Goal: Task Accomplishment & Management: Manage account settings

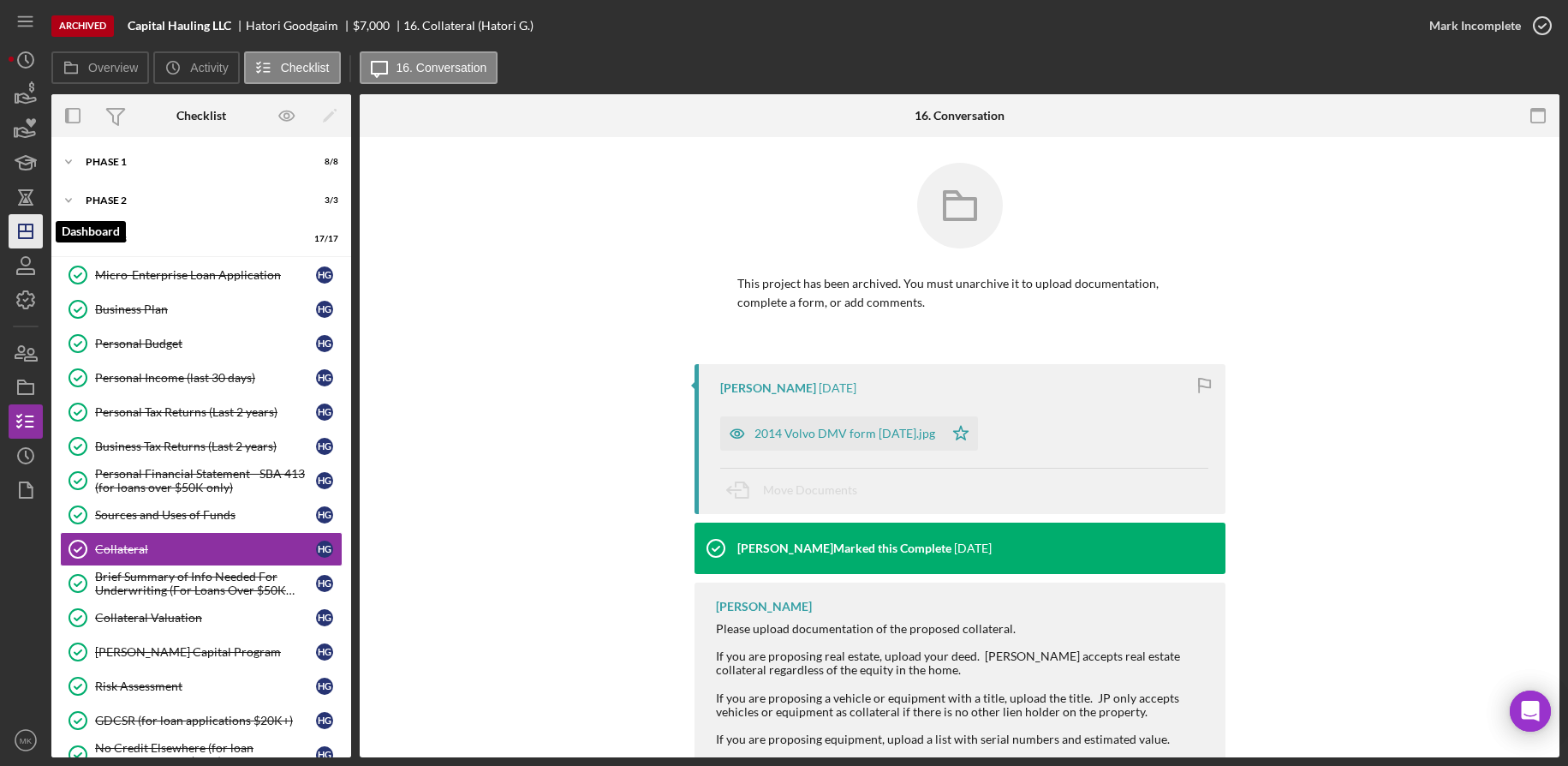
click at [26, 231] on line "button" at bounding box center [26, 228] width 0 height 7
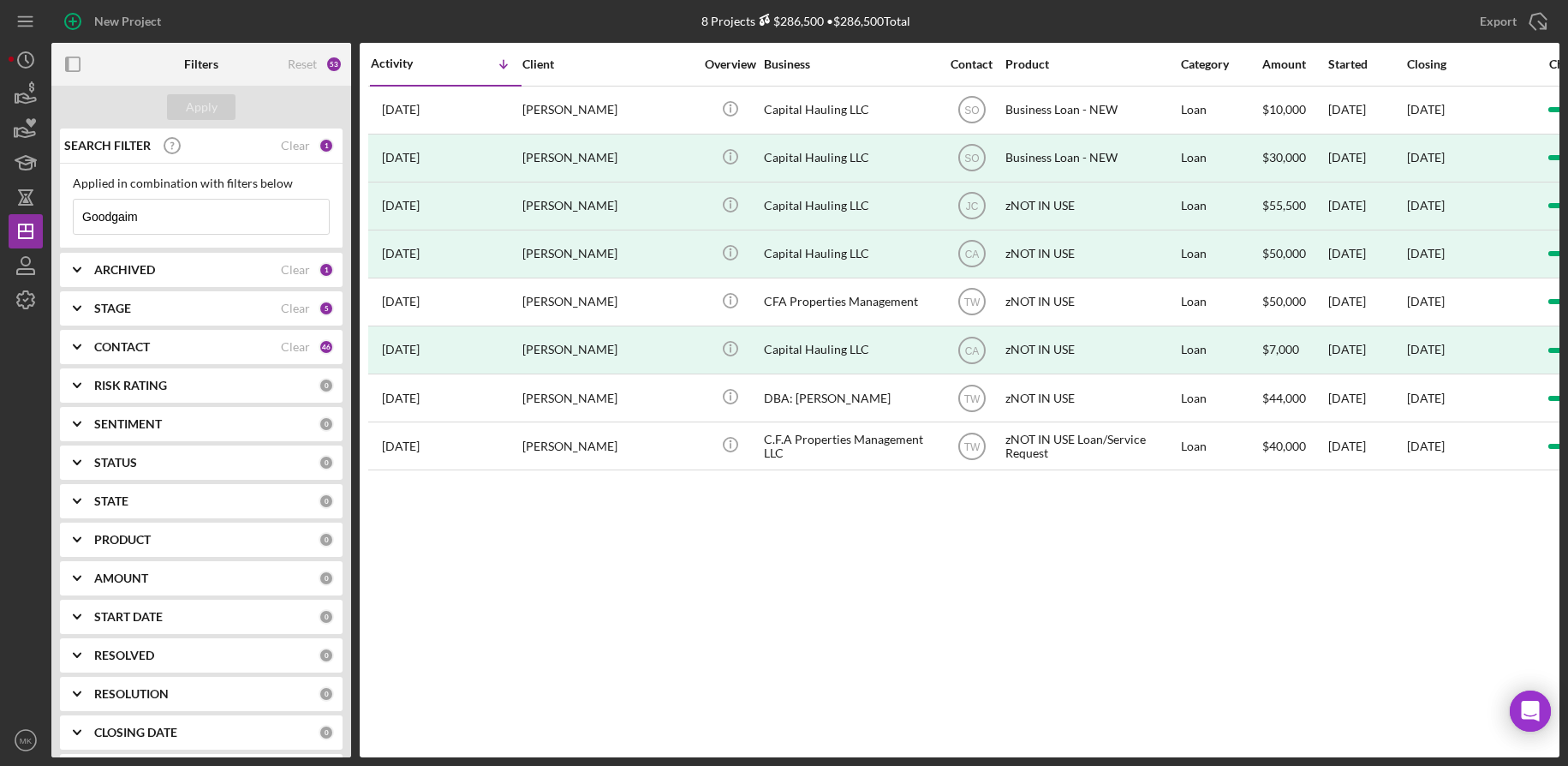
drag, startPoint x: 179, startPoint y: 209, endPoint x: -25, endPoint y: 202, distance: 204.1
click at [0, 202] on html "New Project 8 Projects $286,500 • $286,500 Total Goodgaim Export Icon/Export Fi…" at bounding box center [784, 383] width 1568 height 766
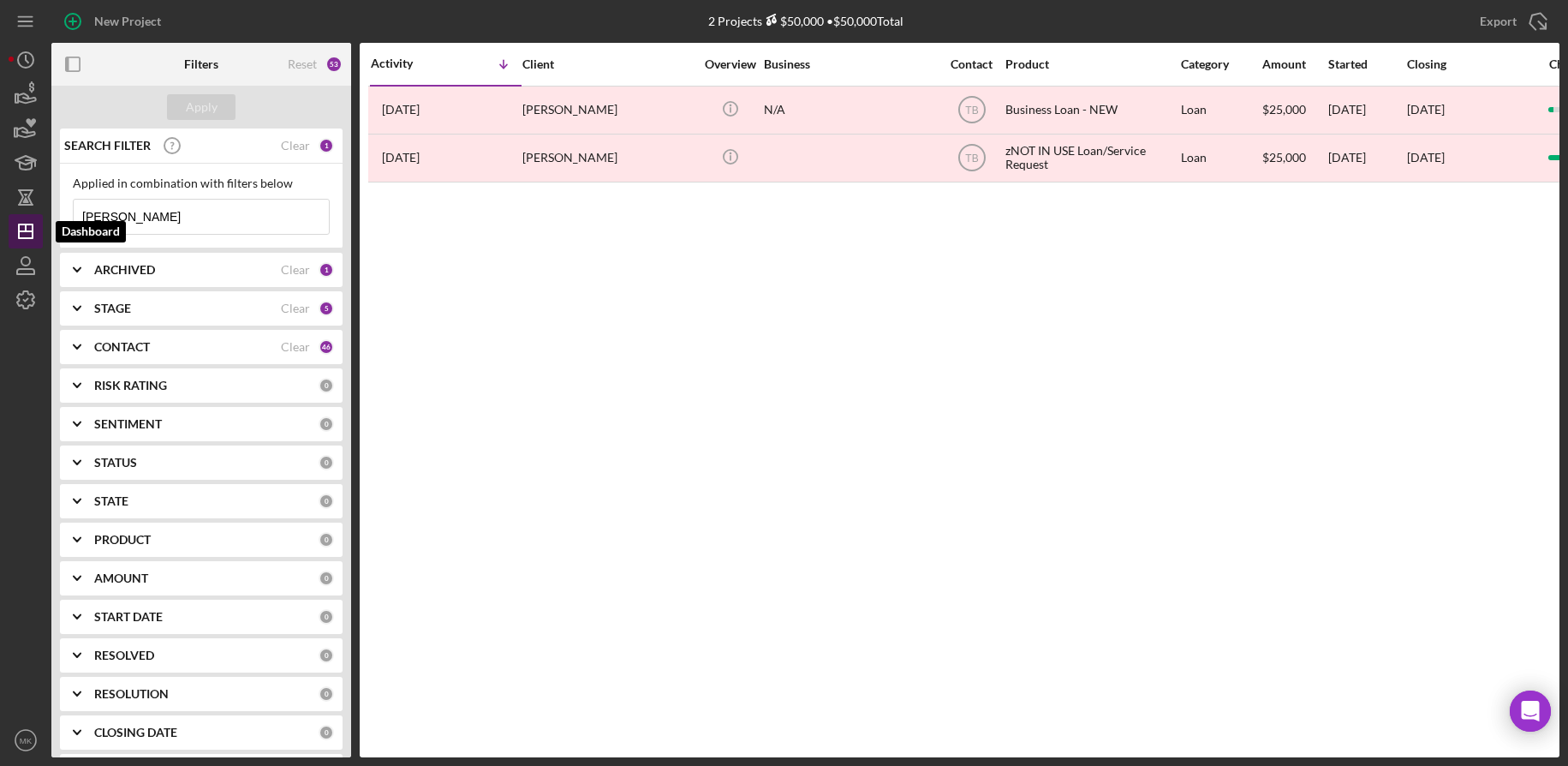
drag, startPoint x: 111, startPoint y: 223, endPoint x: 31, endPoint y: 224, distance: 80.0
click at [36, 222] on div "New Project 2 Projects $50,000 • $50,000 Total Goodgaim Export Icon/Export Filt…" at bounding box center [784, 378] width 1551 height 758
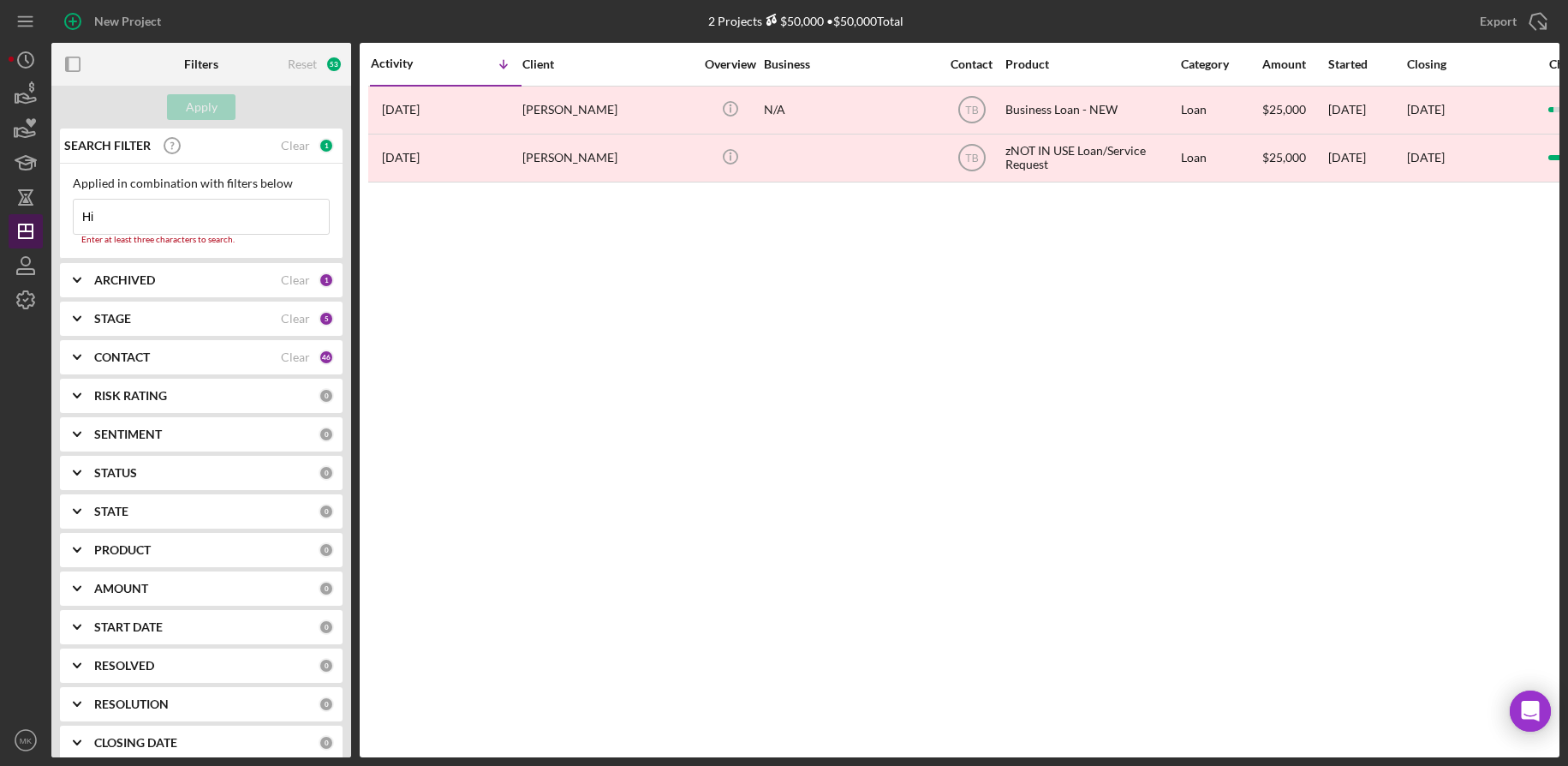
type input "H"
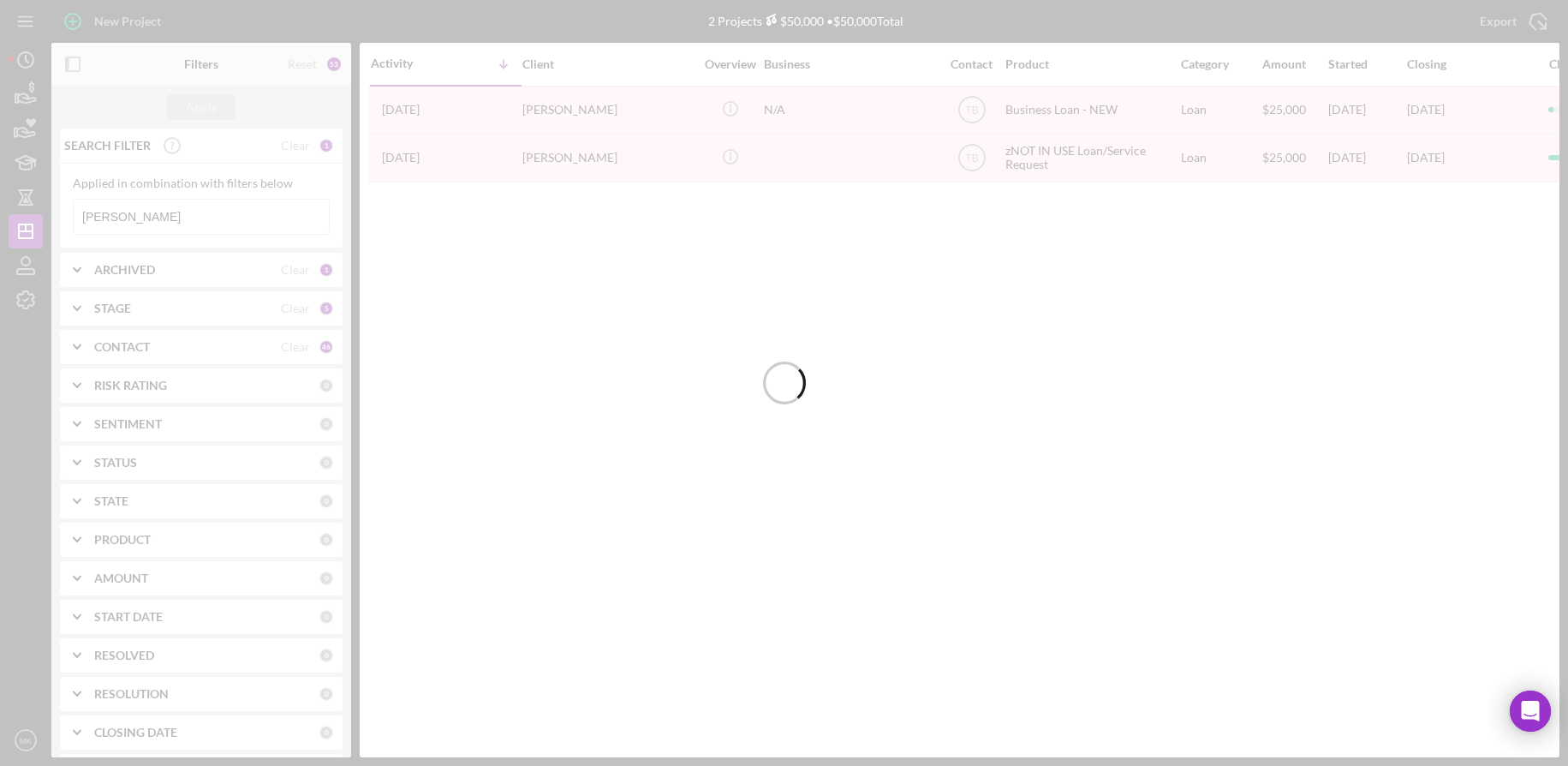
type input "[PERSON_NAME]"
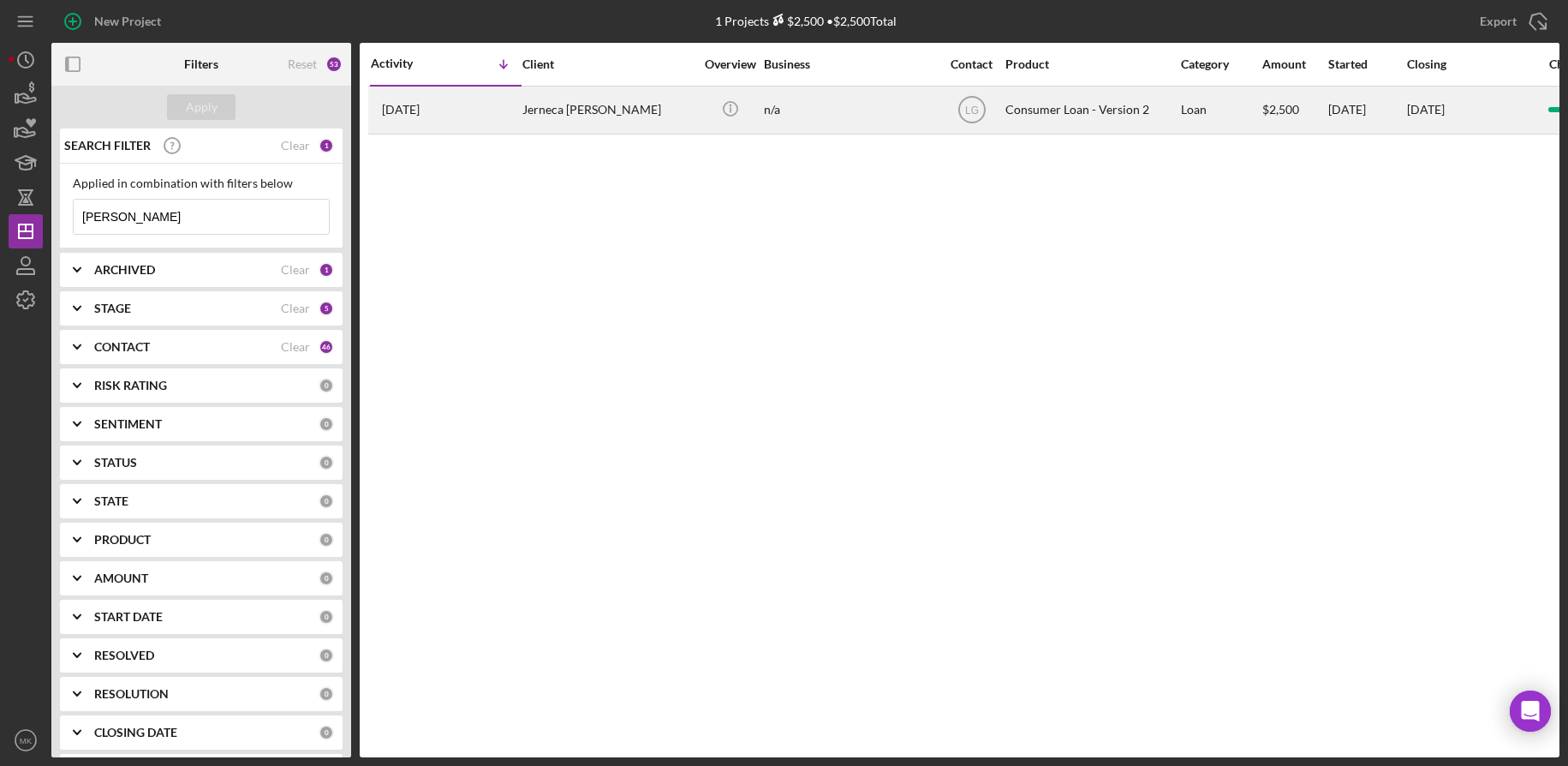
click at [615, 102] on div "Jerneca [PERSON_NAME]" at bounding box center [608, 110] width 171 height 45
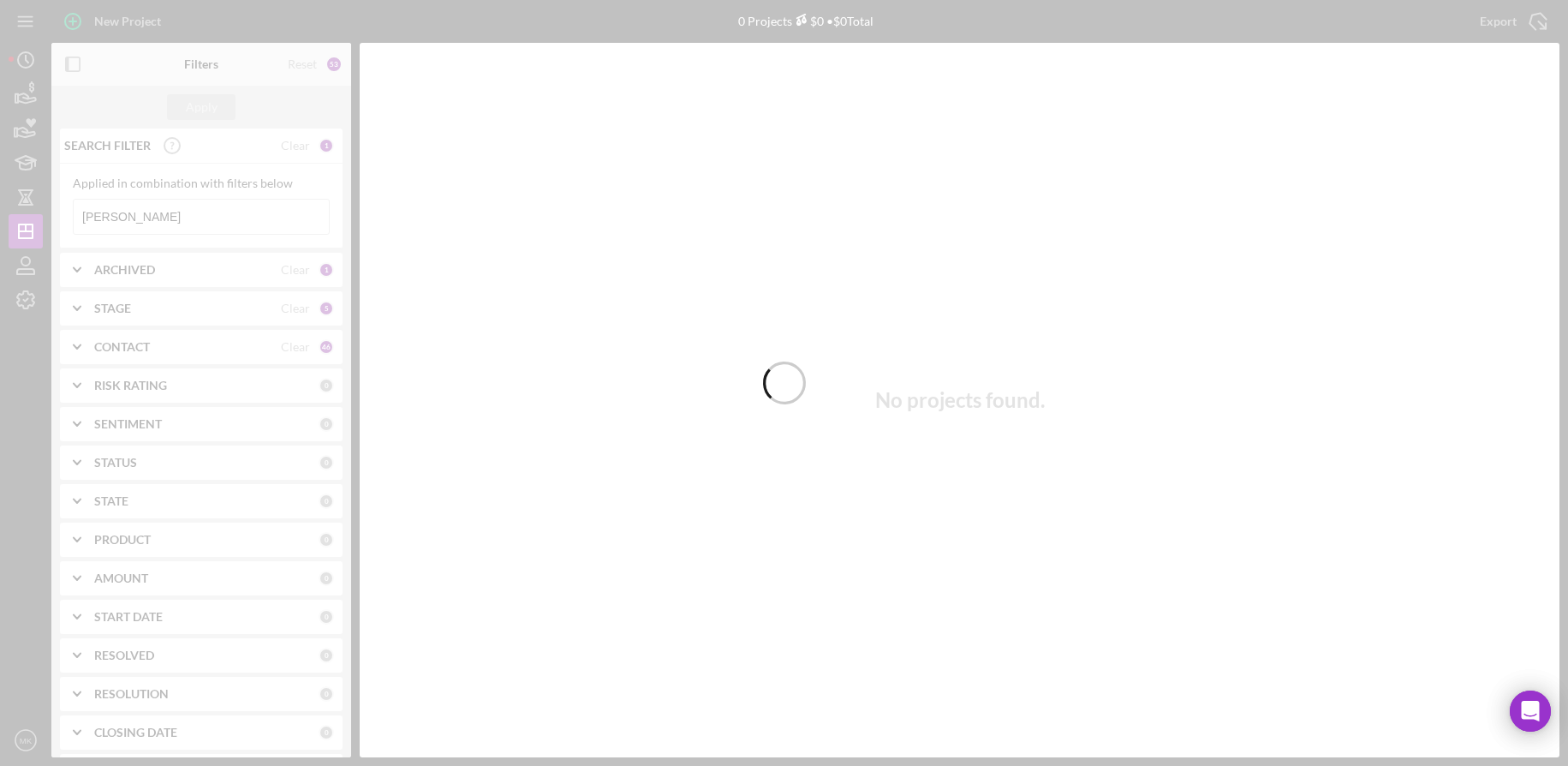
click at [225, 272] on div at bounding box center [784, 383] width 1568 height 766
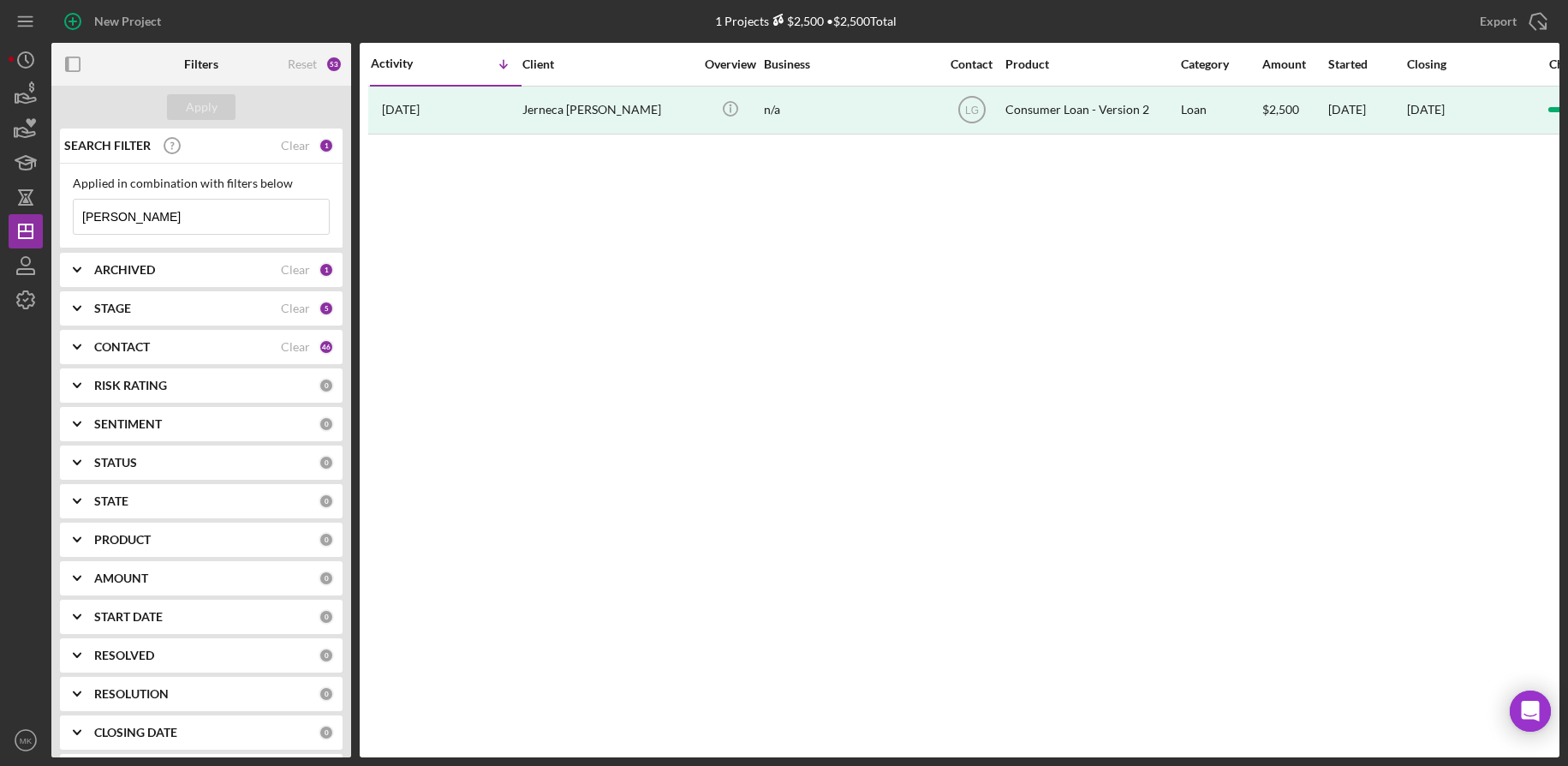
click at [92, 270] on icon "Icon/Expander" at bounding box center [77, 270] width 43 height 43
click at [83, 342] on input "Active" at bounding box center [82, 340] width 17 height 17
checkbox input "true"
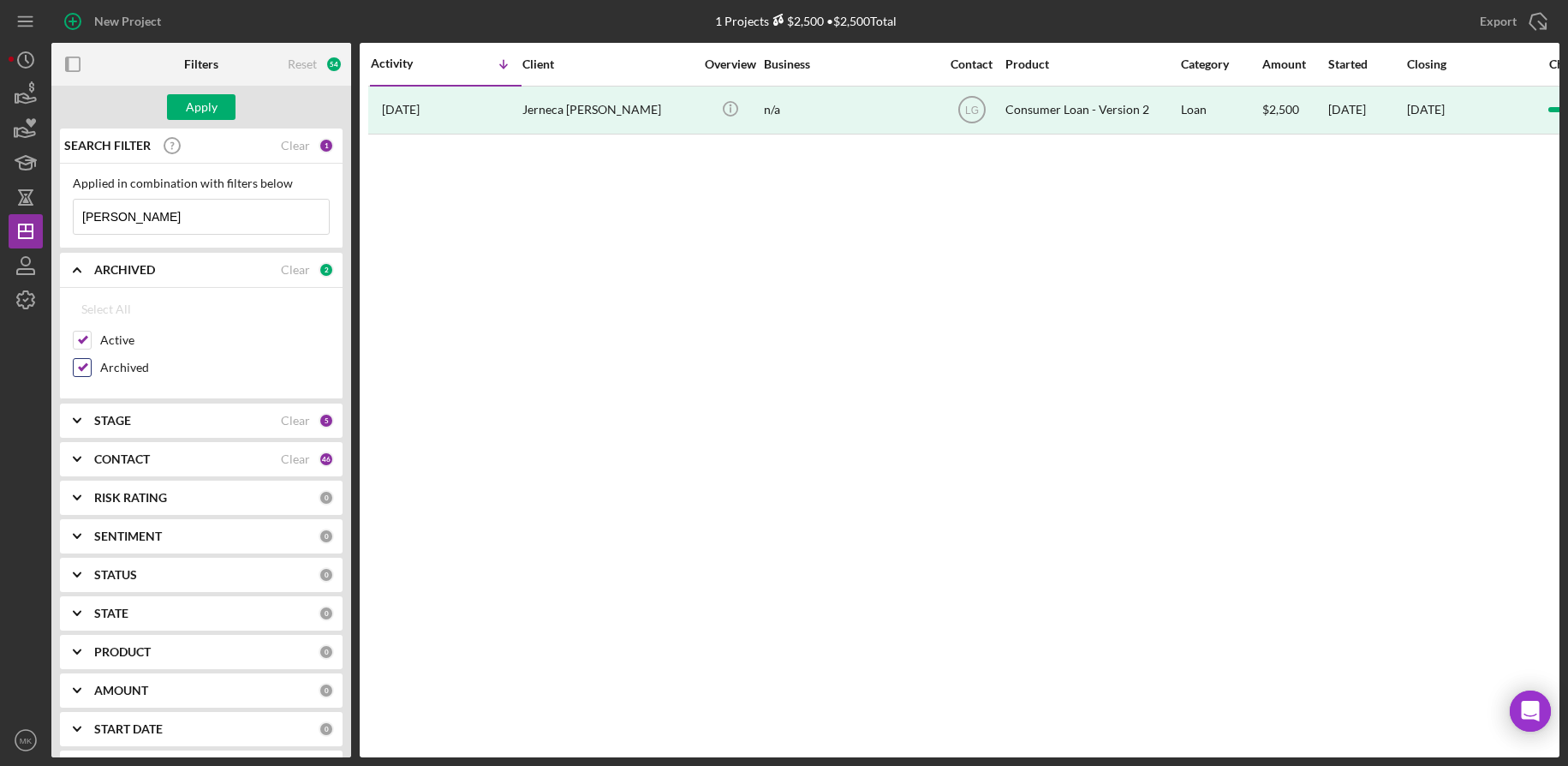
click at [84, 368] on input "Archived" at bounding box center [82, 367] width 17 height 17
checkbox input "false"
click at [216, 113] on div "Apply" at bounding box center [201, 107] width 32 height 26
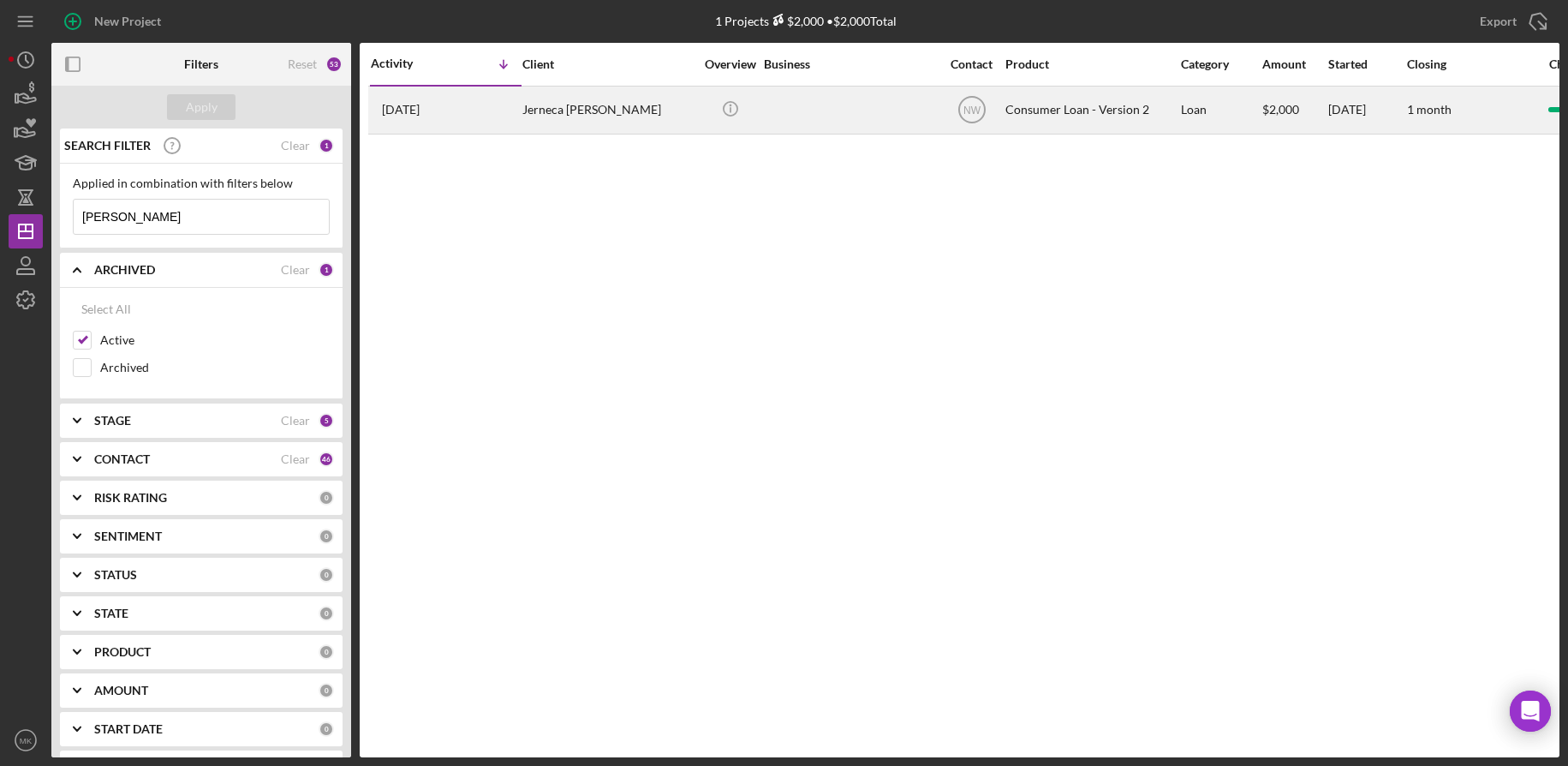
click at [585, 118] on div "Jerneca [PERSON_NAME]" at bounding box center [608, 110] width 171 height 45
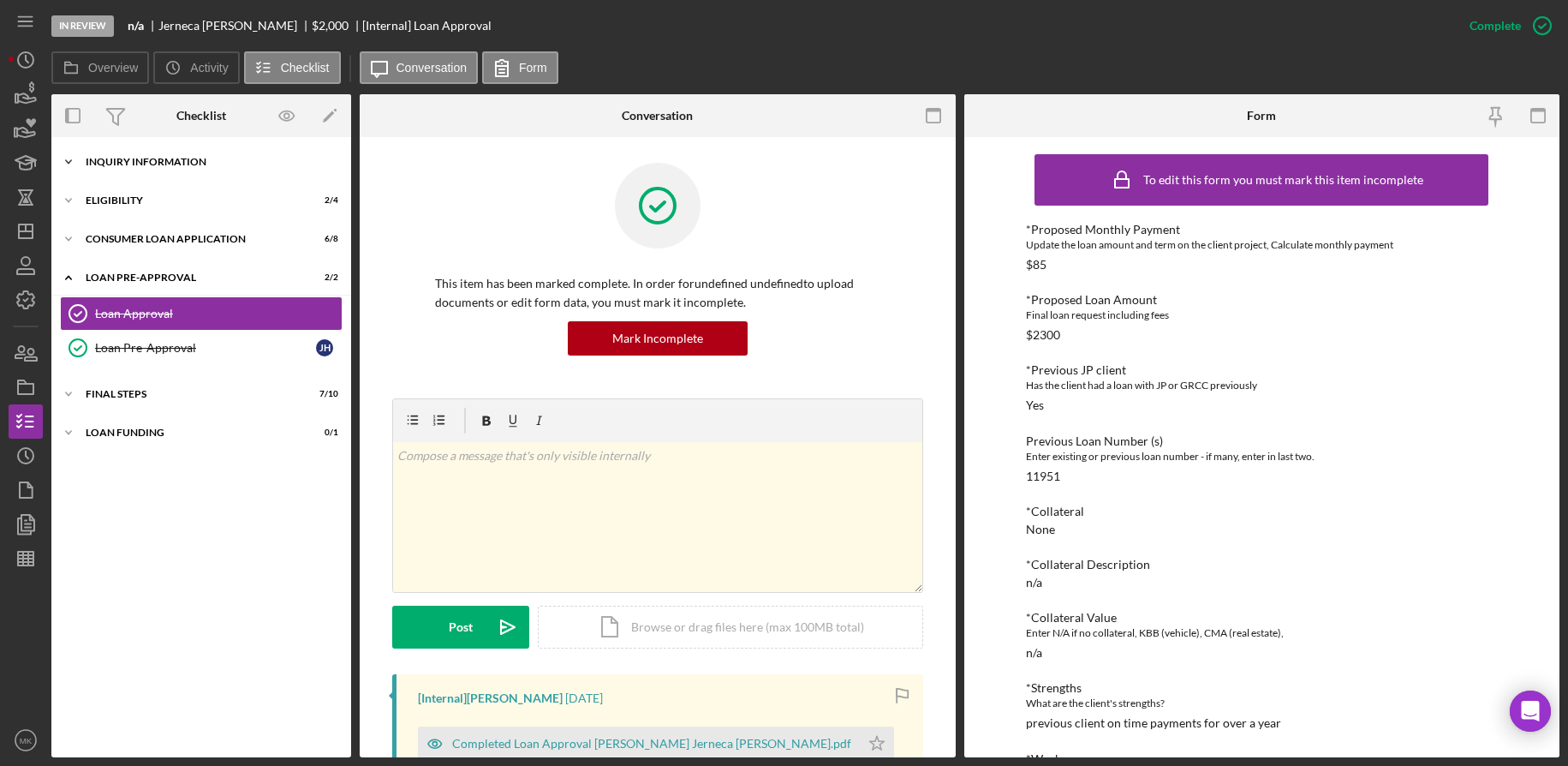
click at [212, 172] on div "Icon/Expander Inquiry Information 2 / 8" at bounding box center [201, 162] width 300 height 34
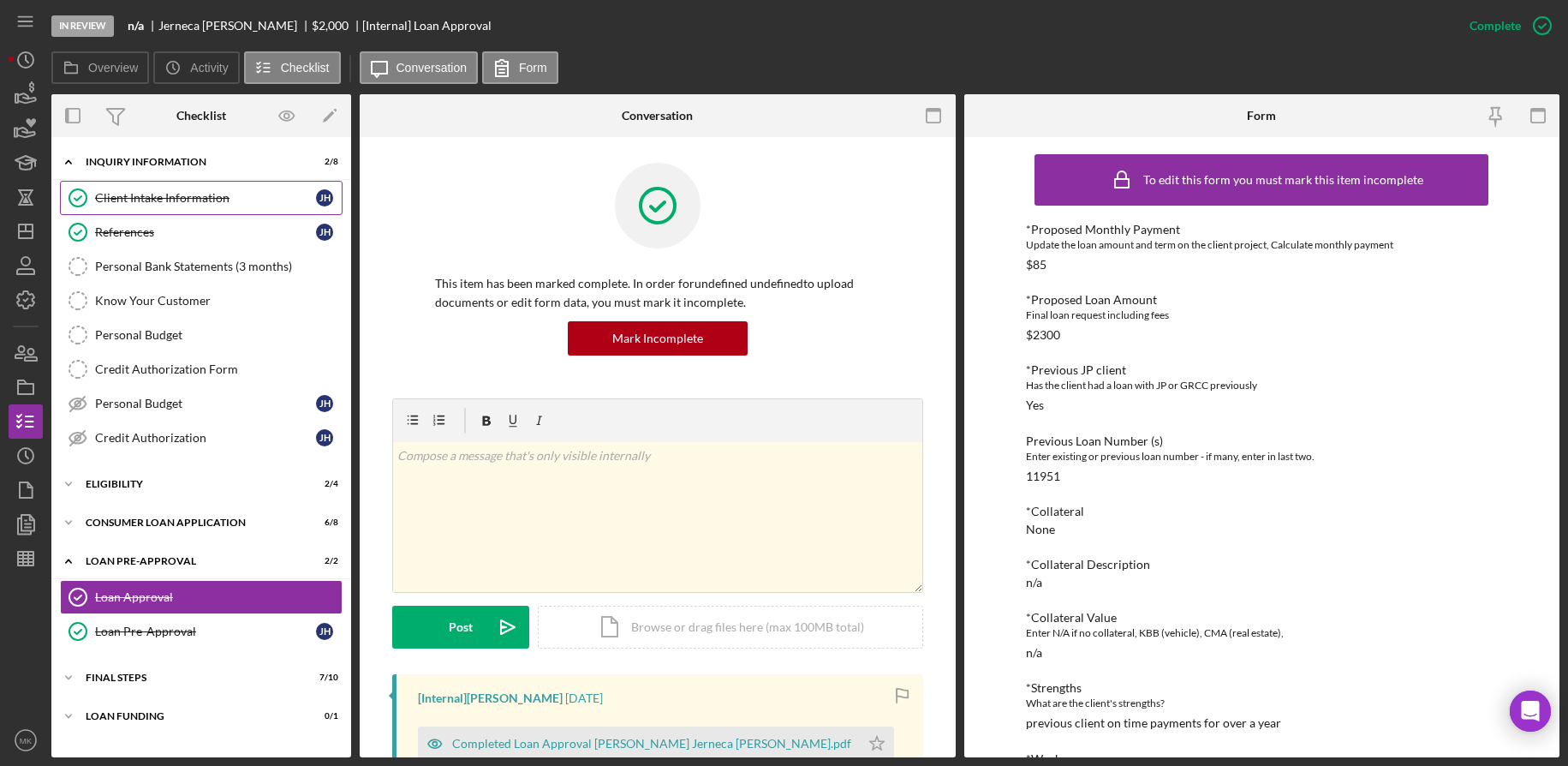
click at [197, 198] on div "Client Intake Information" at bounding box center [205, 197] width 221 height 14
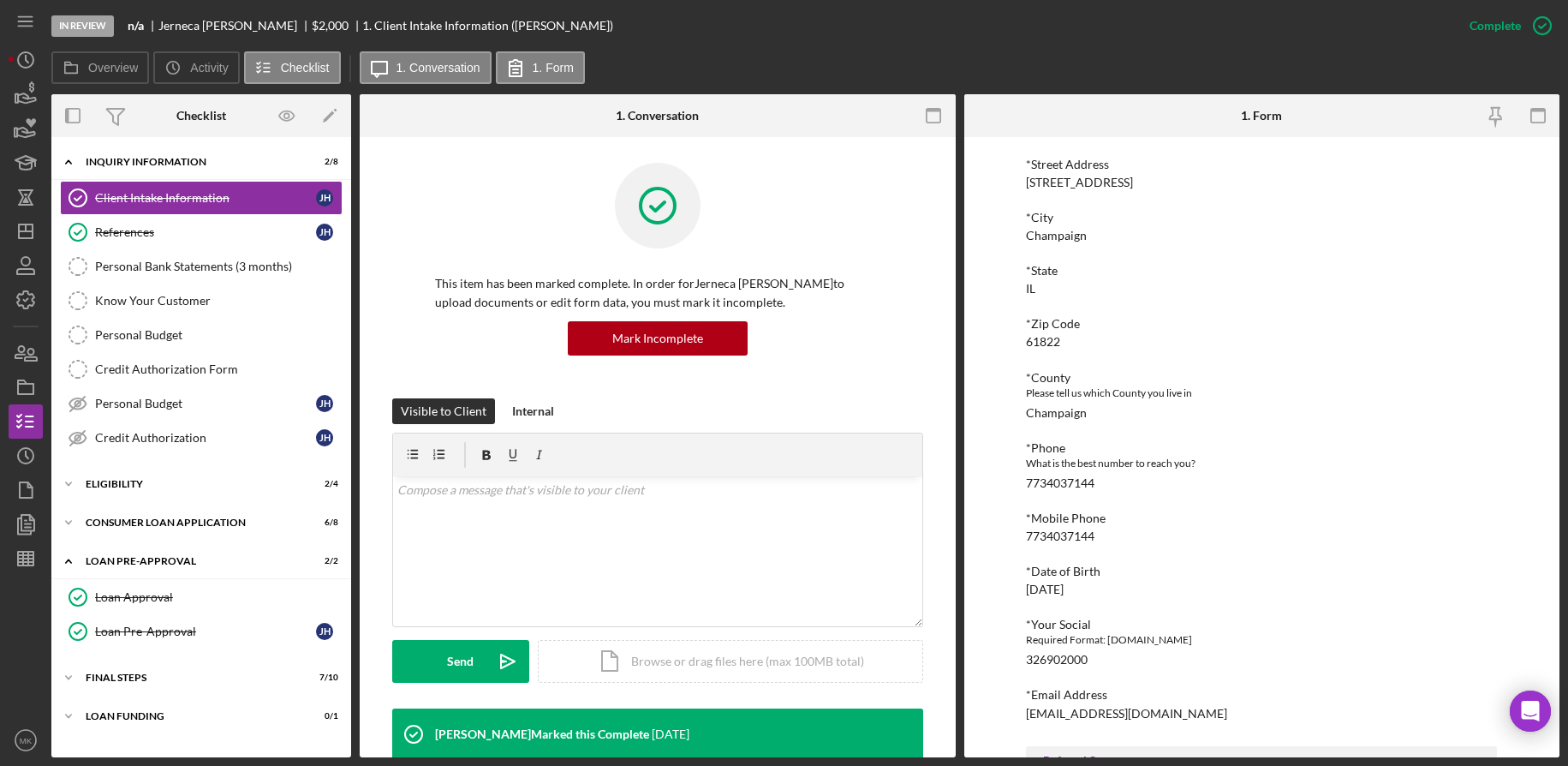
scroll to position [428, 0]
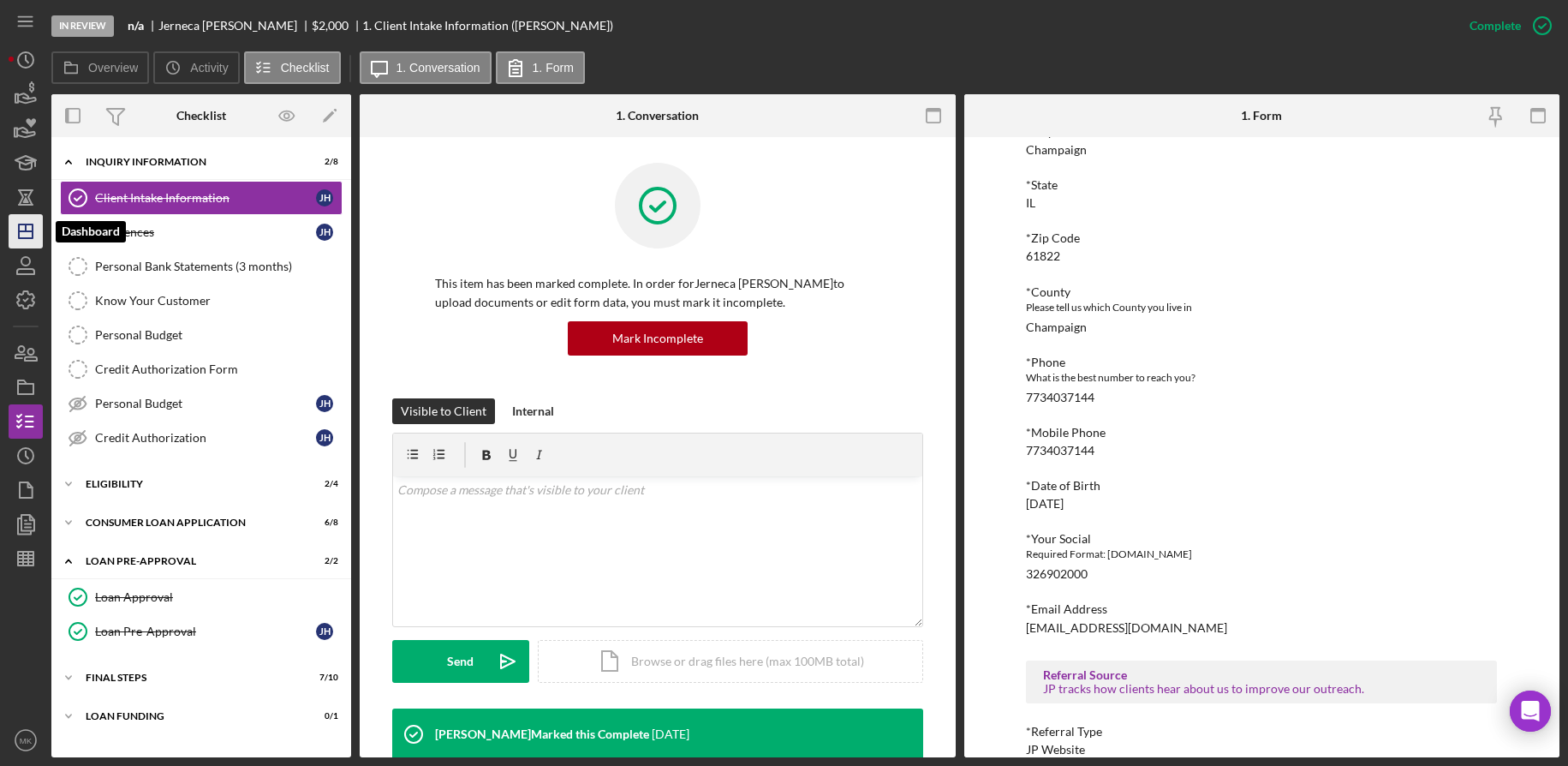
click at [23, 232] on line "button" at bounding box center [25, 232] width 14 height 0
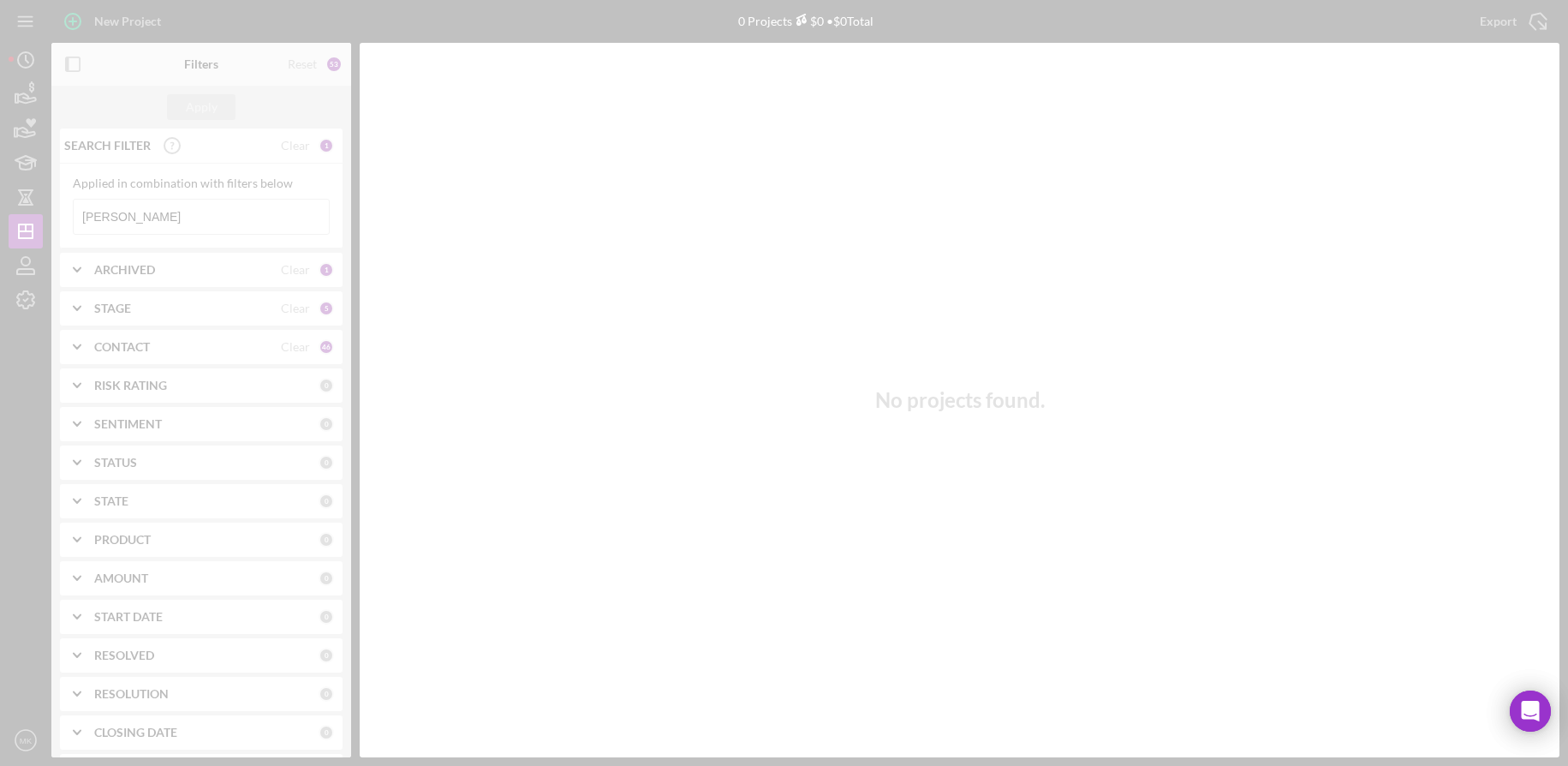
click at [186, 206] on div at bounding box center [784, 383] width 1568 height 766
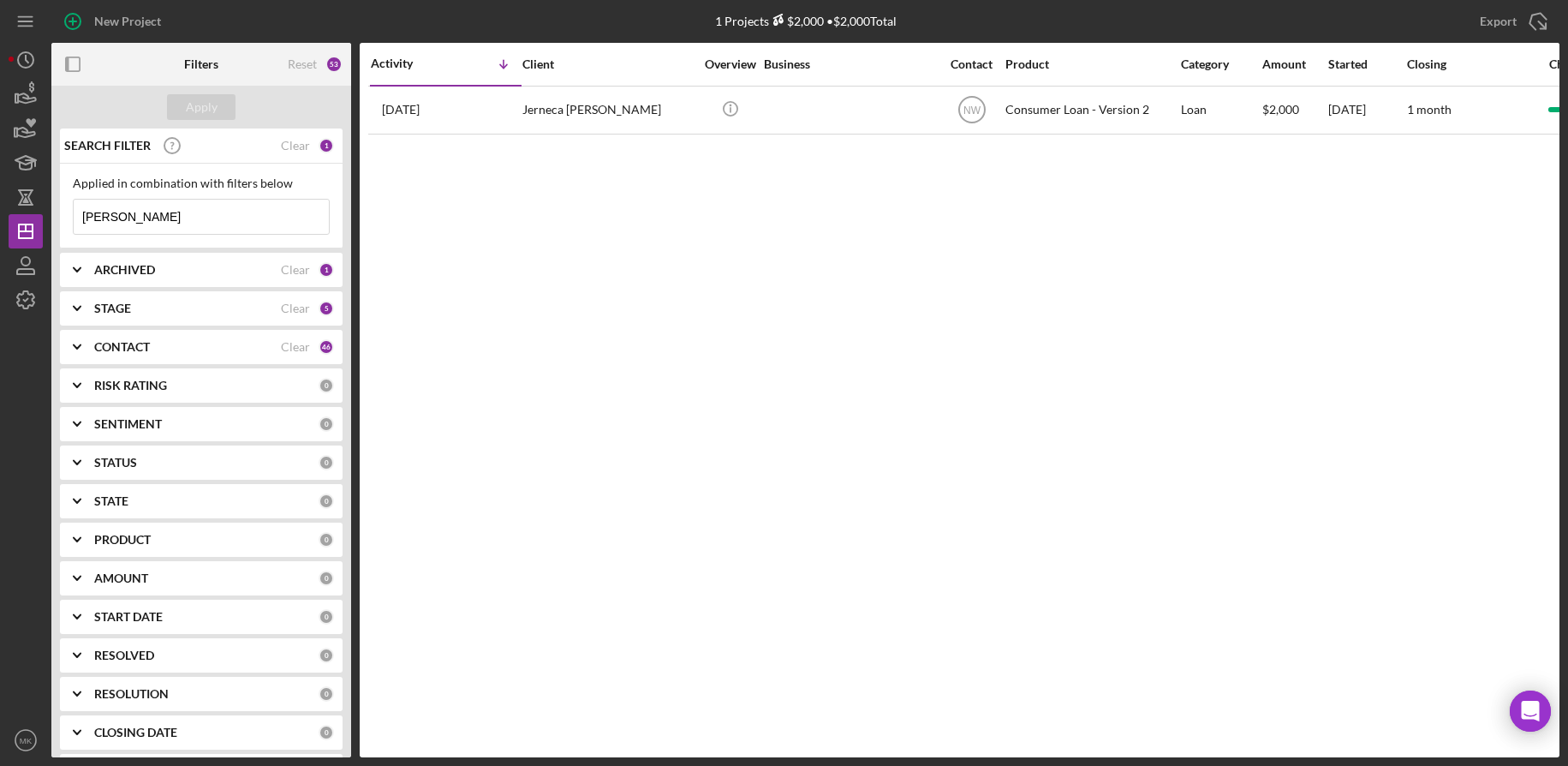
drag, startPoint x: 177, startPoint y: 214, endPoint x: -14, endPoint y: 207, distance: 191.1
click at [0, 207] on html "New Project 1 Projects $2,000 • $2,000 Total [PERSON_NAME] Export Icon/Export F…" at bounding box center [784, 383] width 1568 height 766
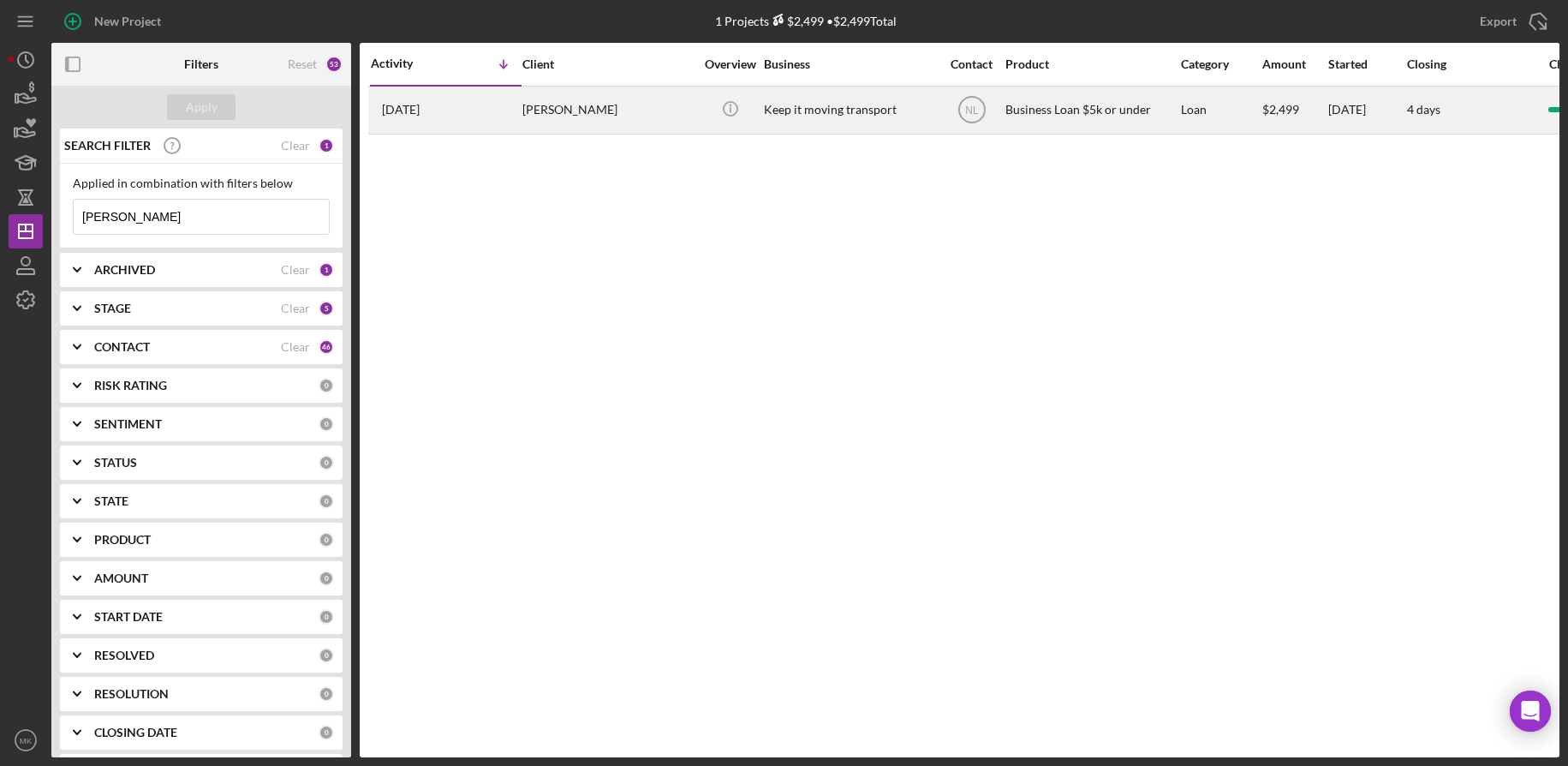
type input "[PERSON_NAME]"
click at [568, 118] on div "[PERSON_NAME]" at bounding box center [608, 110] width 171 height 45
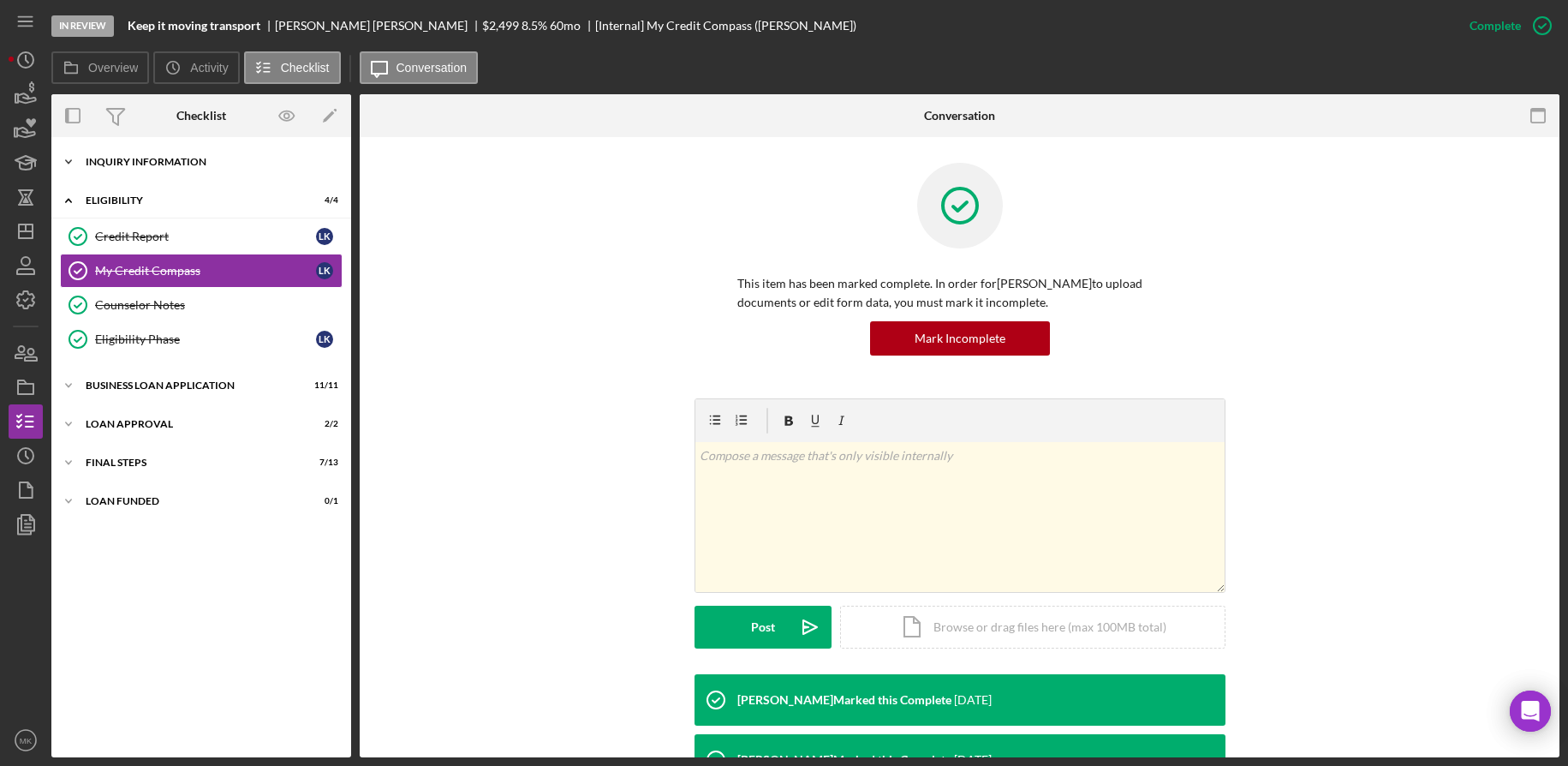
click at [104, 171] on div "Icon/Expander INQUIRY INFORMATION 11 / 11" at bounding box center [201, 162] width 300 height 34
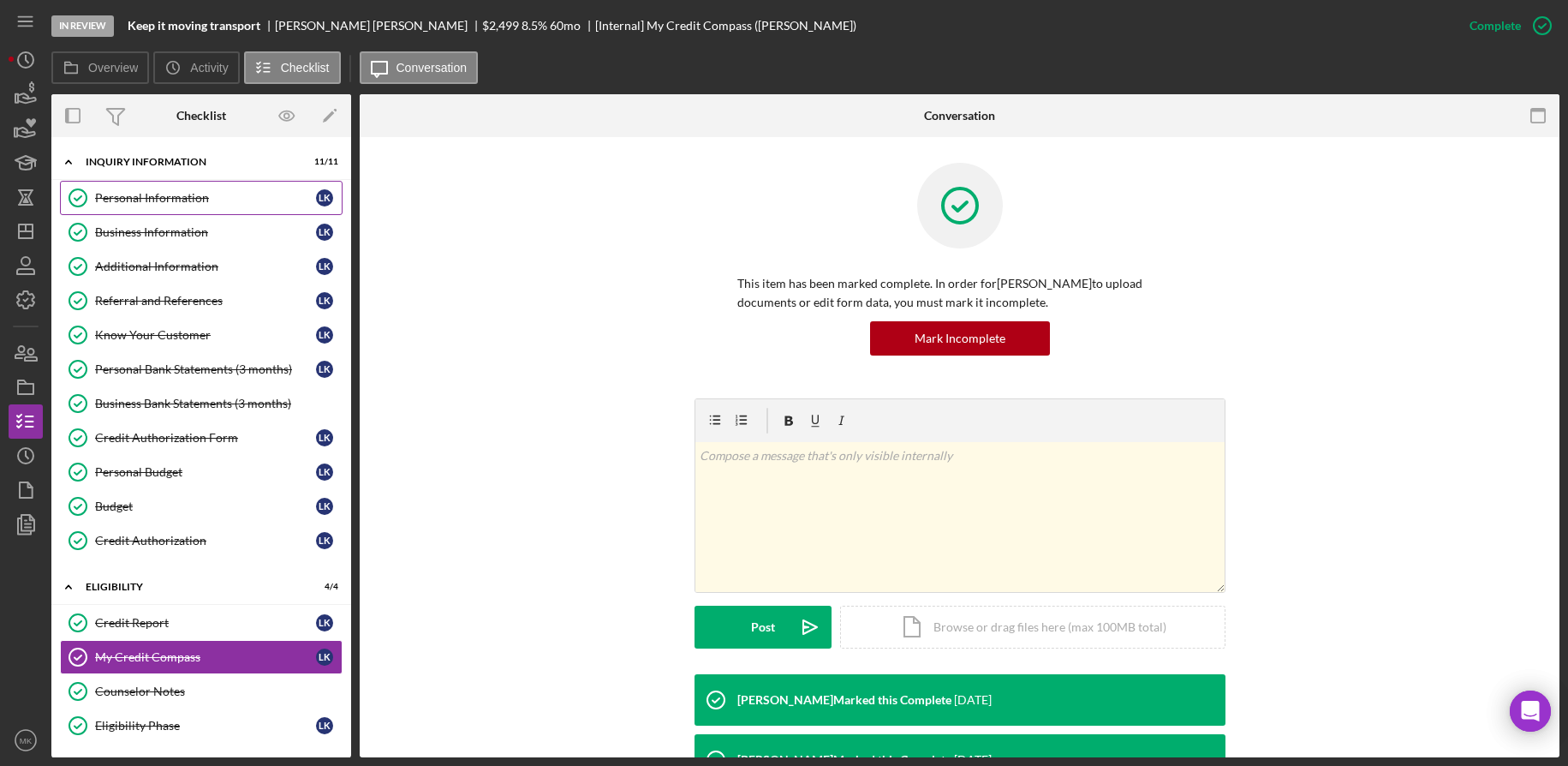
click at [166, 208] on link "Personal Information Personal Information L K" at bounding box center [202, 198] width 283 height 34
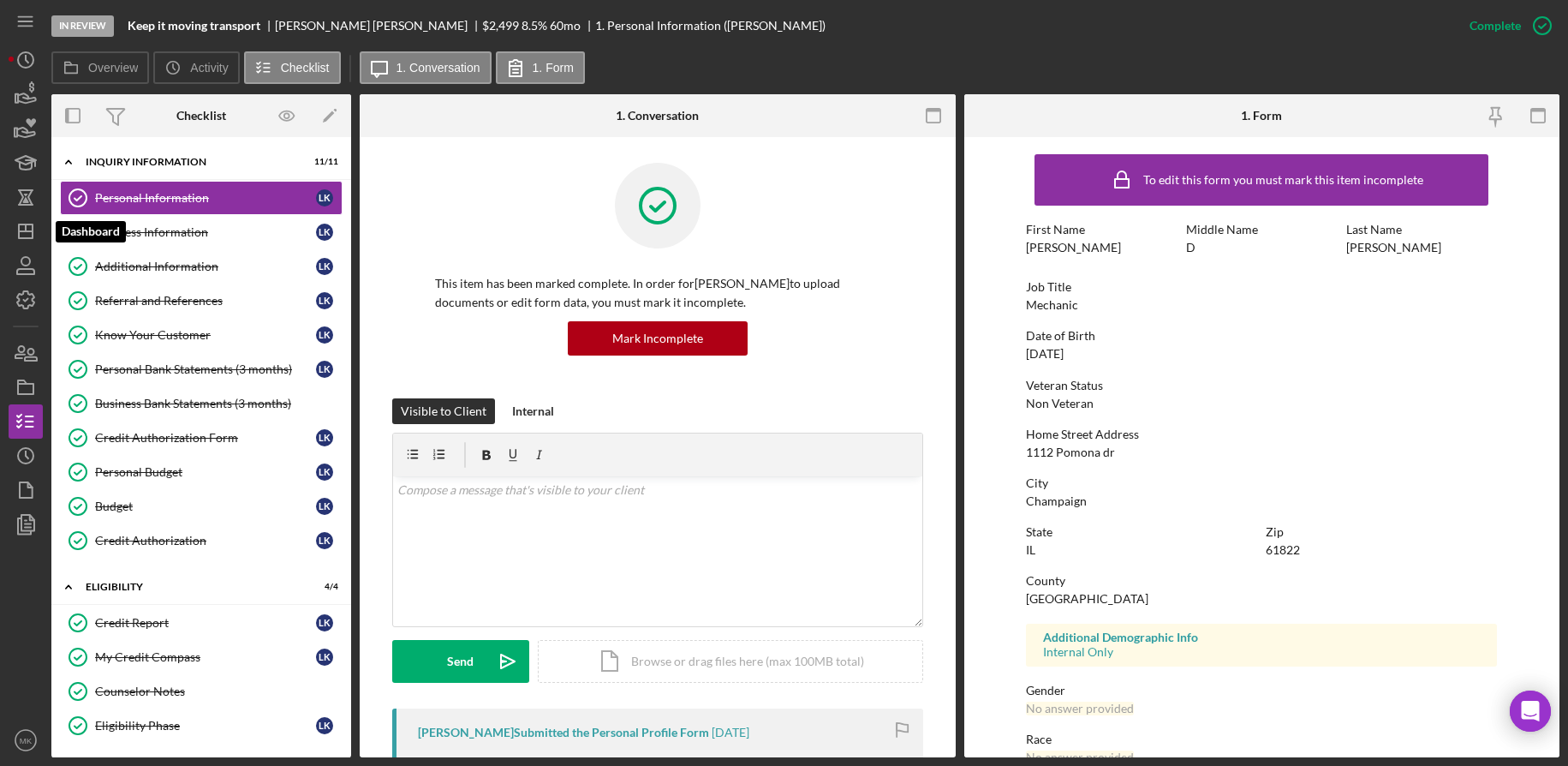
drag, startPoint x: 26, startPoint y: 229, endPoint x: 43, endPoint y: 216, distance: 21.4
click at [26, 229] on line "button" at bounding box center [26, 228] width 0 height 7
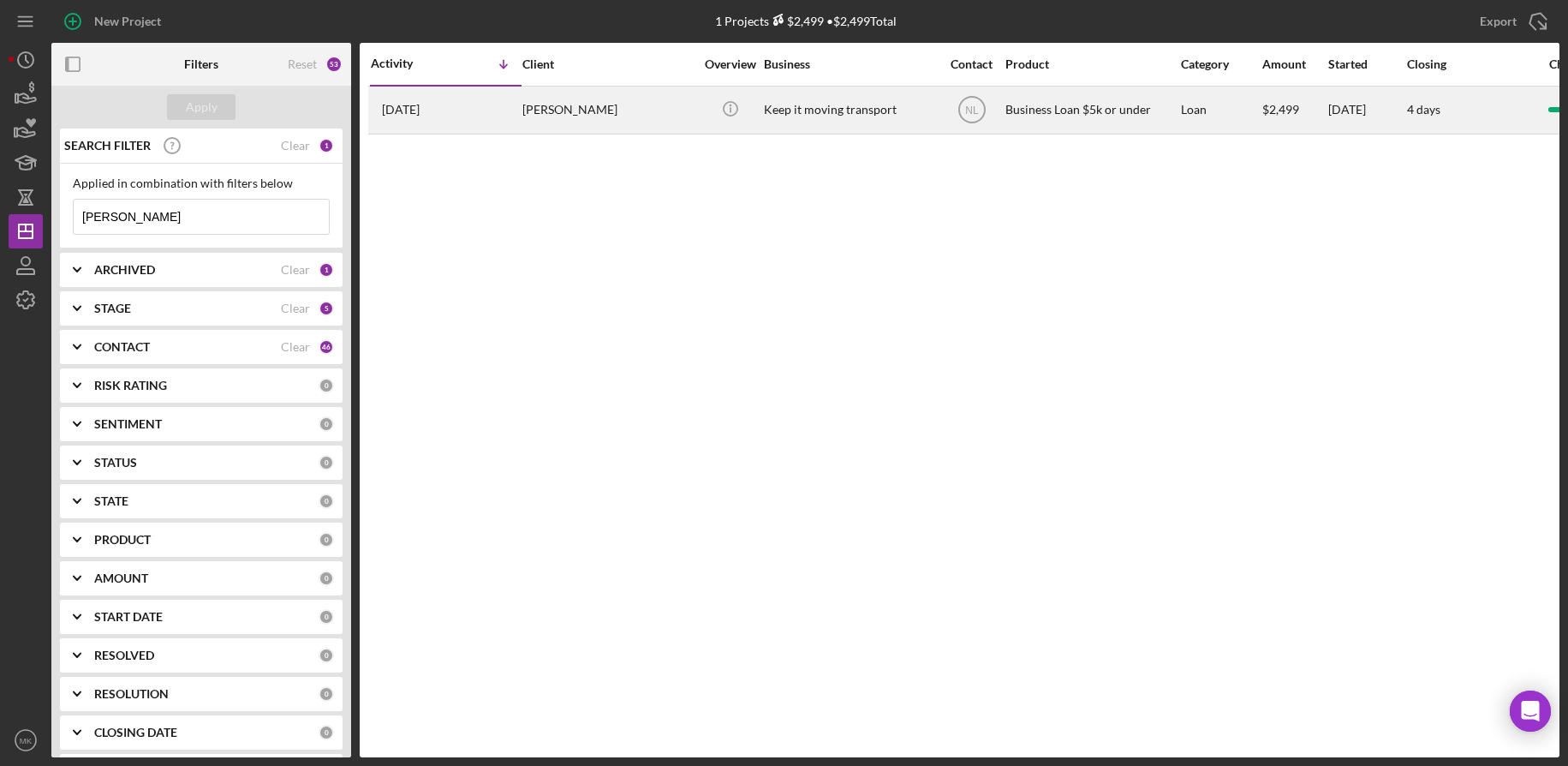
click at [601, 114] on div "[PERSON_NAME]" at bounding box center [608, 110] width 171 height 45
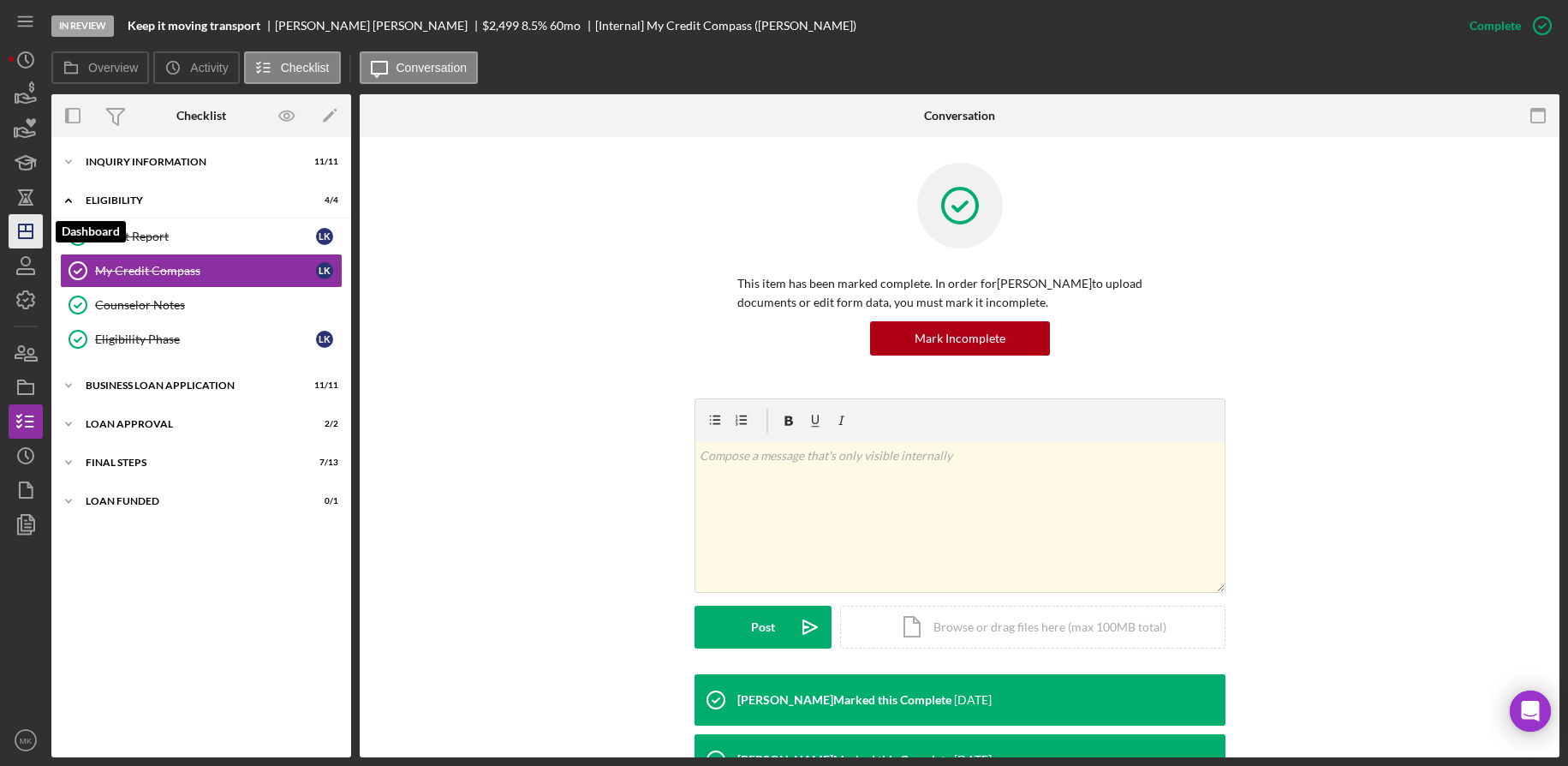
click at [23, 226] on icon "Icon/Dashboard" at bounding box center [26, 232] width 43 height 43
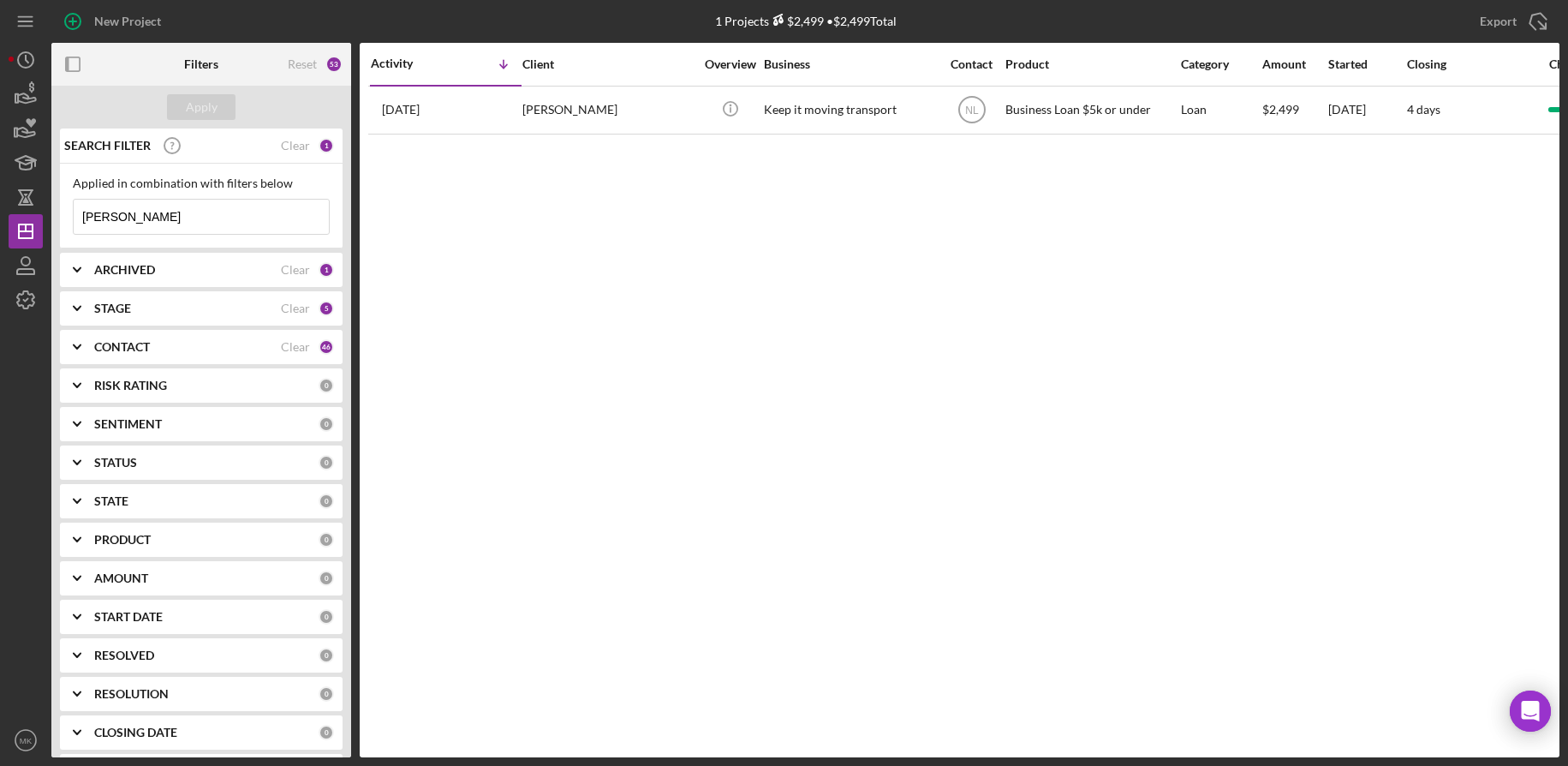
drag, startPoint x: 163, startPoint y: 209, endPoint x: -18, endPoint y: 200, distance: 181.2
click at [0, 200] on html "New Project 1 Projects $2,499 • $2,499 Total [PERSON_NAME] Export Icon/Export F…" at bounding box center [784, 383] width 1568 height 766
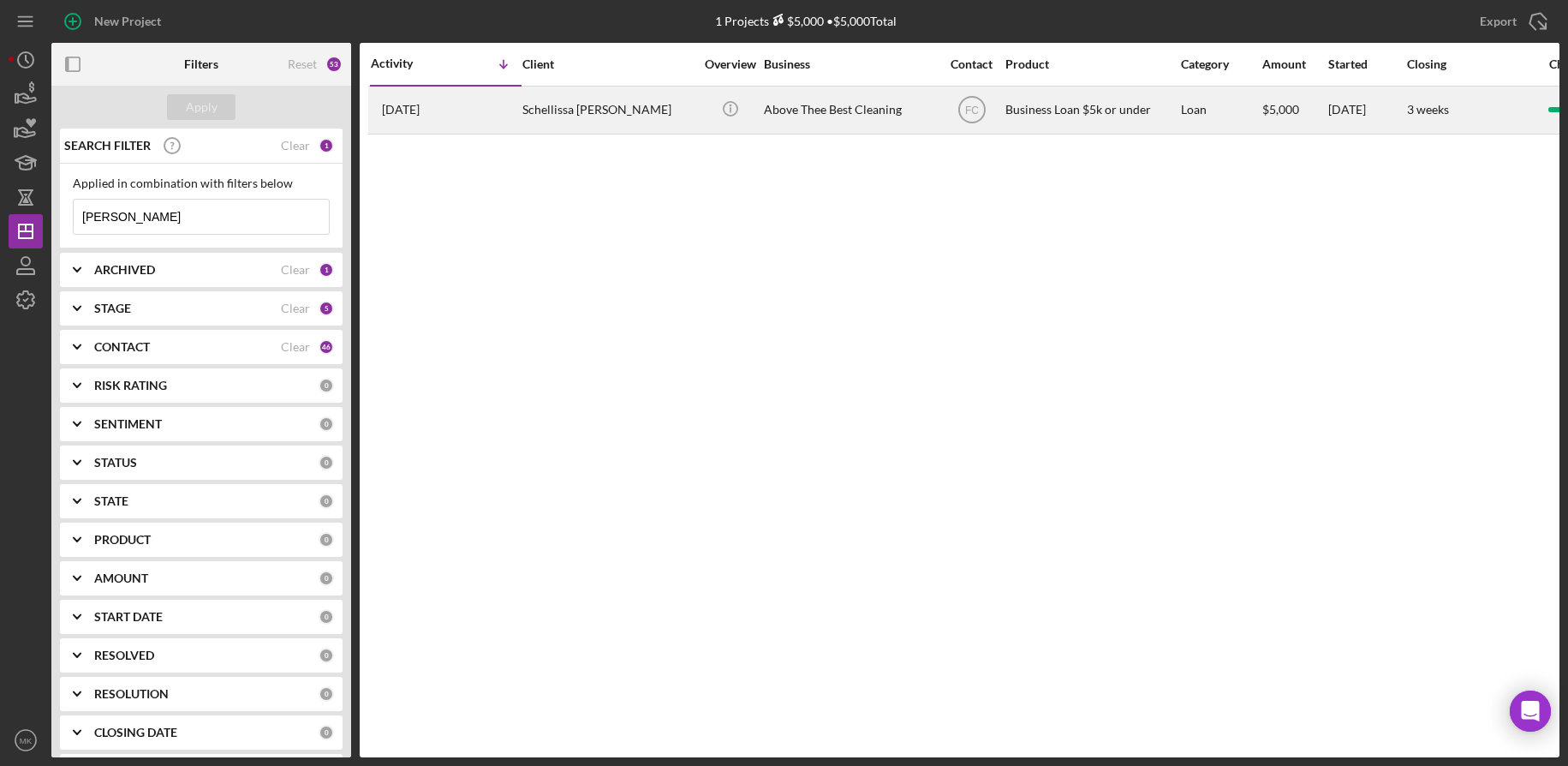
type input "[PERSON_NAME]"
click at [615, 121] on div "Schellissa [PERSON_NAME]" at bounding box center [608, 110] width 171 height 45
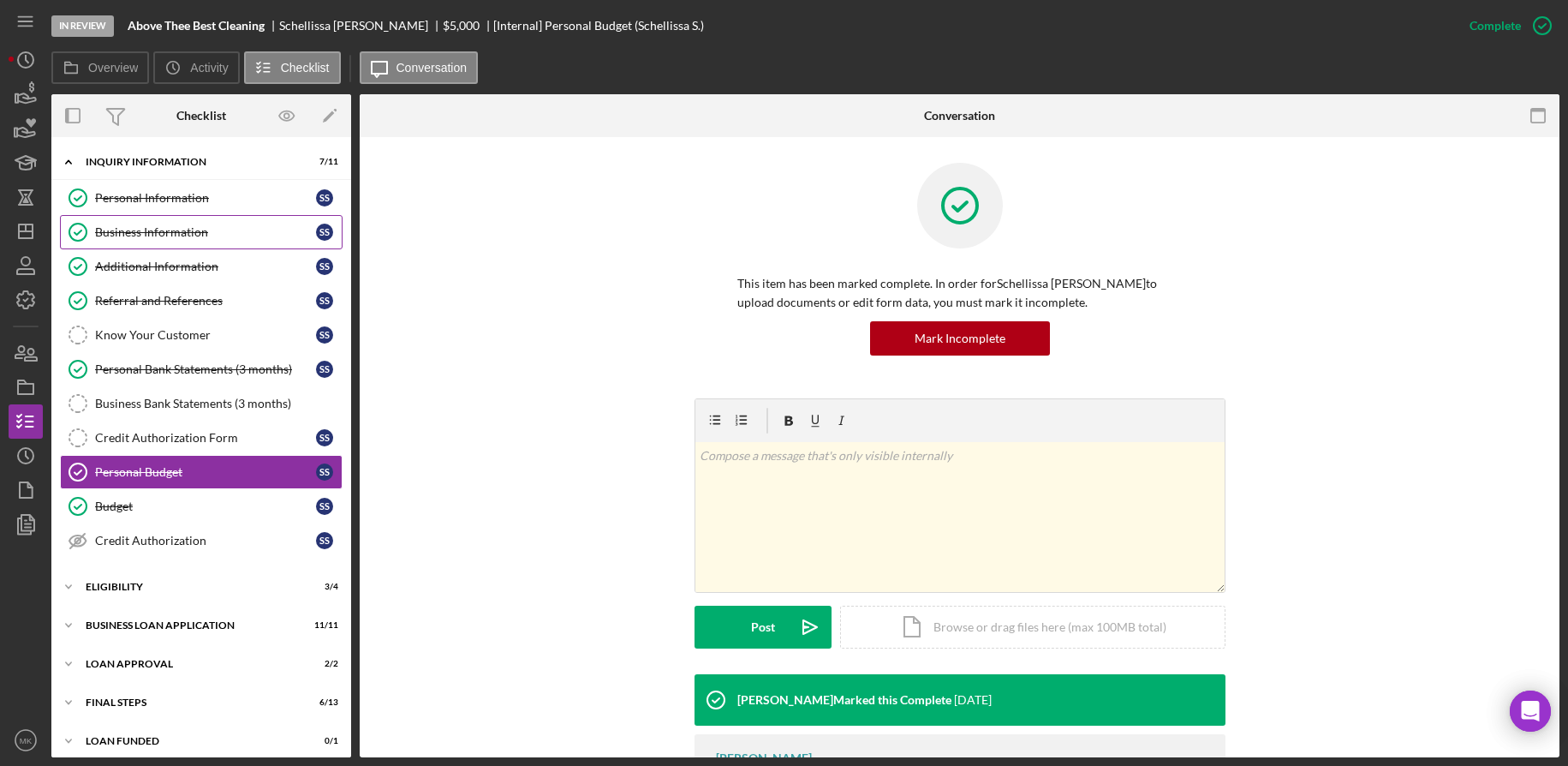
click at [140, 219] on link "Business Information Business Information S S" at bounding box center [202, 233] width 283 height 34
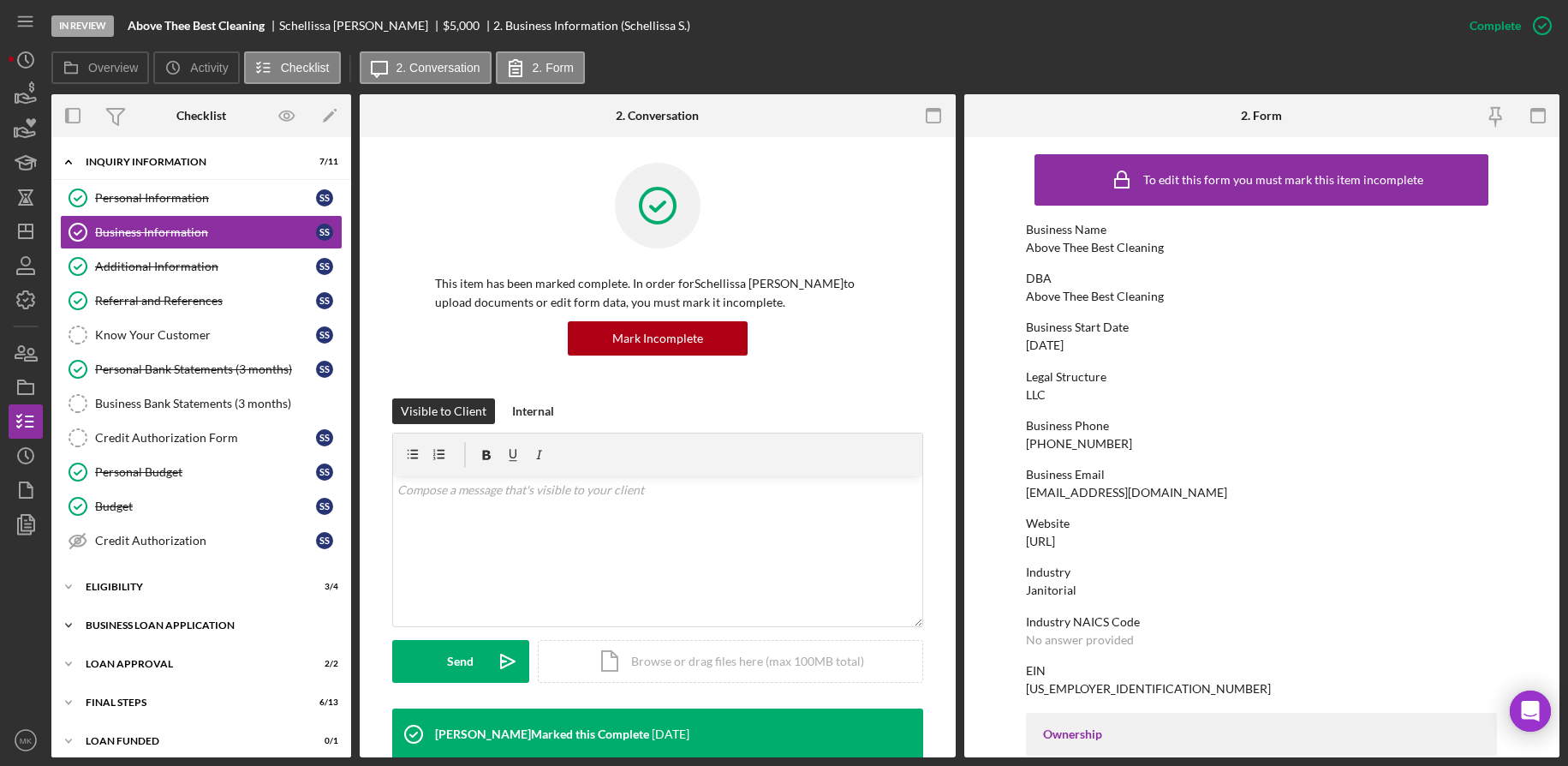
click at [169, 636] on div "Icon/Expander BUSINESS LOAN APPLICATION 11 / 11" at bounding box center [201, 625] width 300 height 34
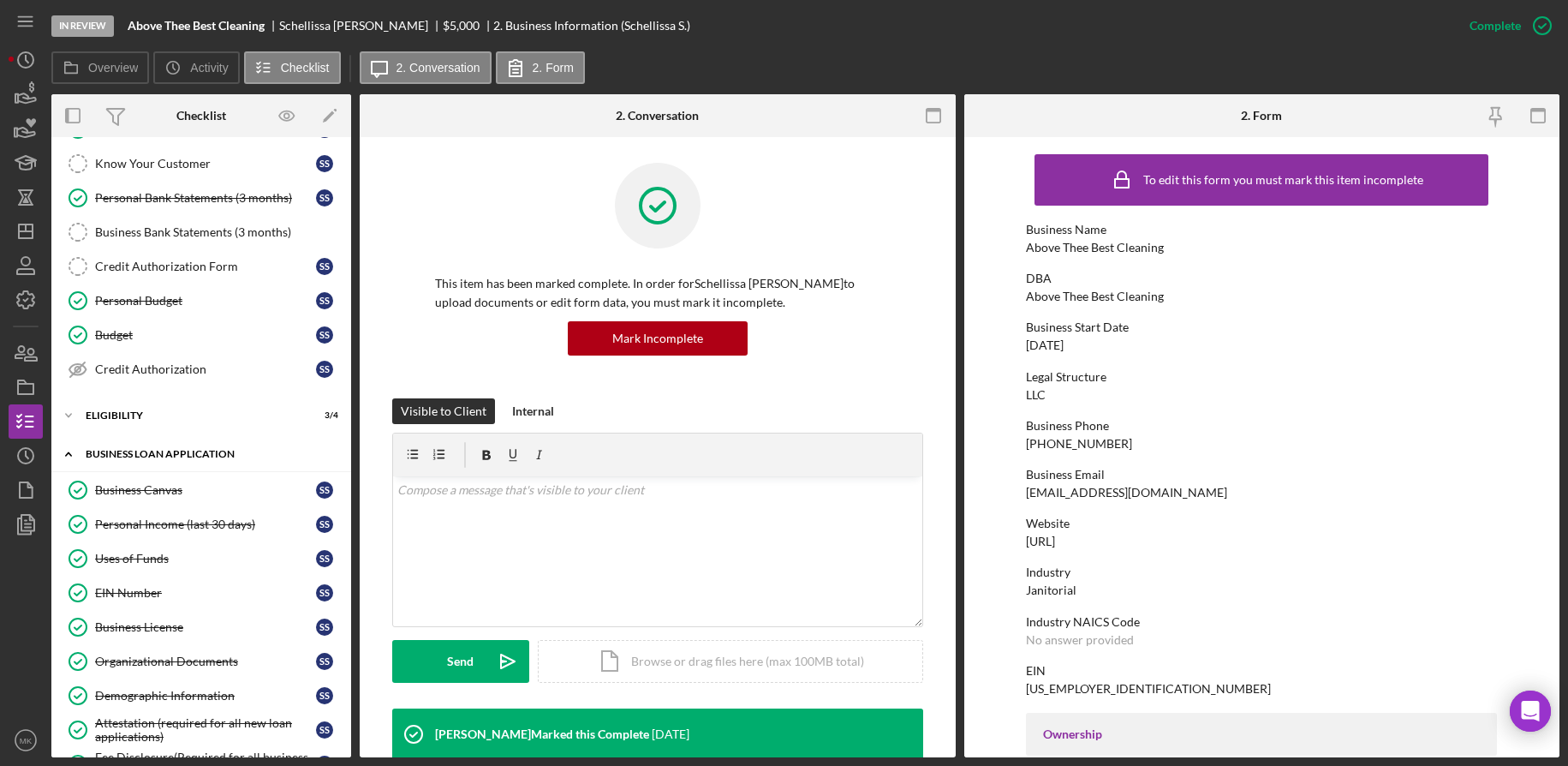
scroll to position [257, 0]
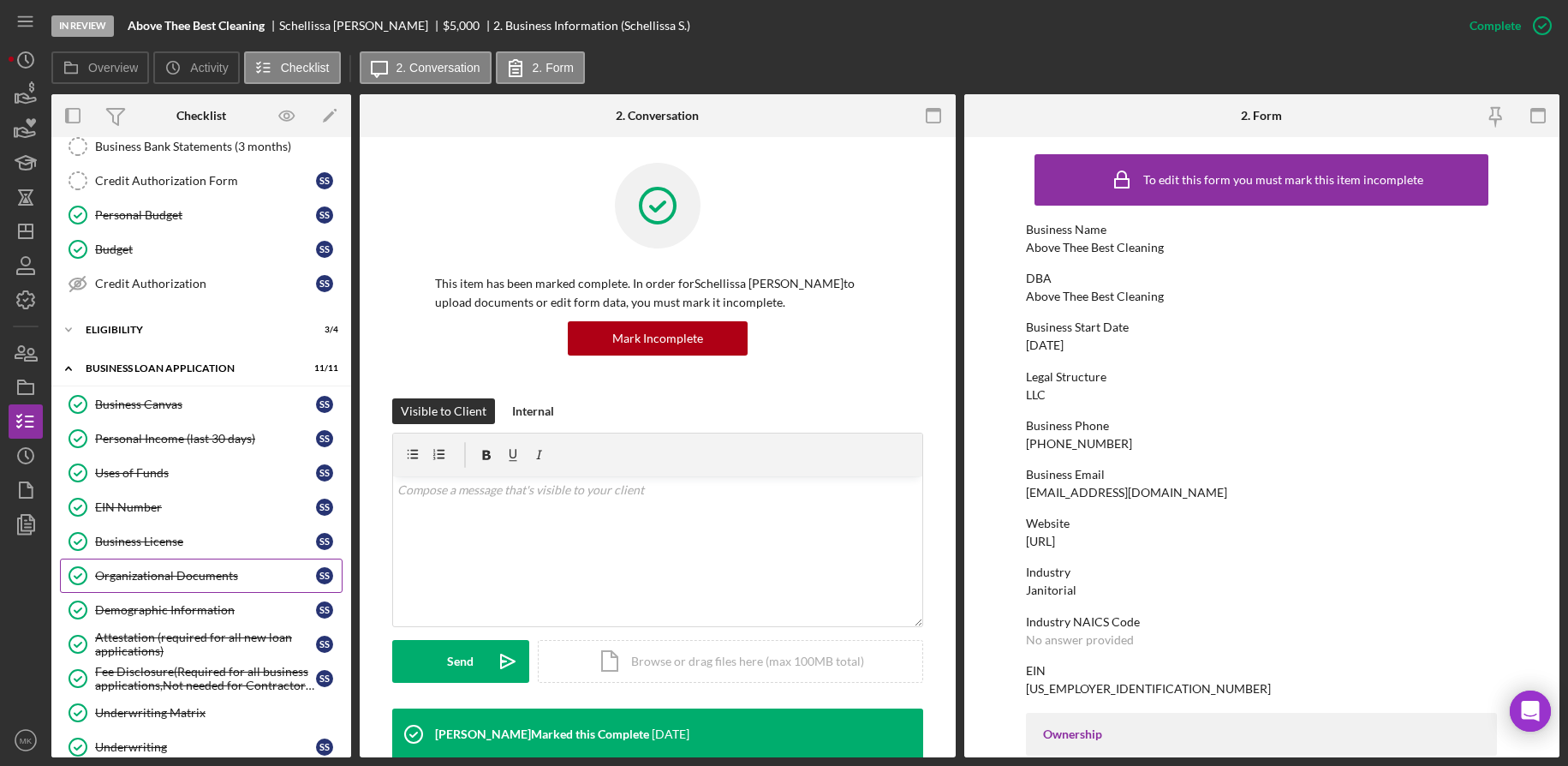
click at [184, 575] on div "Organizational Documents" at bounding box center [205, 575] width 221 height 14
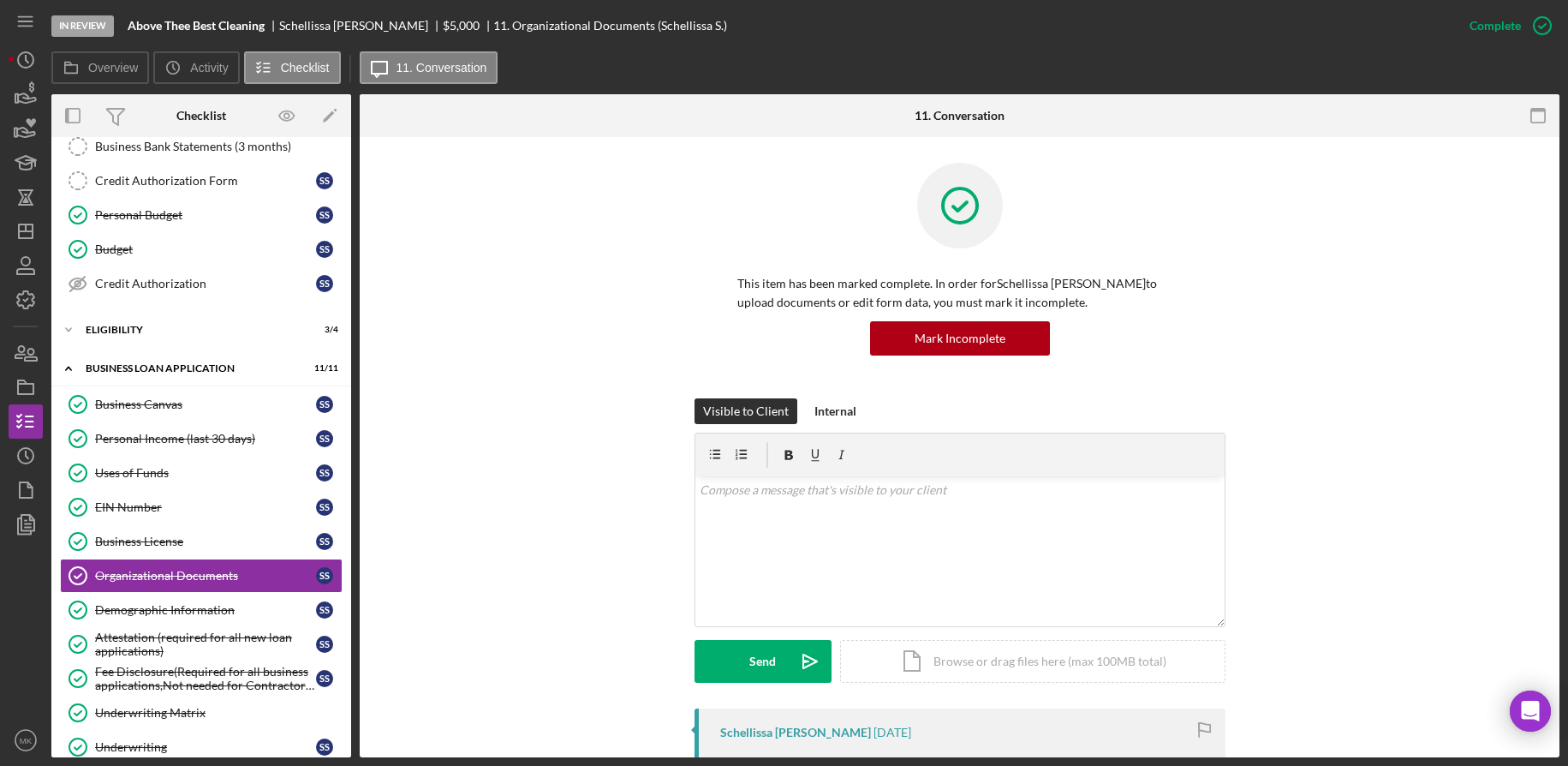
scroll to position [428, 0]
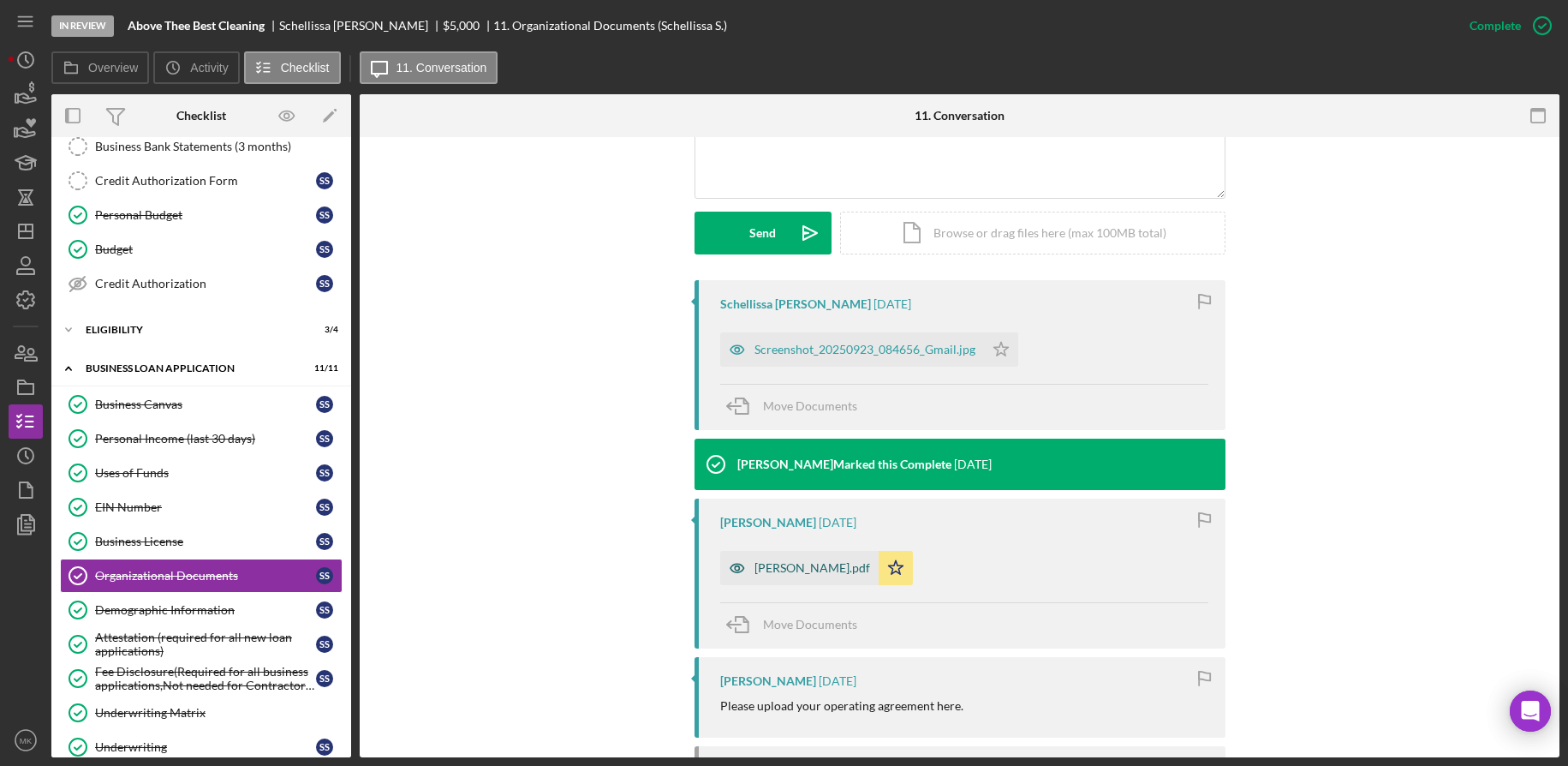
click at [812, 577] on div "[PERSON_NAME].pdf" at bounding box center [800, 568] width 159 height 34
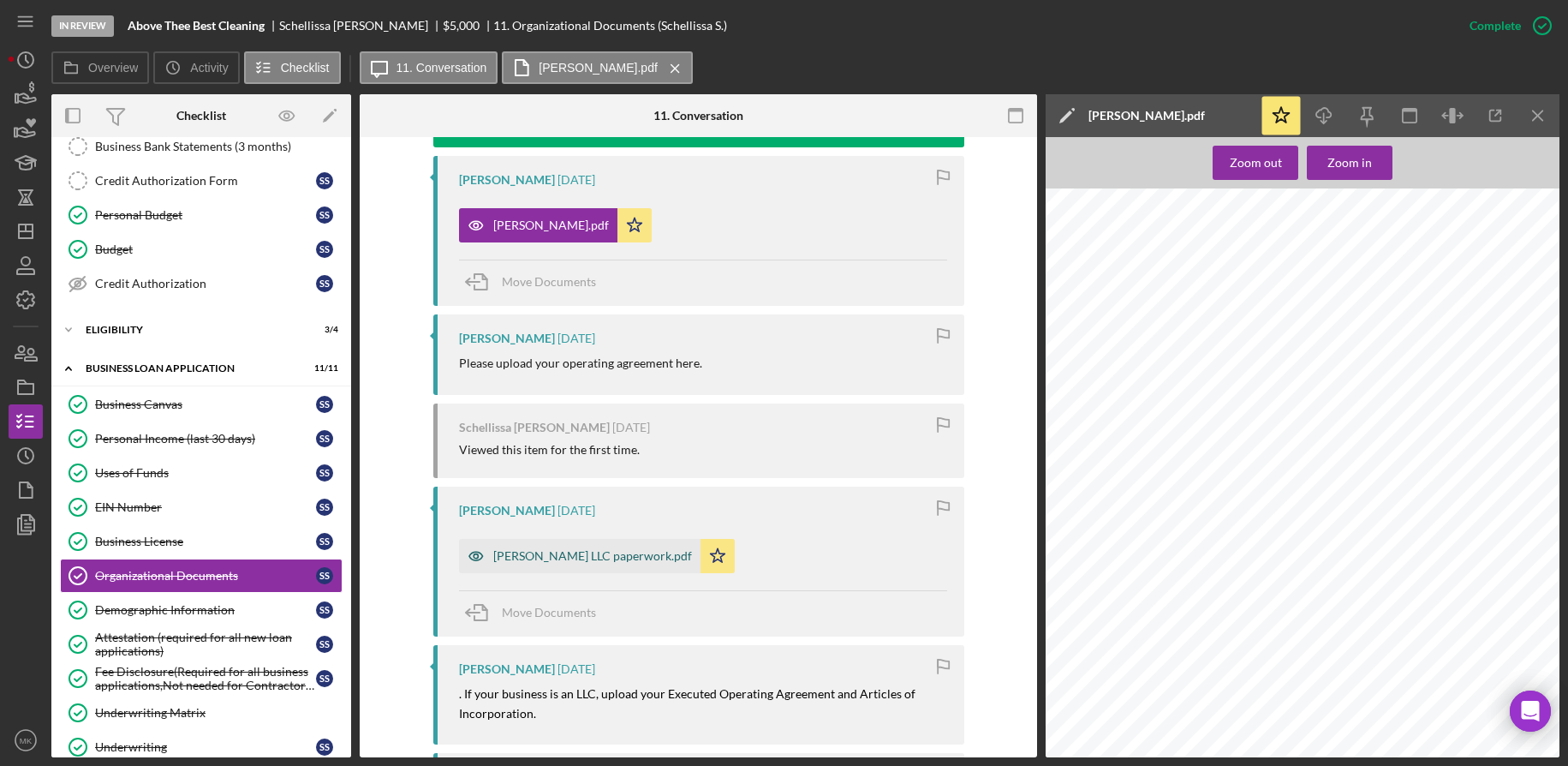
click at [532, 553] on div "[PERSON_NAME] LLC paperwork.pdf" at bounding box center [593, 556] width 199 height 14
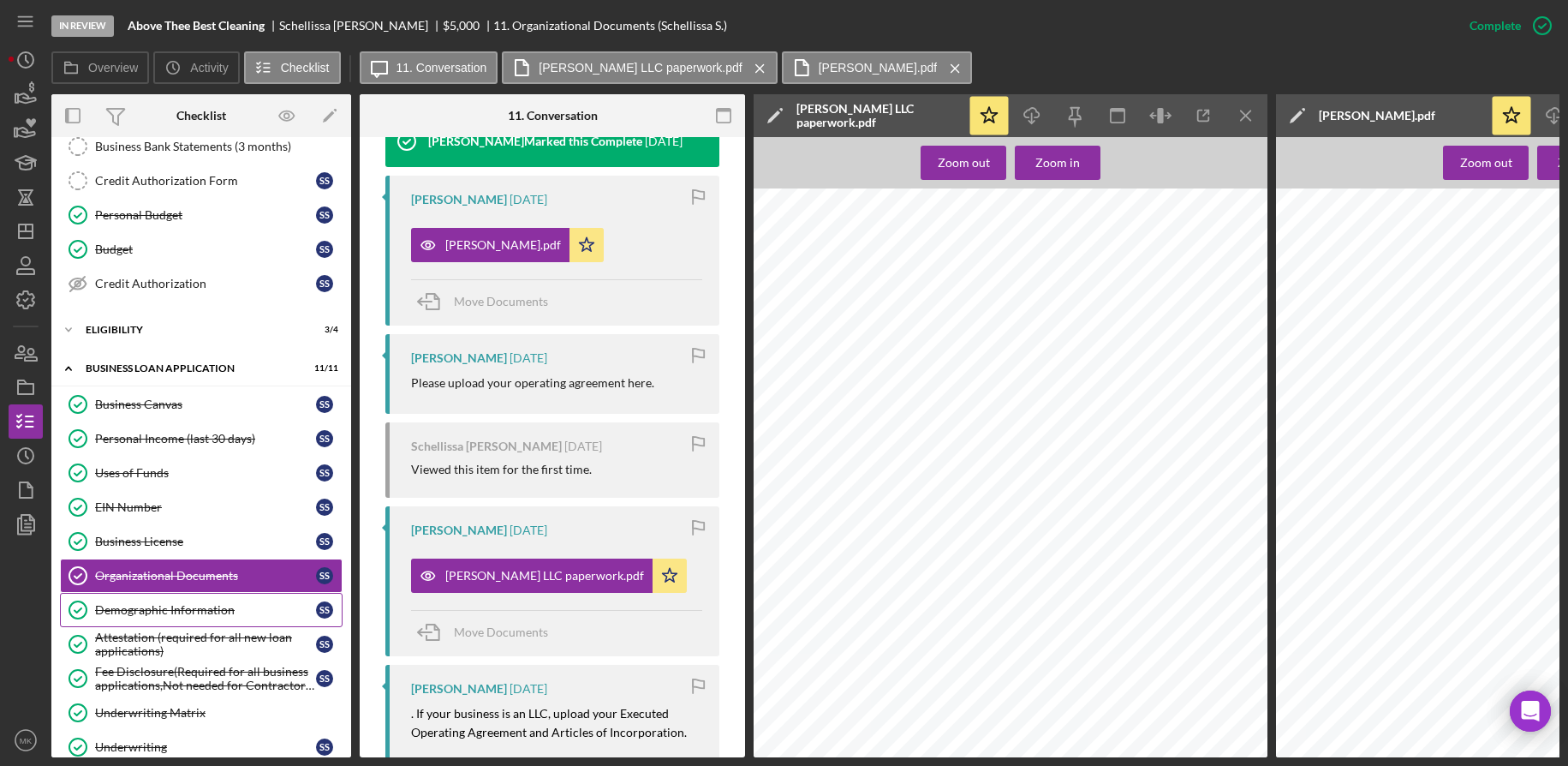
scroll to position [402, 0]
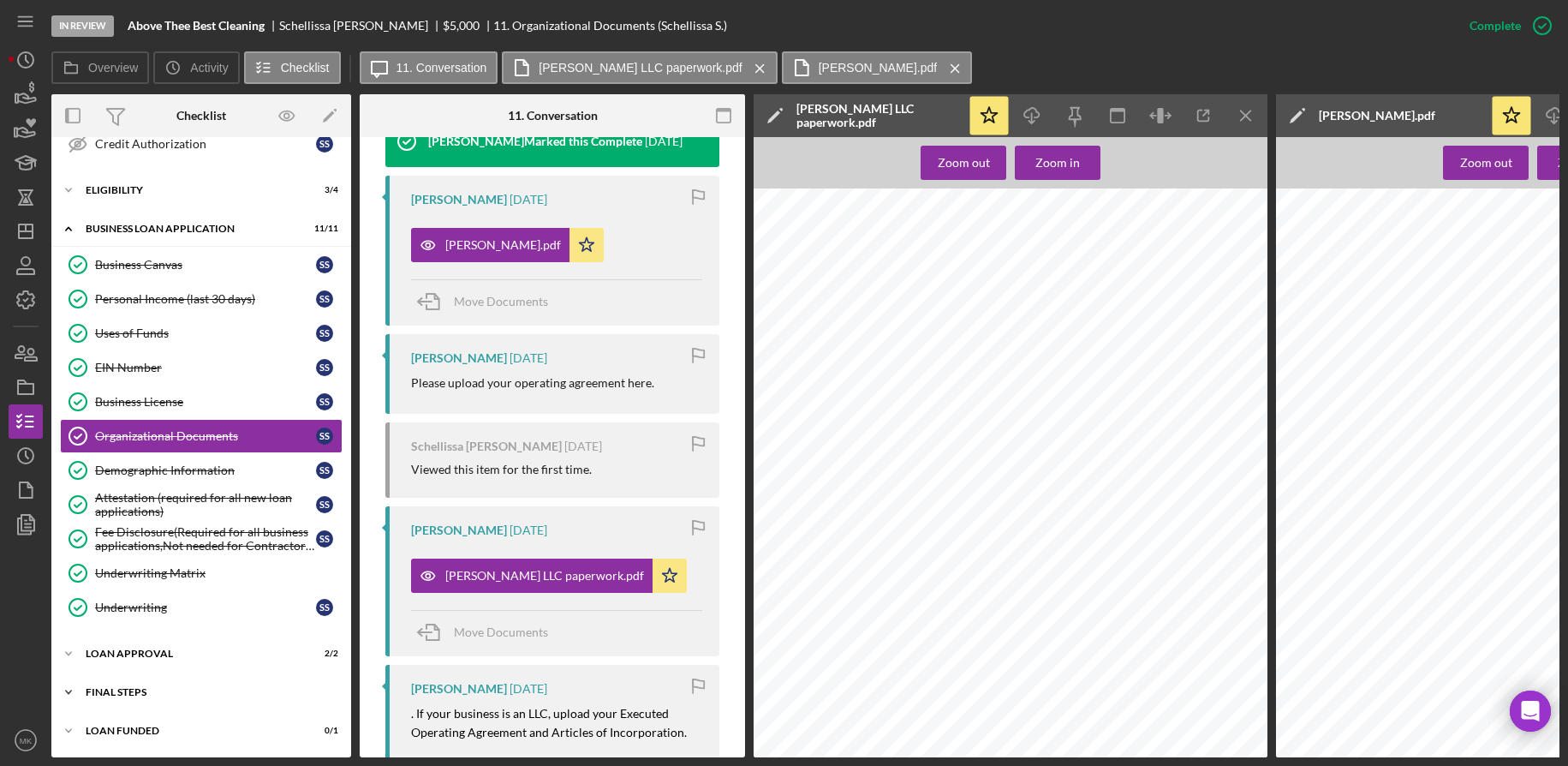
click at [148, 688] on div "Final Steps" at bounding box center [207, 692] width 244 height 10
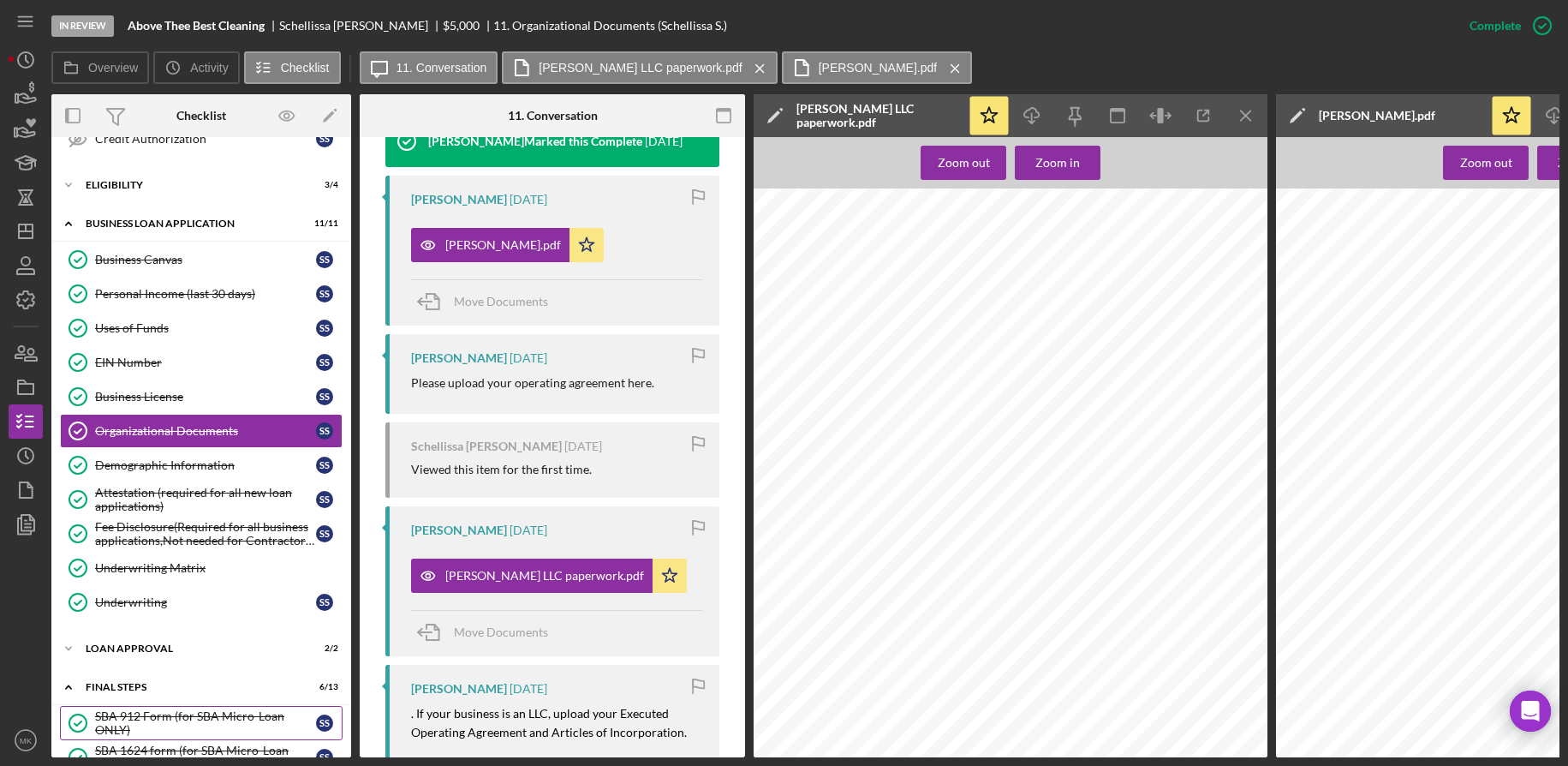
click at [146, 723] on div "SBA 912 Form (for SBA Micro-Loan ONLY)" at bounding box center [205, 723] width 221 height 27
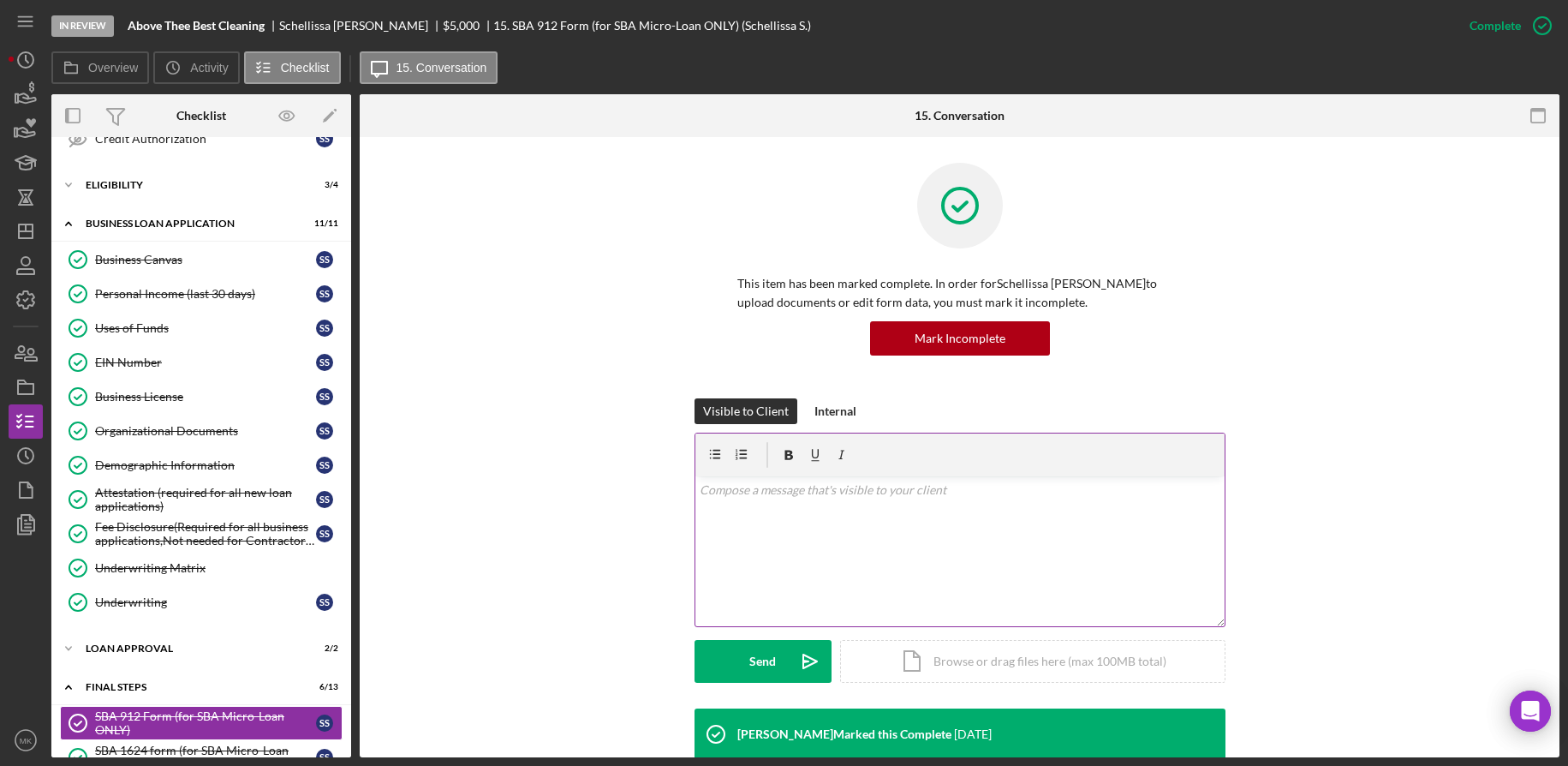
scroll to position [257, 0]
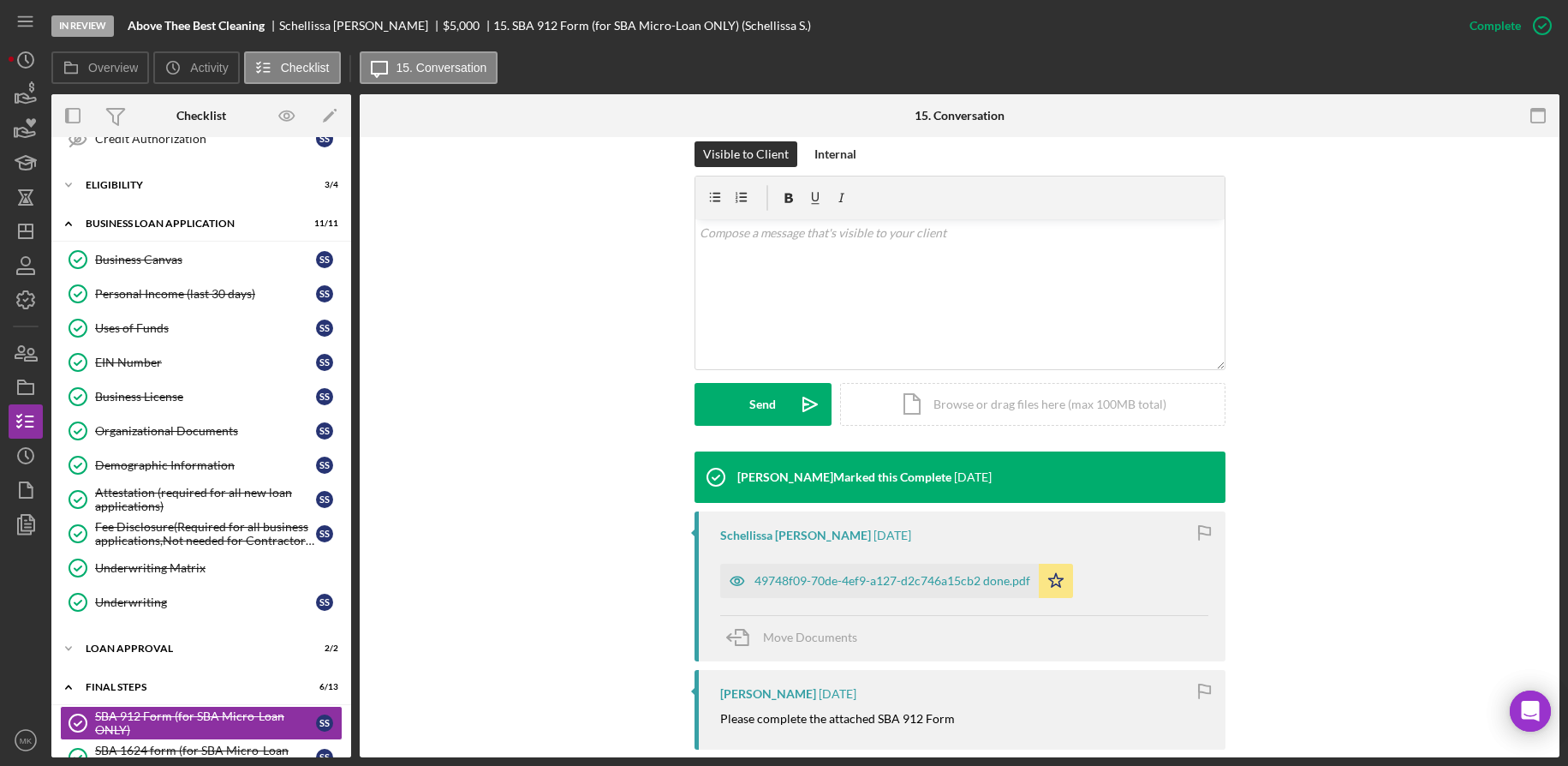
click at [822, 598] on div "Schellissa [PERSON_NAME] [DATE] 49748f09-70de-4ef9-a127-d2c746a15cb2 done.pdf I…" at bounding box center [960, 587] width 531 height 150
click at [851, 585] on div "49748f09-70de-4ef9-a127-d2c746a15cb2 done.pdf" at bounding box center [893, 580] width 276 height 14
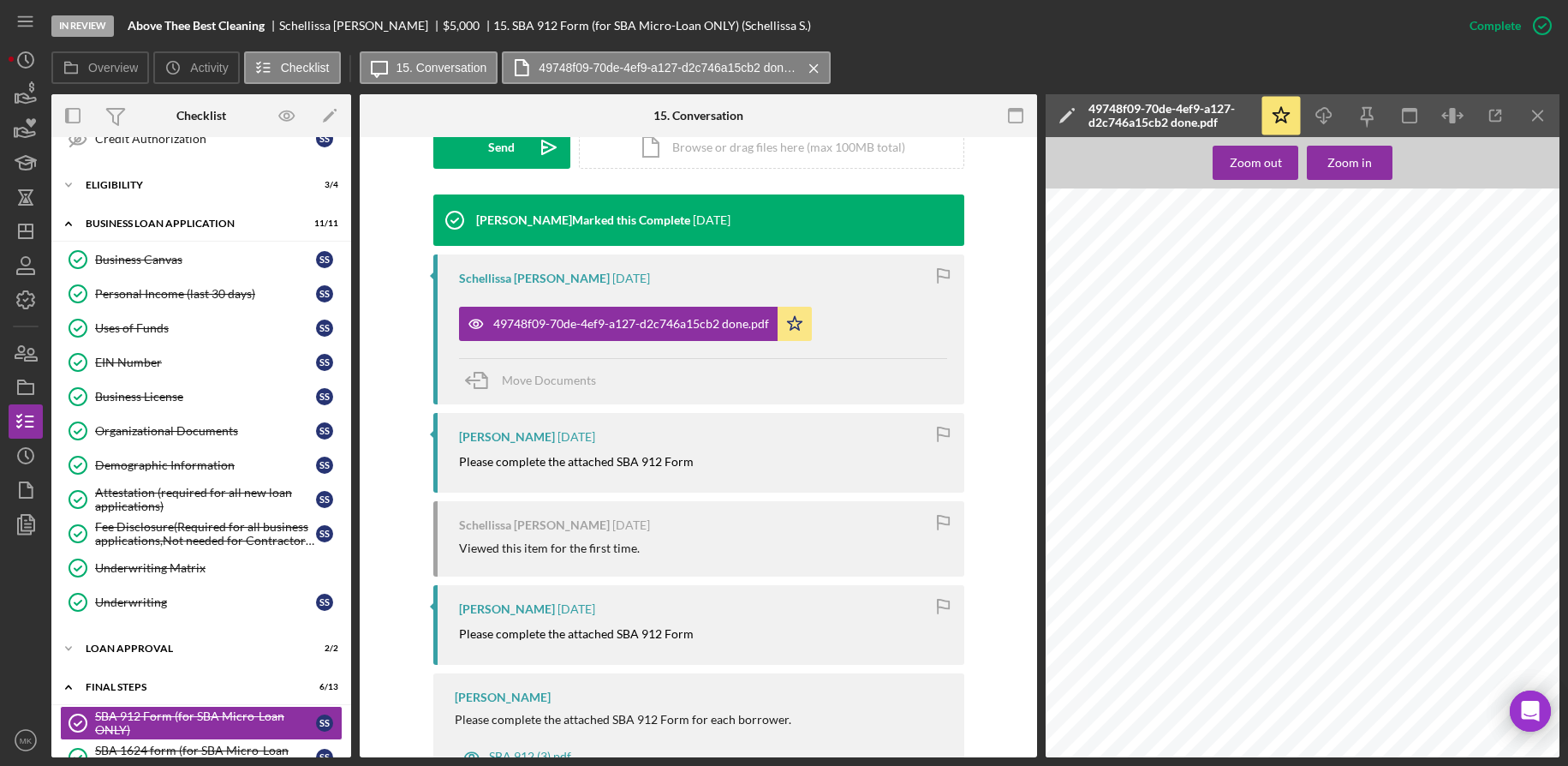
scroll to position [744, 0]
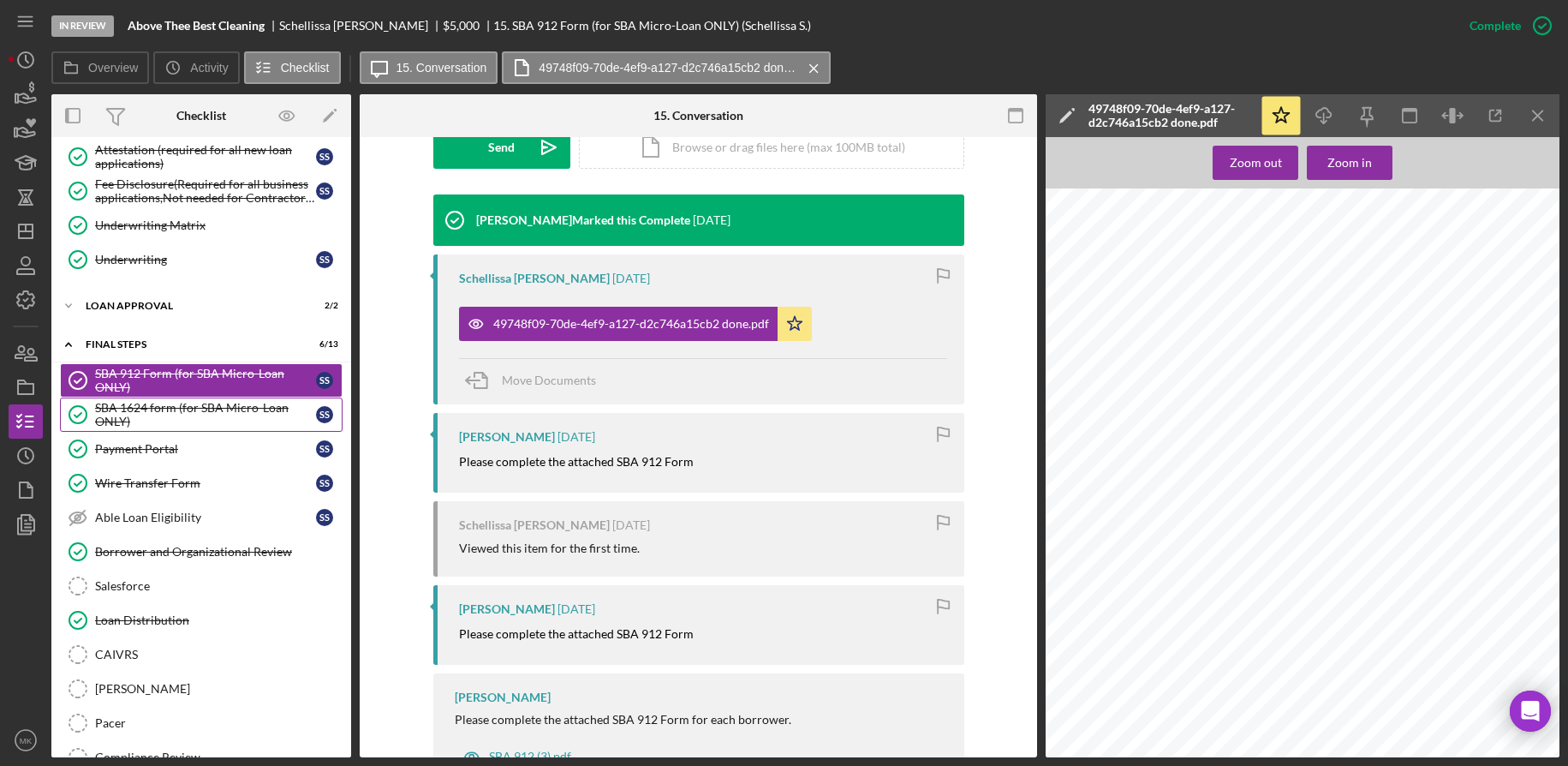
click at [177, 413] on div "SBA 1624 form (for SBA Micro-Loan ONLY)" at bounding box center [205, 415] width 221 height 27
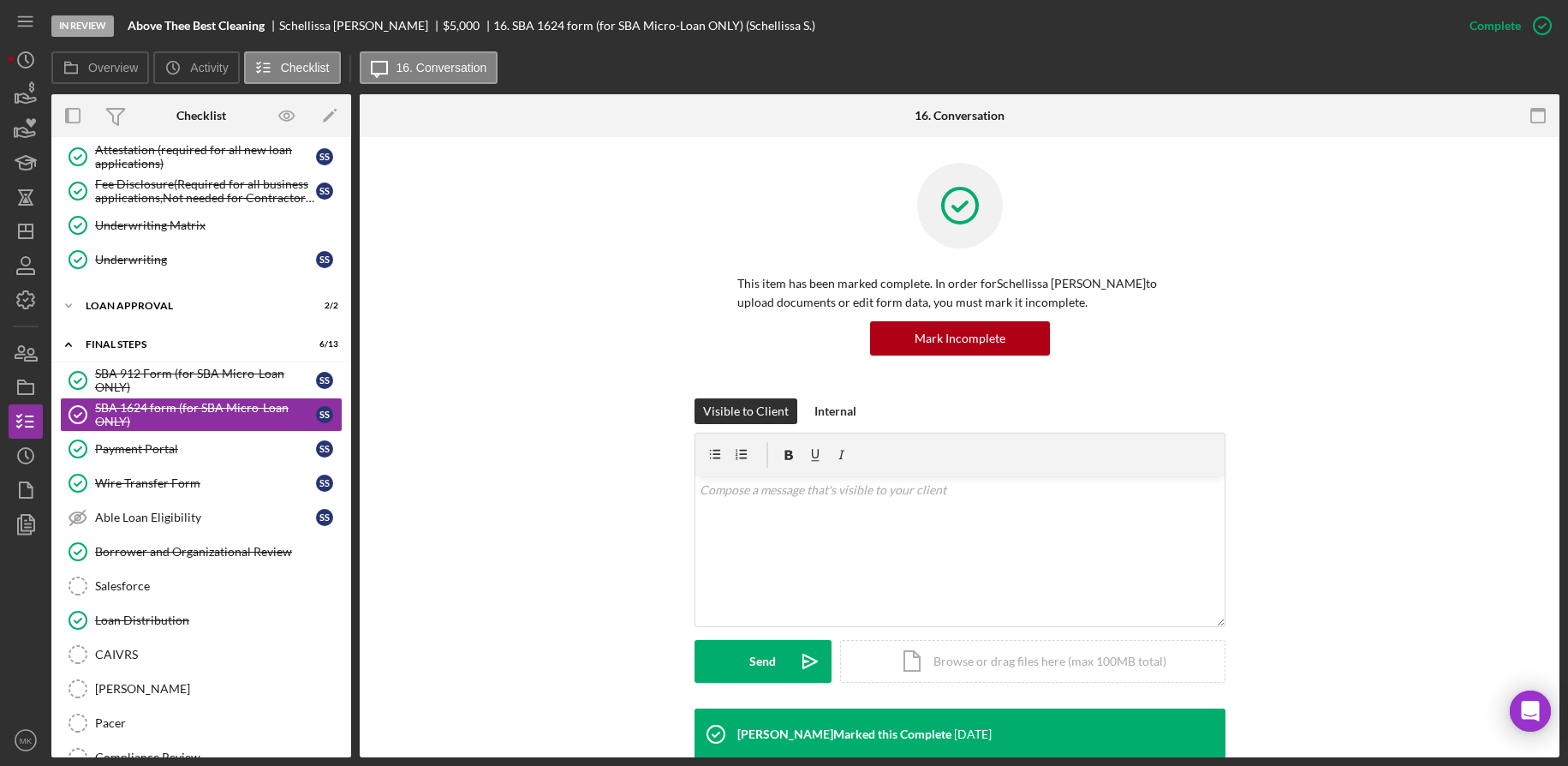
scroll to position [342, 0]
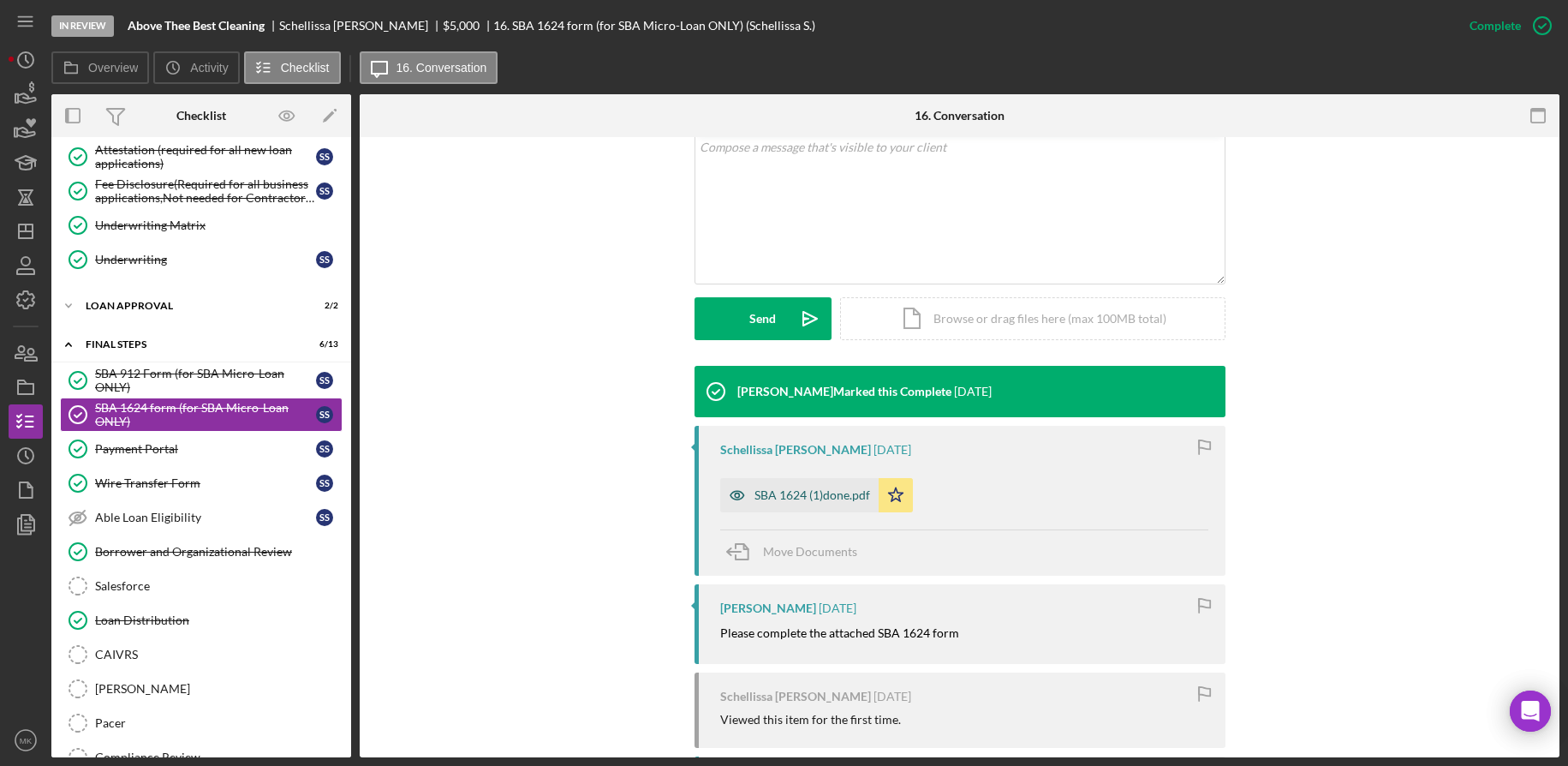
click at [791, 499] on div "SBA 1624 (1)done.pdf" at bounding box center [812, 495] width 115 height 14
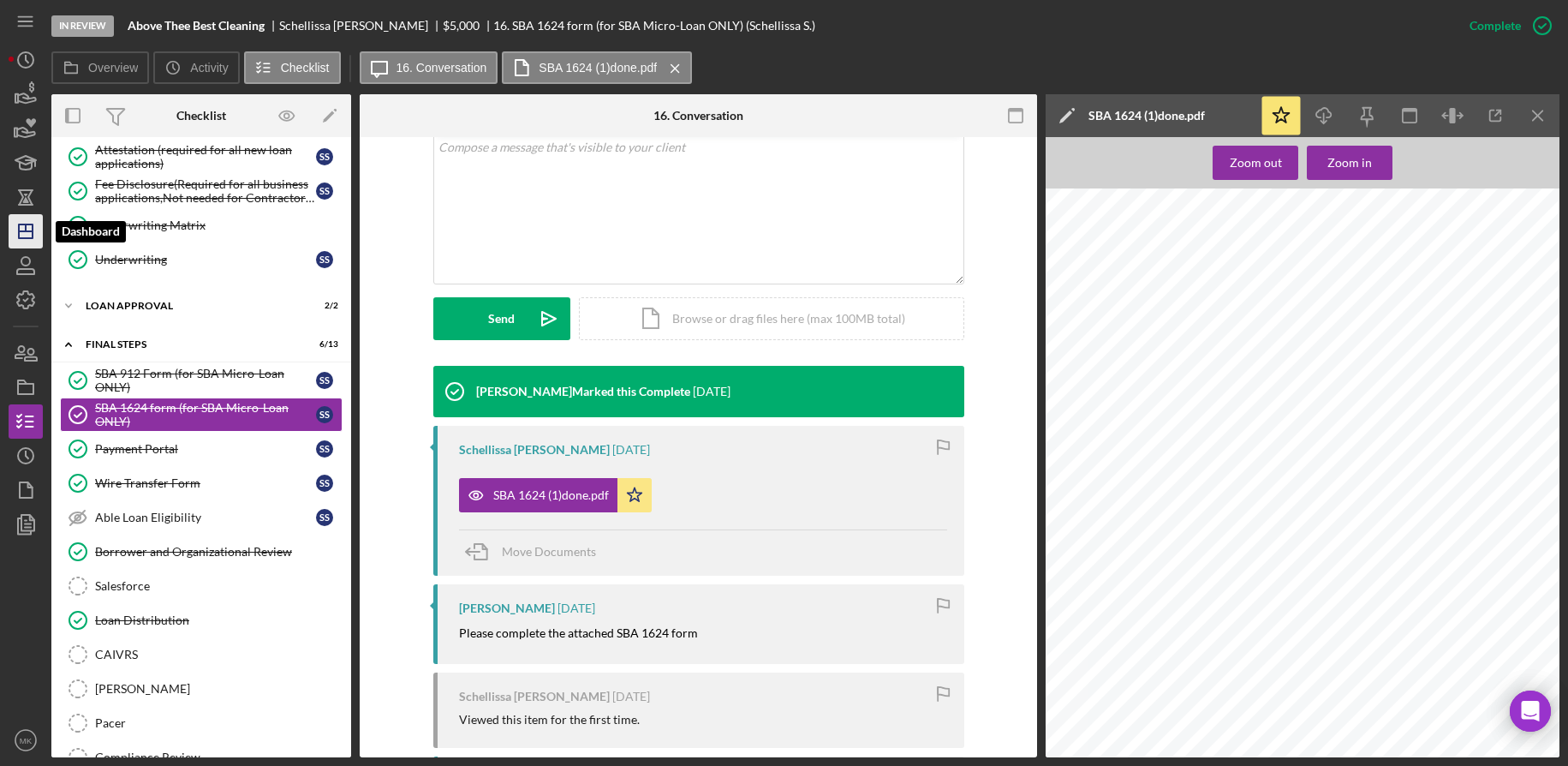
click at [23, 246] on icon "Icon/Dashboard" at bounding box center [26, 232] width 43 height 43
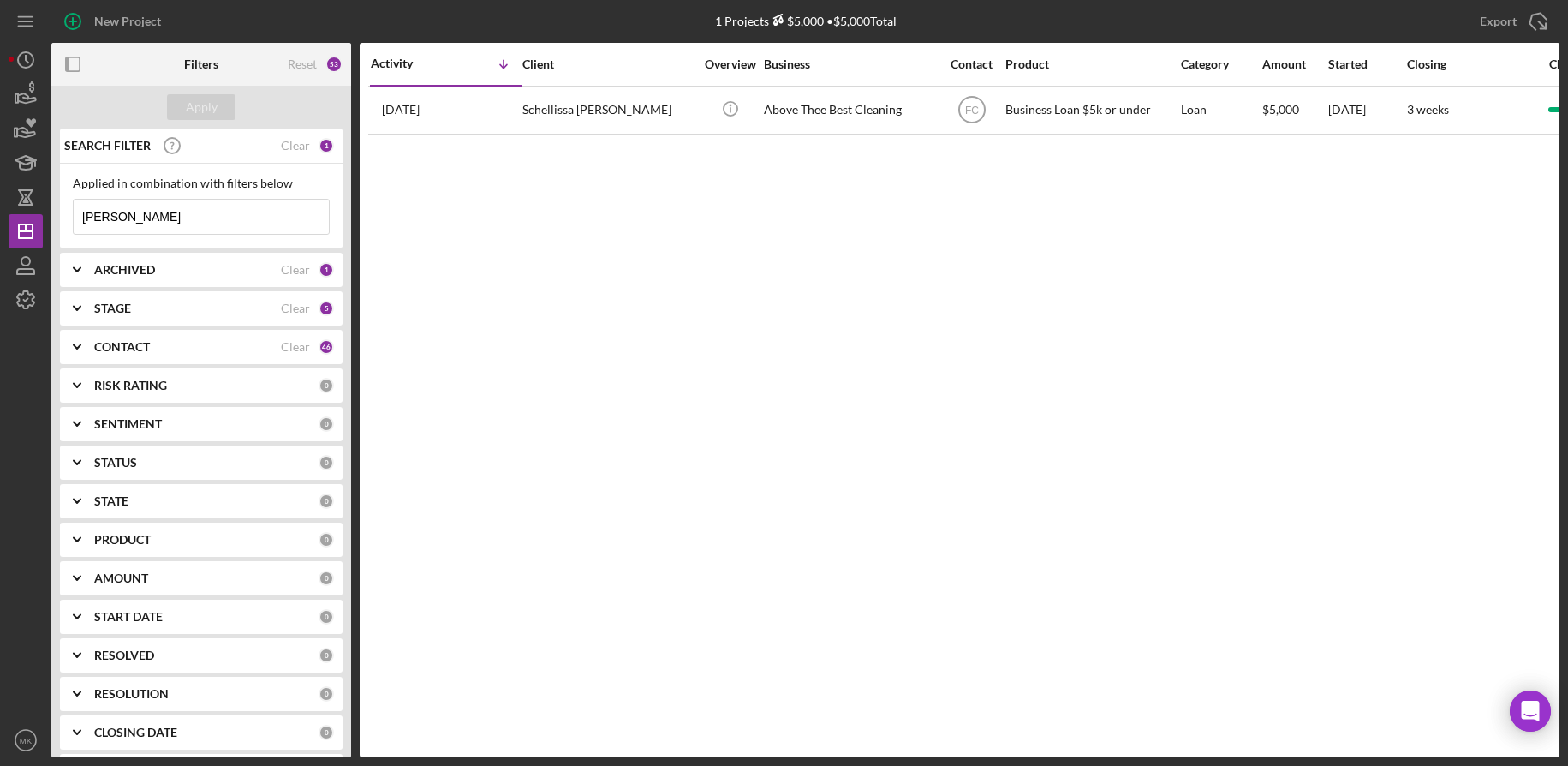
drag, startPoint x: -22, startPoint y: 214, endPoint x: -124, endPoint y: 212, distance: 102.0
click at [0, 212] on html "New Project 1 Projects $5,000 • $5,000 Total [PERSON_NAME] Export Icon/Export F…" at bounding box center [784, 383] width 1568 height 766
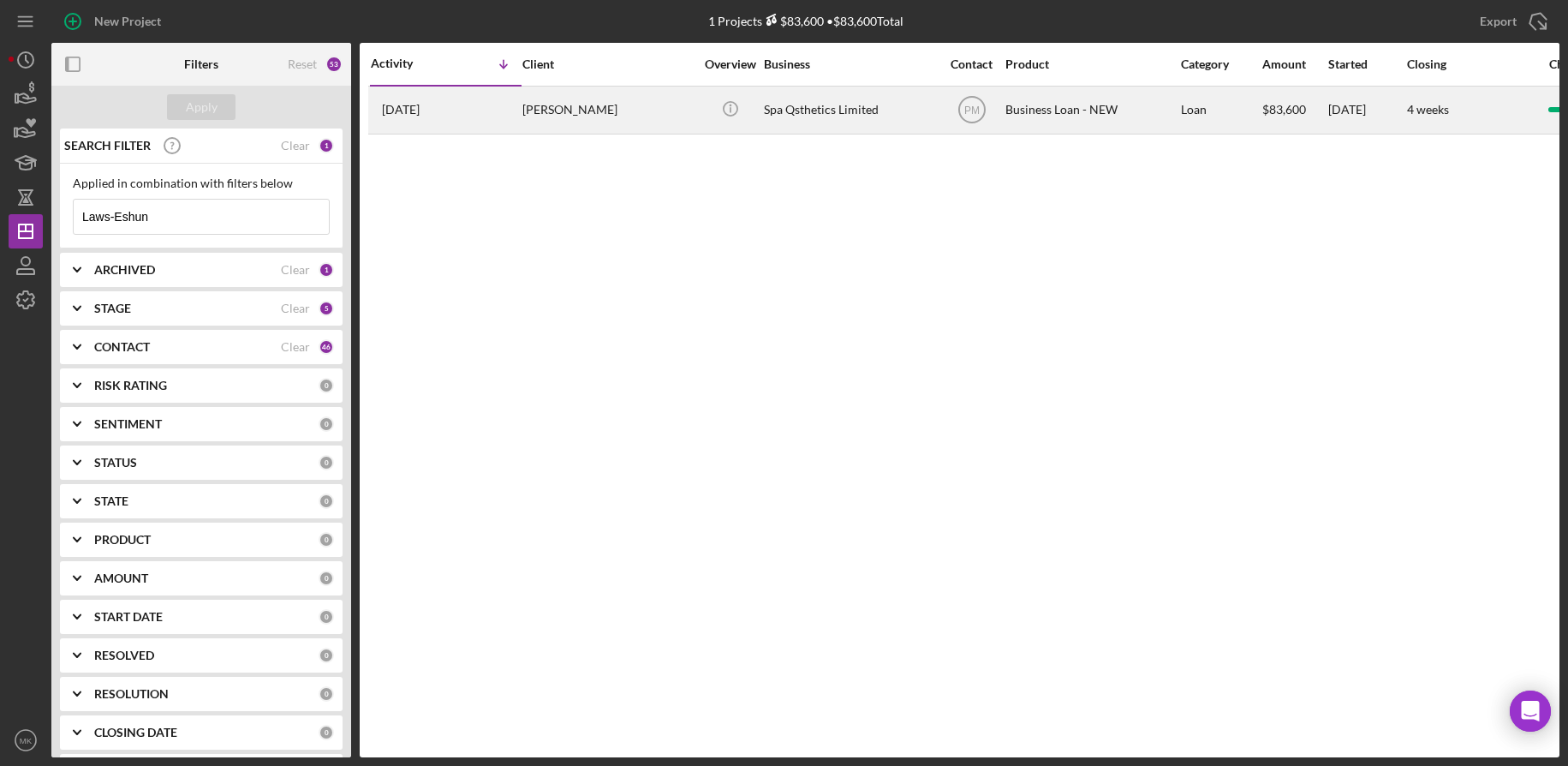
type input "Laws-Eshun"
click at [524, 106] on div "[PERSON_NAME]" at bounding box center [608, 110] width 171 height 45
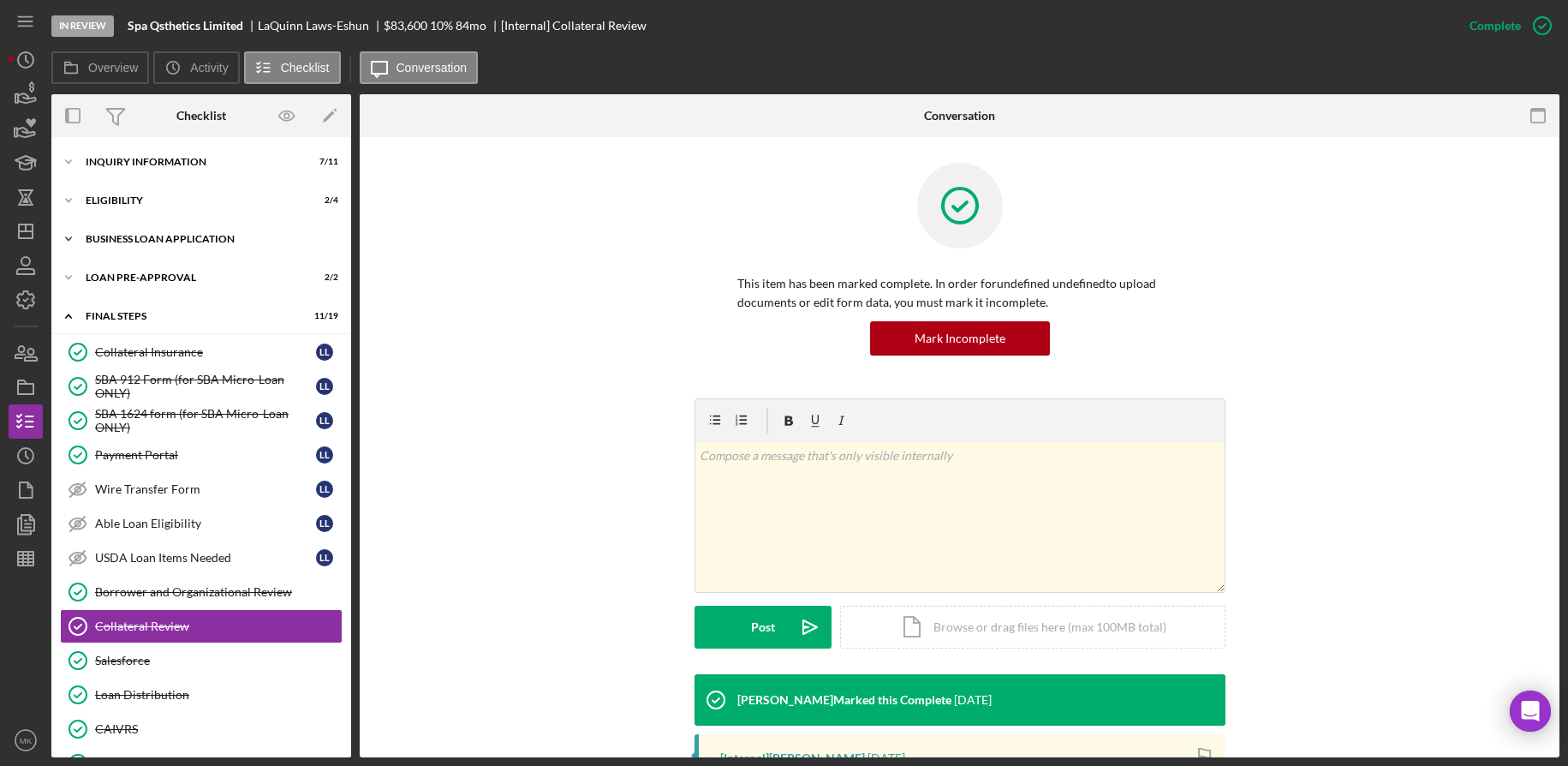
click at [158, 240] on div "BUSINESS LOAN APPLICATION" at bounding box center [207, 239] width 244 height 10
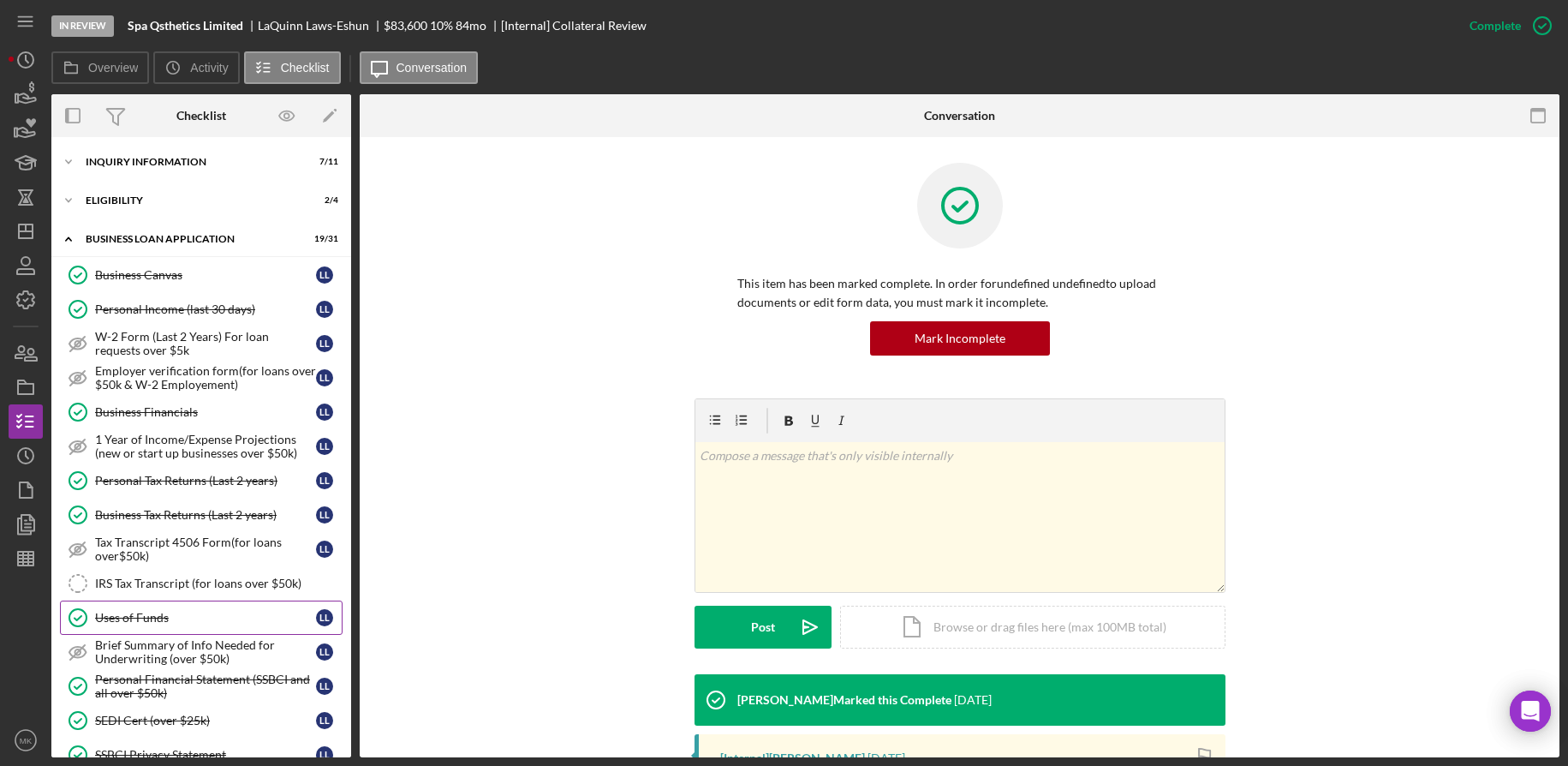
click at [187, 606] on link "Uses of Funds Uses of Funds L L" at bounding box center [202, 618] width 283 height 34
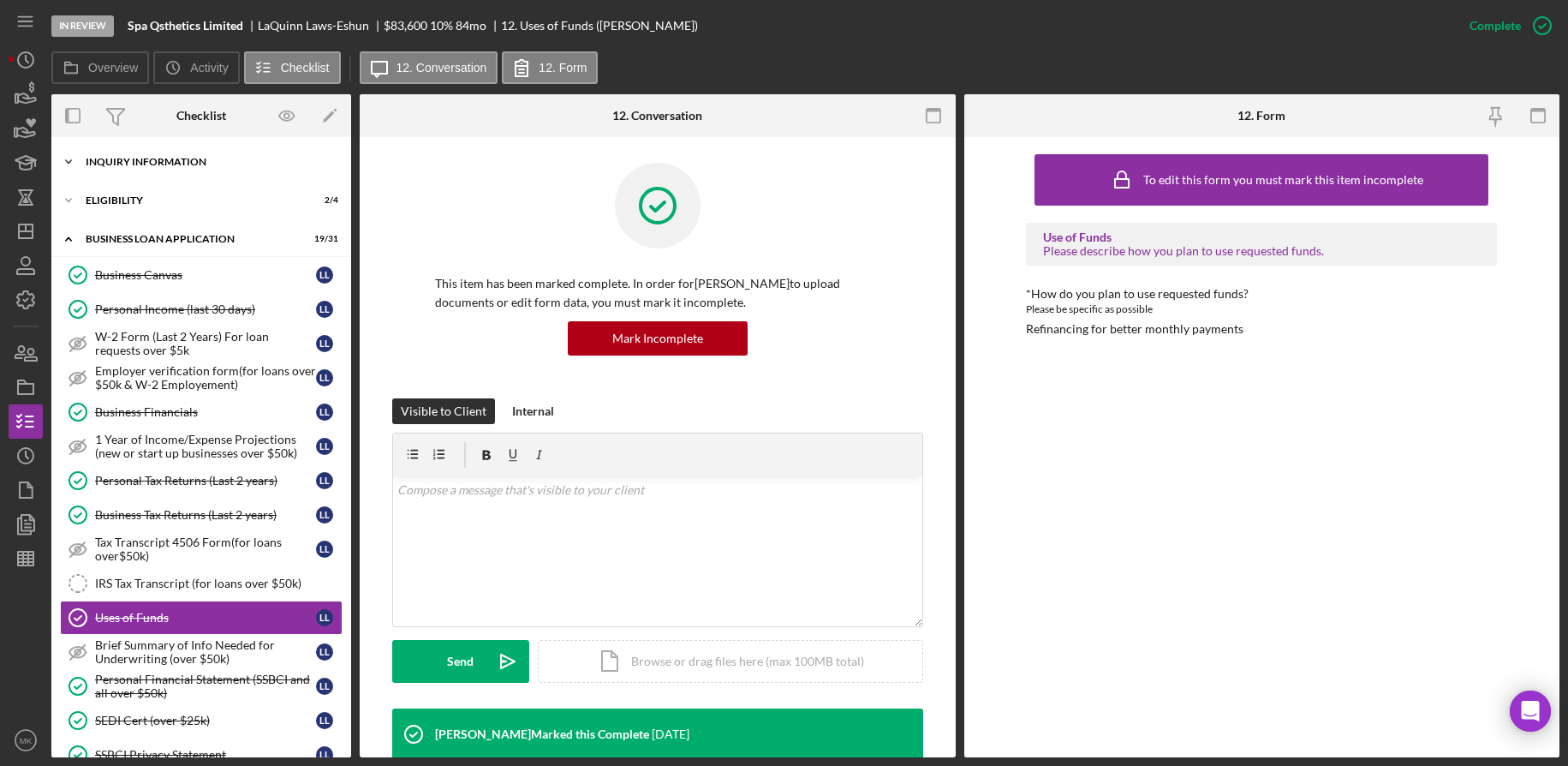
click at [195, 166] on div "INQUIRY INFORMATION" at bounding box center [207, 161] width 244 height 10
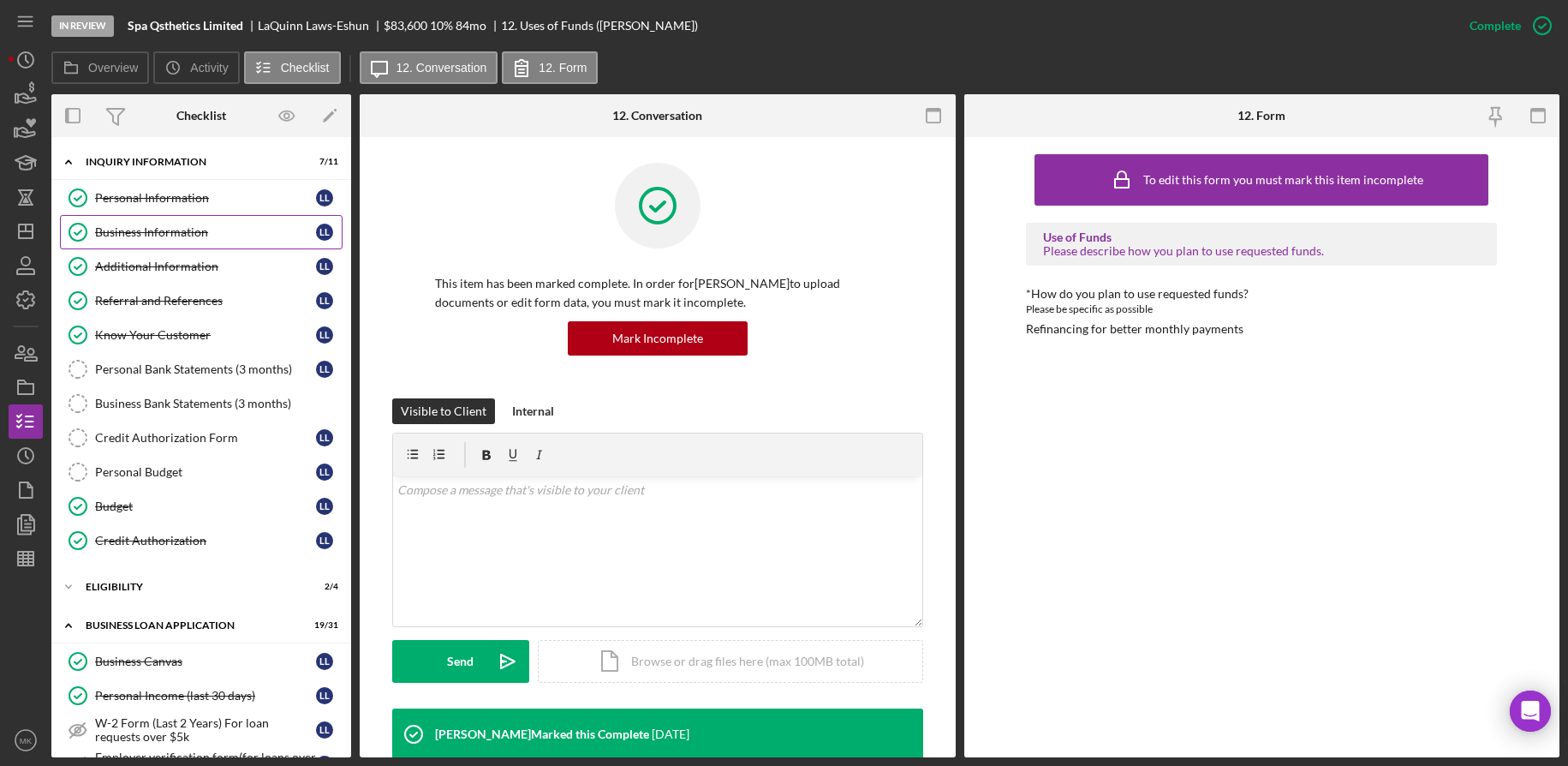
click at [191, 242] on link "Business Information Business Information L L" at bounding box center [202, 233] width 283 height 34
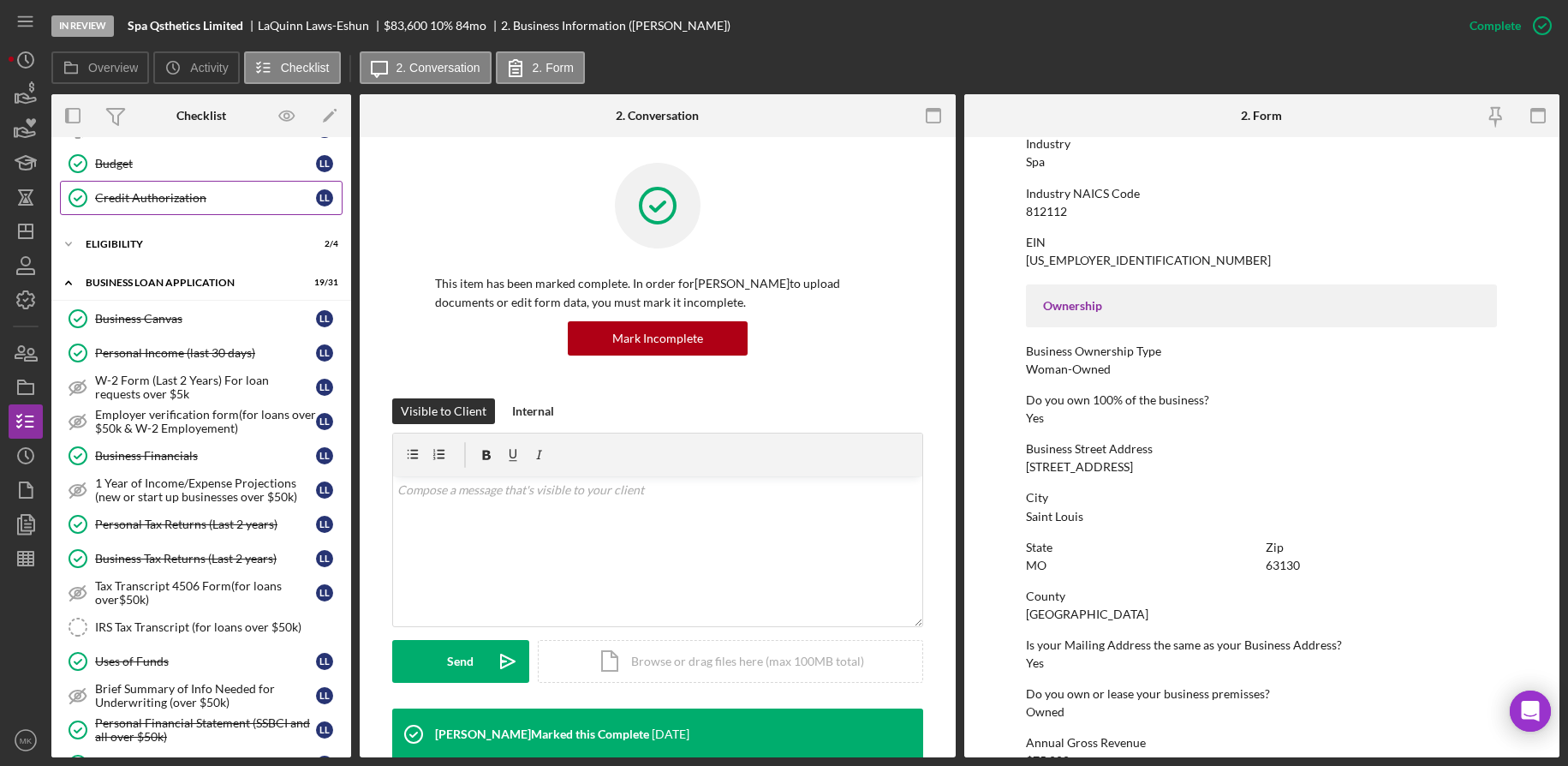
scroll to position [857, 0]
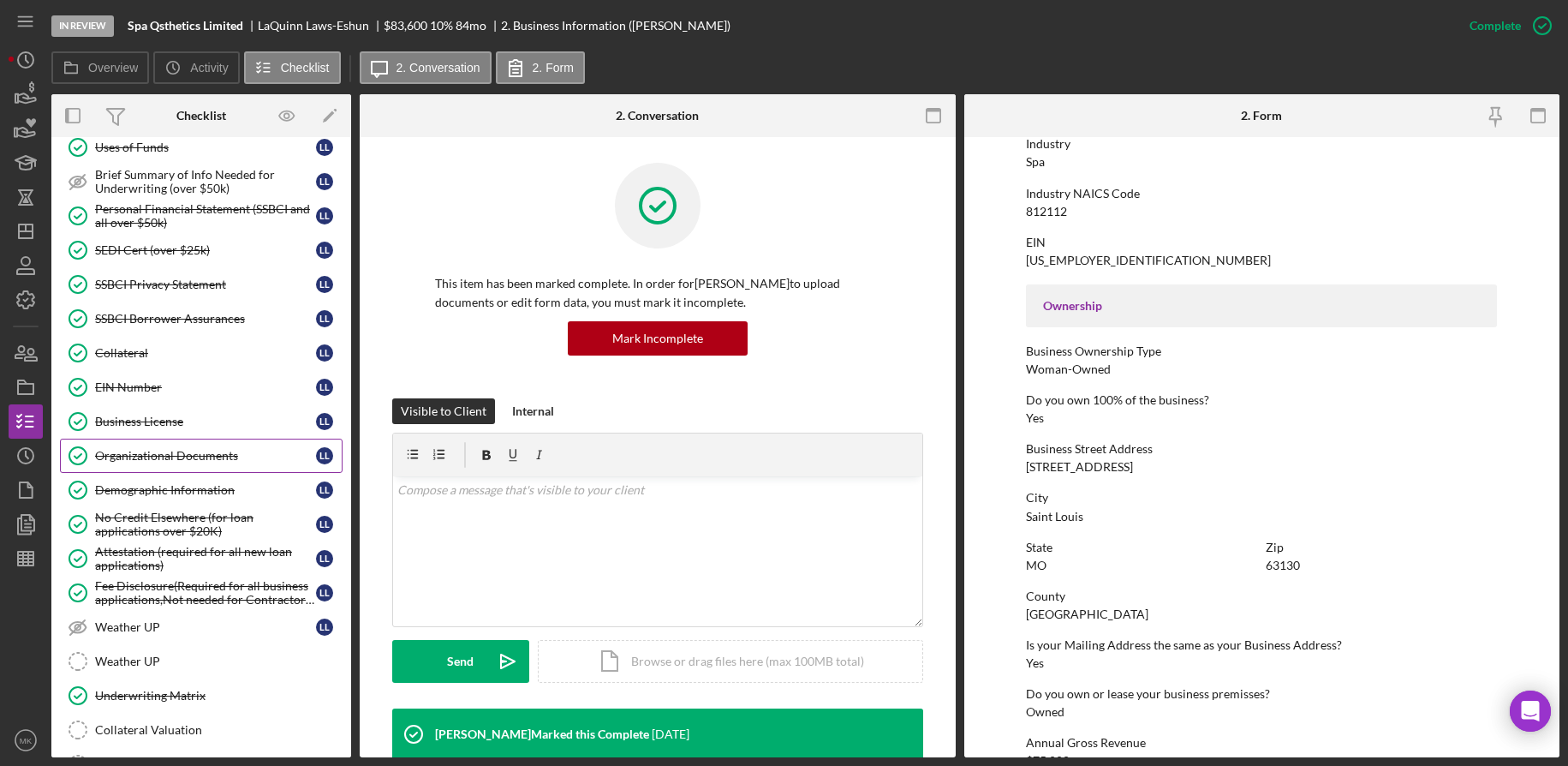
click at [180, 441] on link "Organizational Documents Organizational Documents L L" at bounding box center [202, 456] width 283 height 34
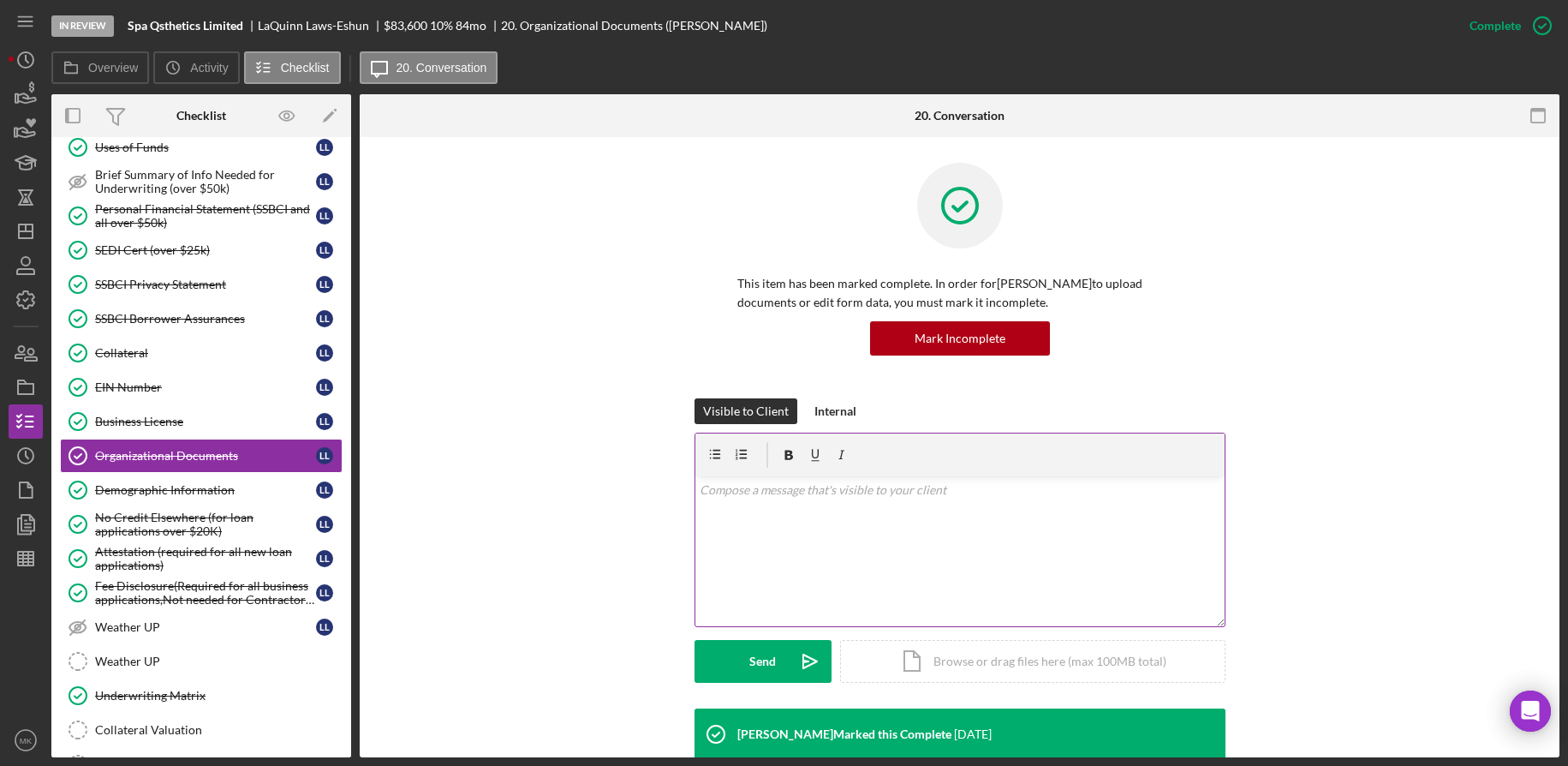
scroll to position [342, 0]
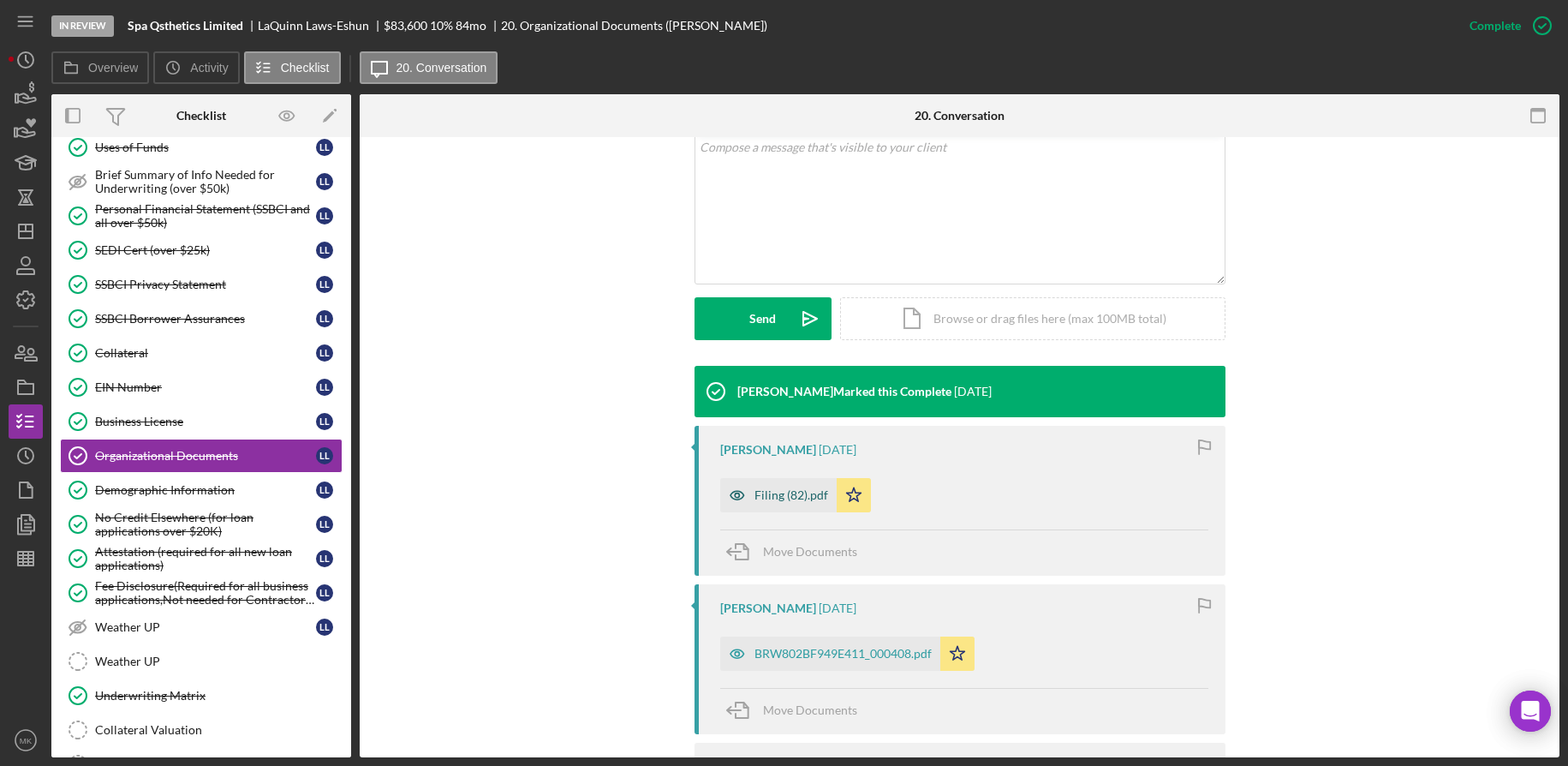
click at [805, 500] on div "Filing (82).pdf" at bounding box center [792, 495] width 74 height 14
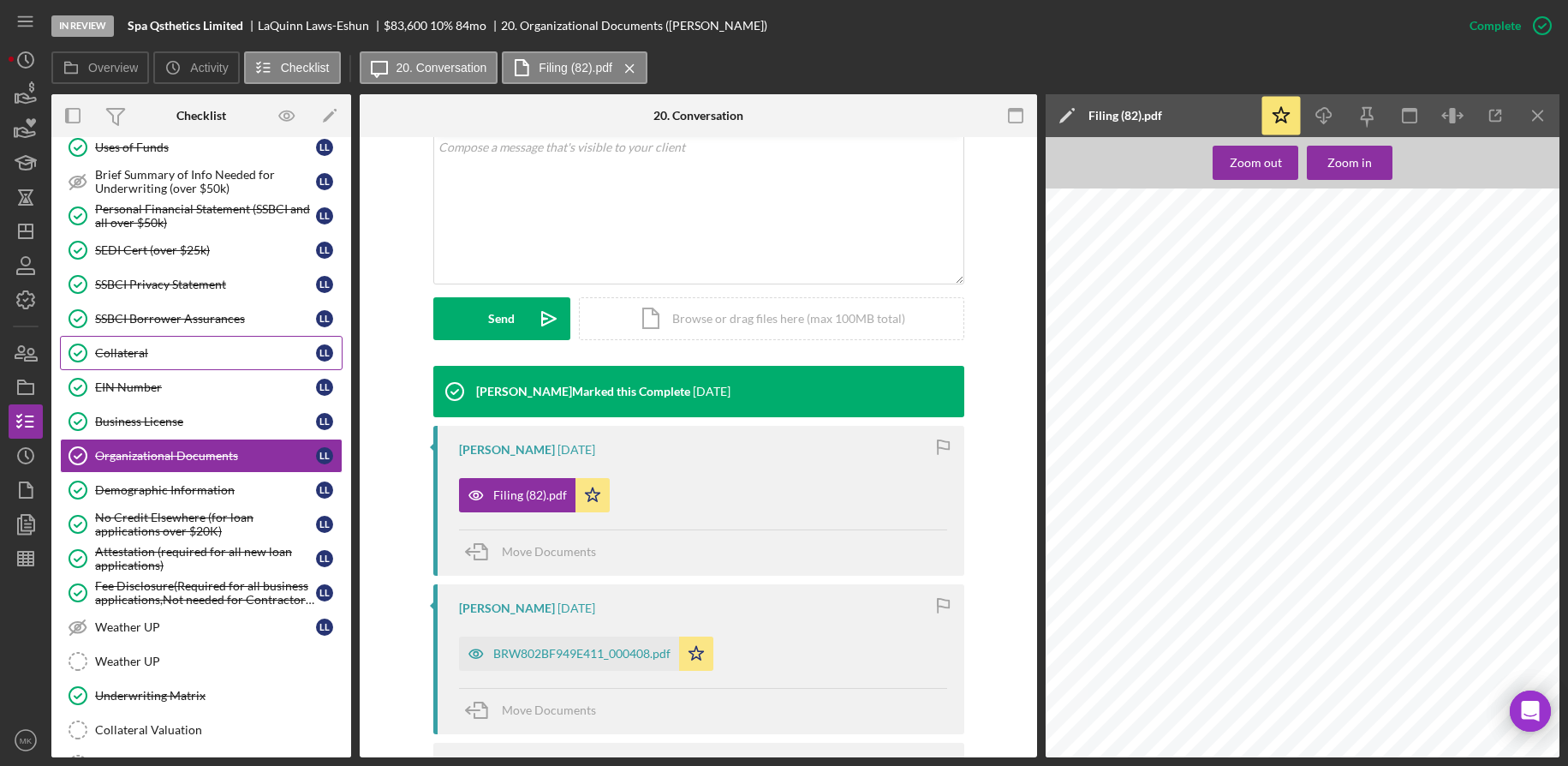
click at [181, 359] on div "Collateral" at bounding box center [205, 352] width 221 height 14
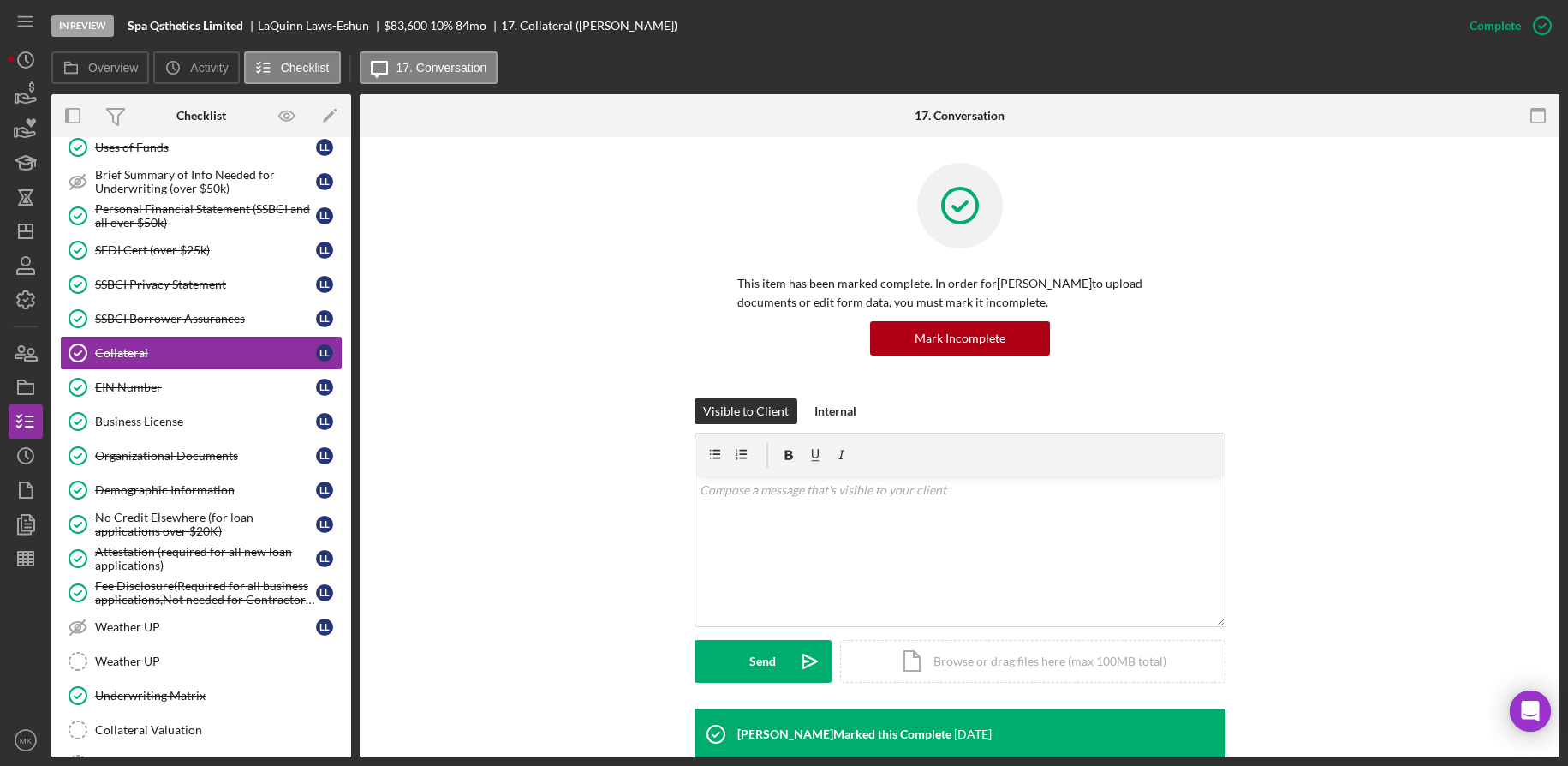
scroll to position [342, 0]
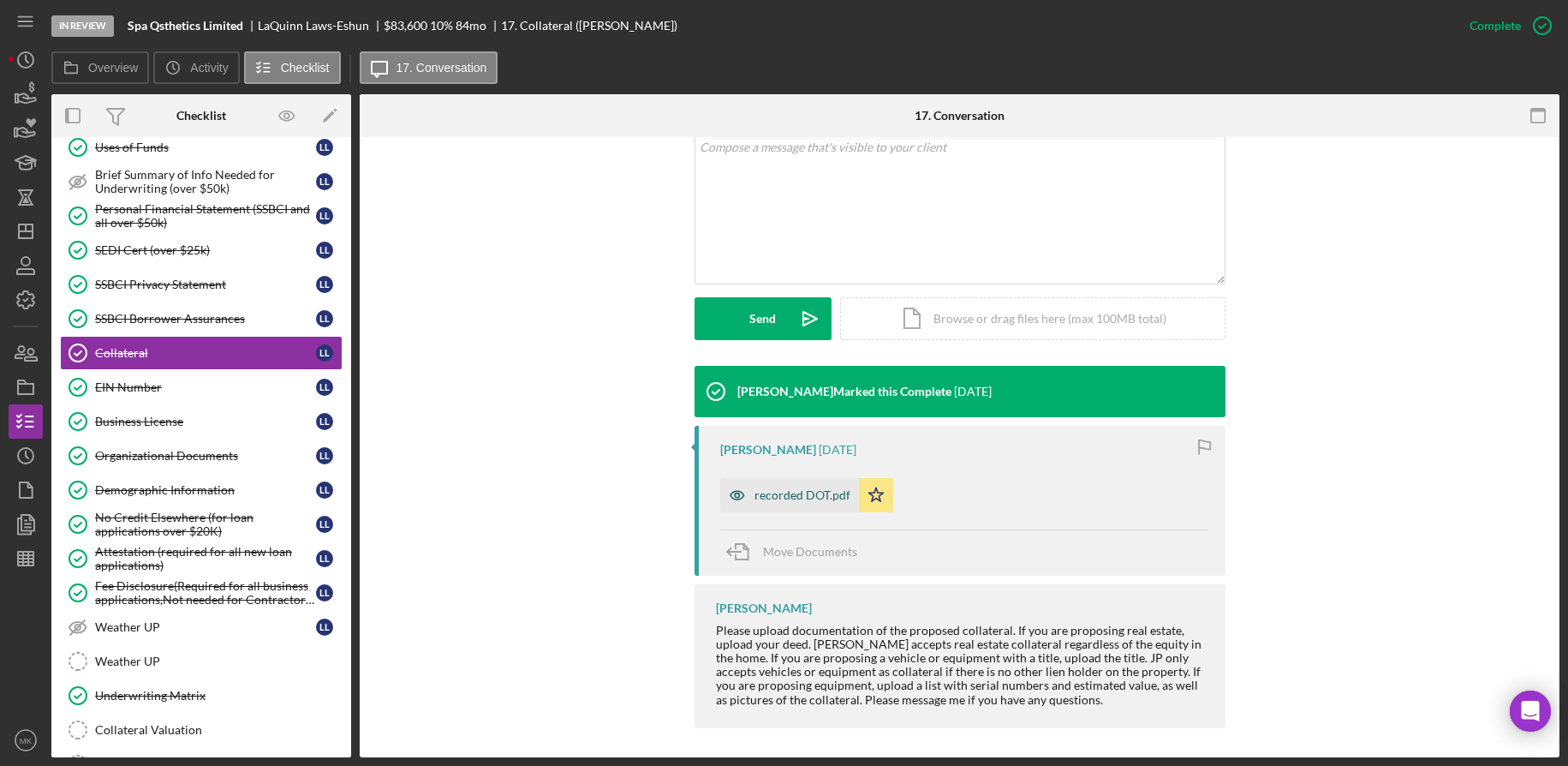
click at [777, 499] on div "recorded DOT.pdf" at bounding box center [802, 495] width 96 height 14
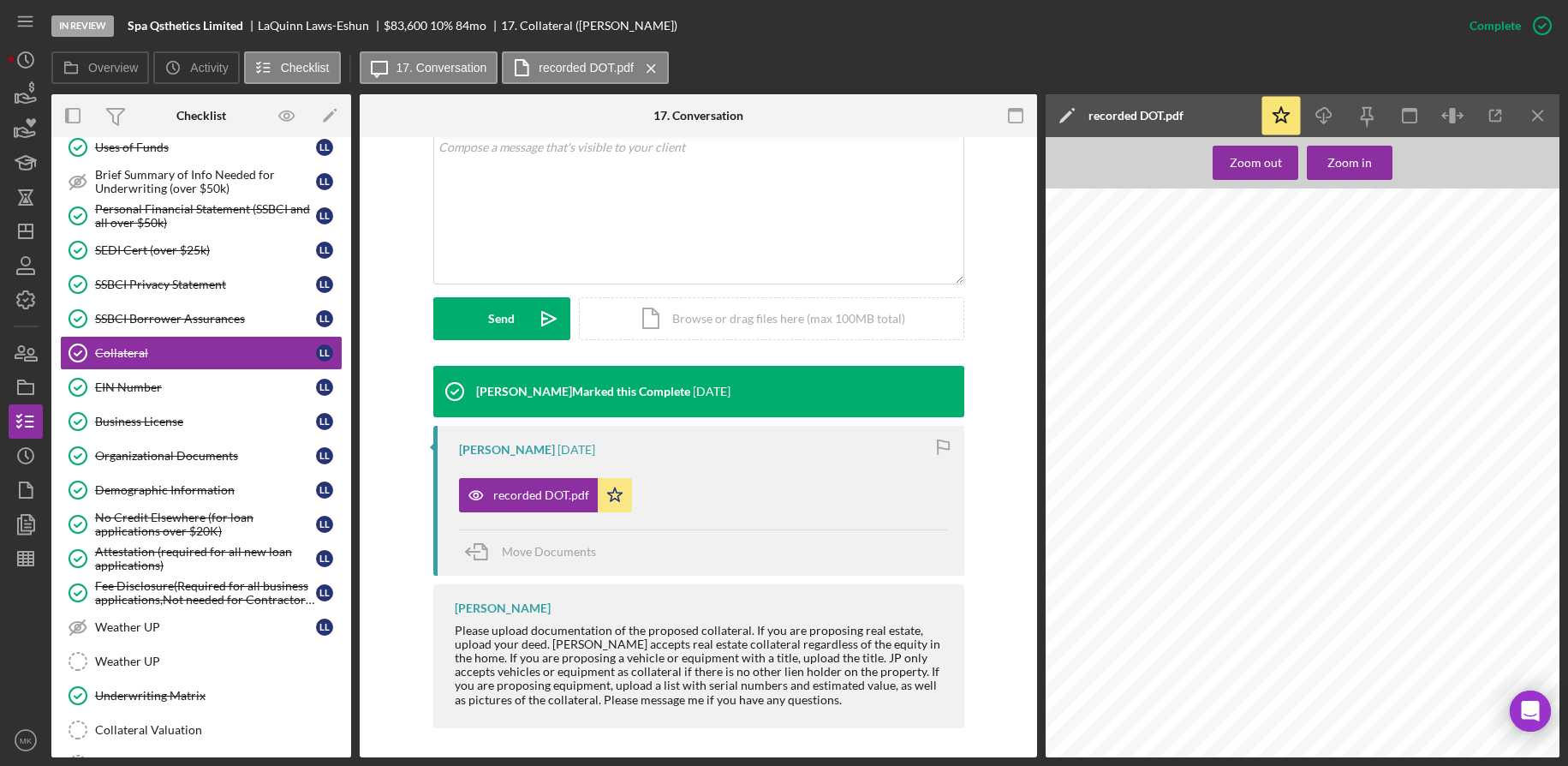
scroll to position [1285, 0]
click at [1501, 117] on icon "button" at bounding box center [1496, 116] width 11 height 11
click at [31, 237] on icon "Icon/Dashboard" at bounding box center [26, 232] width 43 height 43
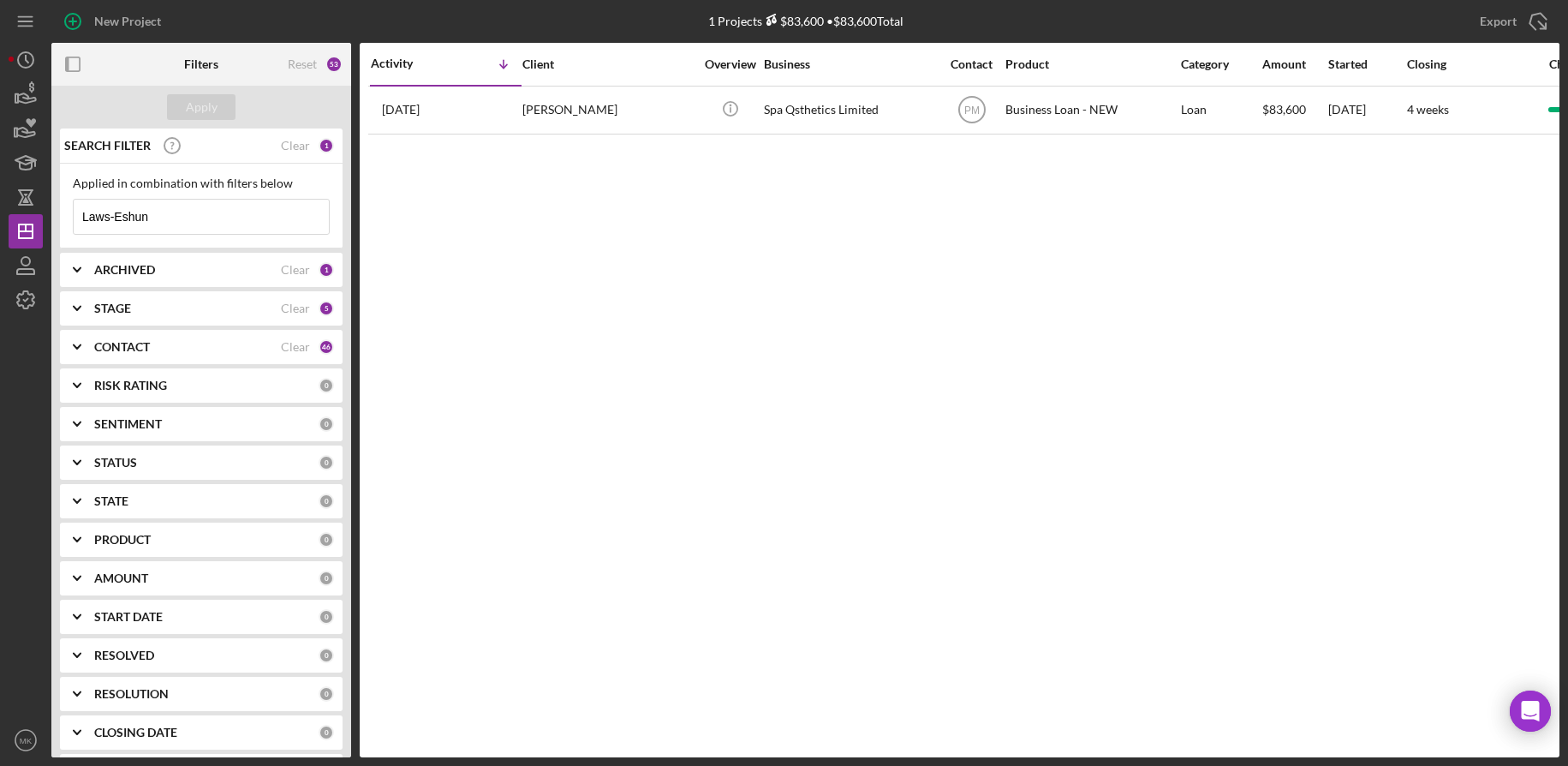
click at [179, 219] on input "Laws-Eshun" at bounding box center [201, 217] width 255 height 34
drag, startPoint x: 179, startPoint y: 219, endPoint x: -159, endPoint y: 219, distance: 338.0
click at [0, 219] on html "New Project 1 Projects $83,600 • $83,600 Total Laws-Eshun Export Icon/Export Fi…" at bounding box center [784, 383] width 1568 height 766
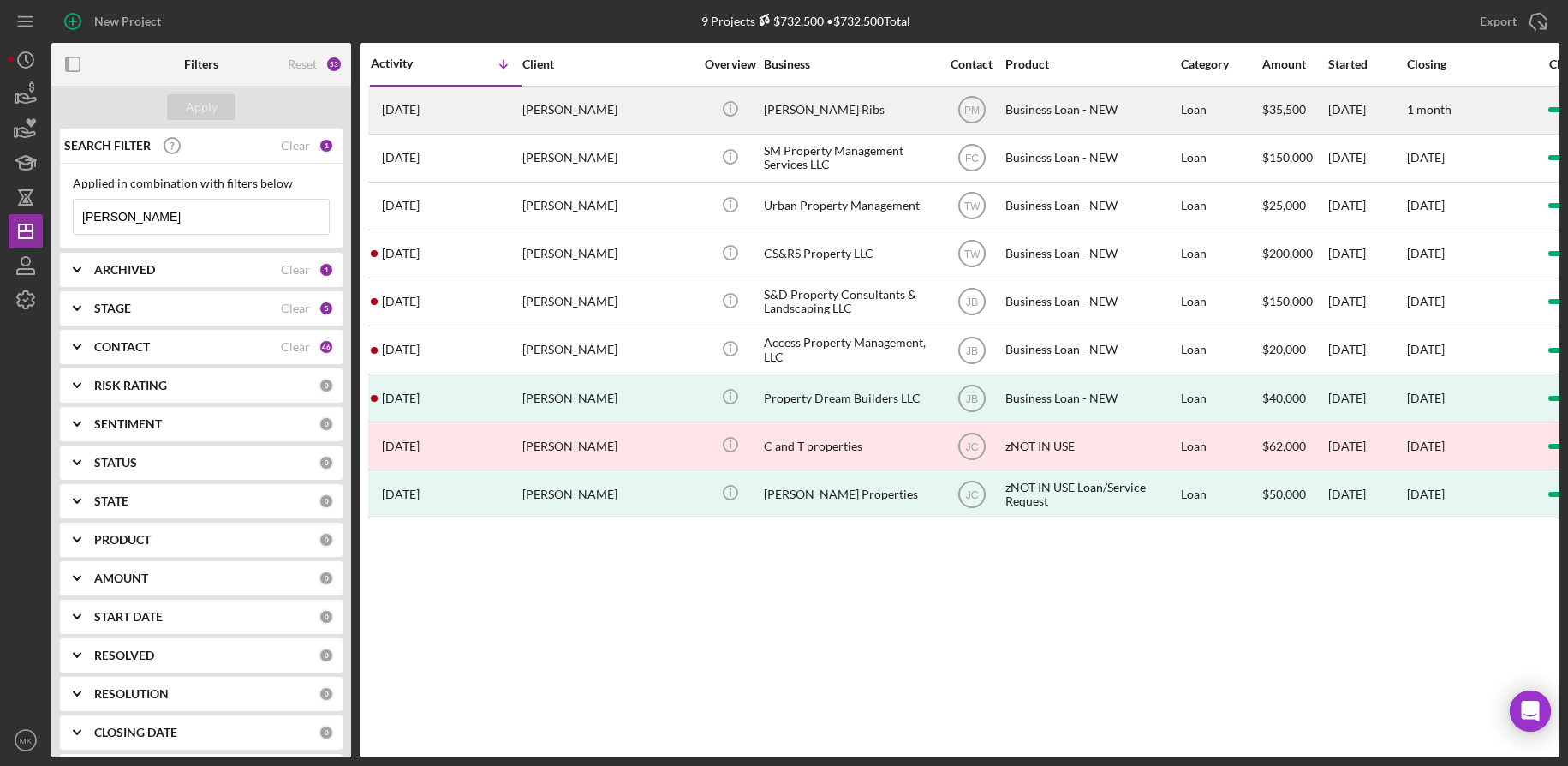
type input "[PERSON_NAME]"
click at [615, 114] on div "[PERSON_NAME]" at bounding box center [608, 110] width 171 height 45
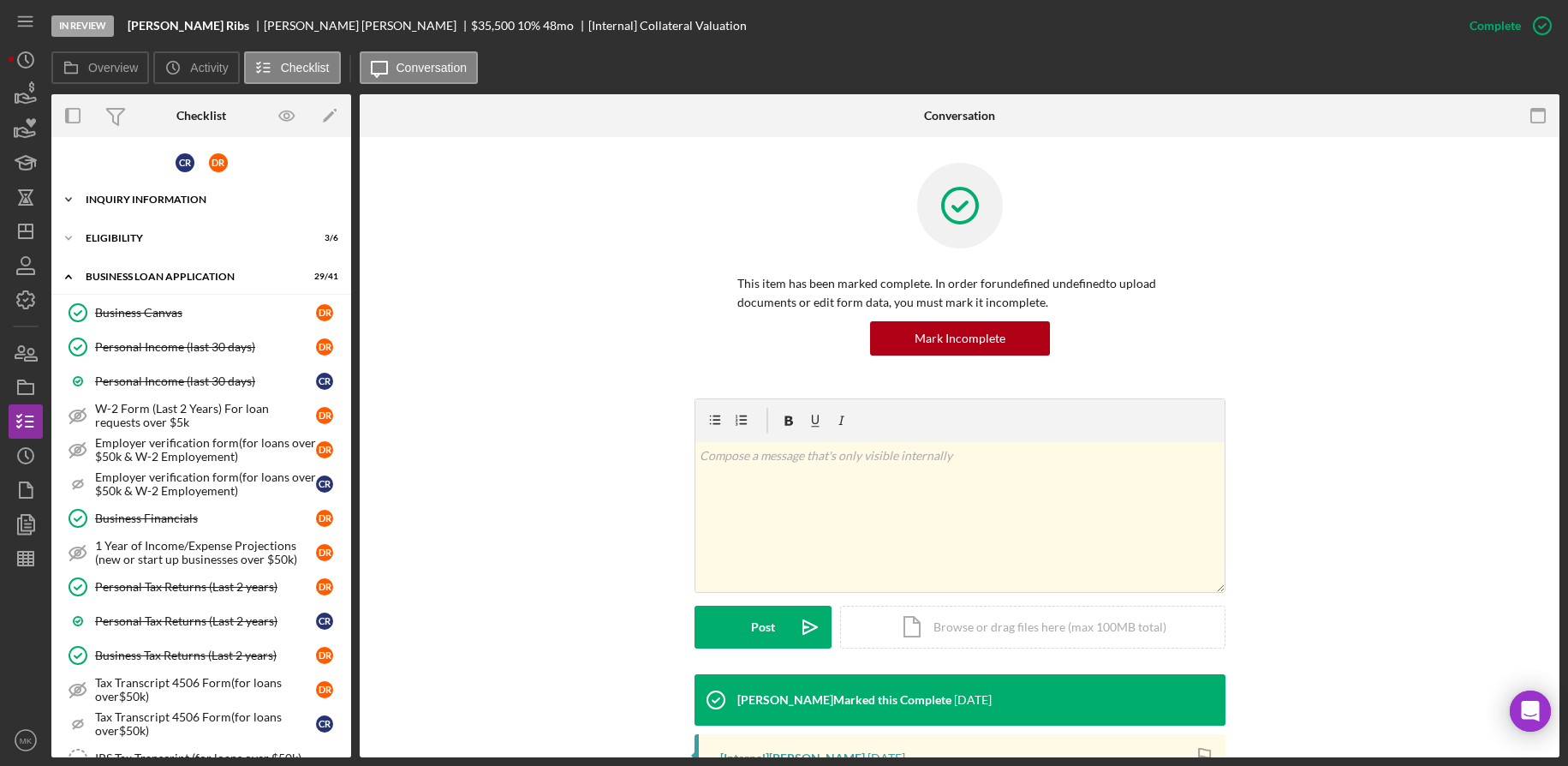
click at [158, 209] on div "Icon/Expander INQUIRY INFORMATION 15 / 18" at bounding box center [201, 200] width 300 height 34
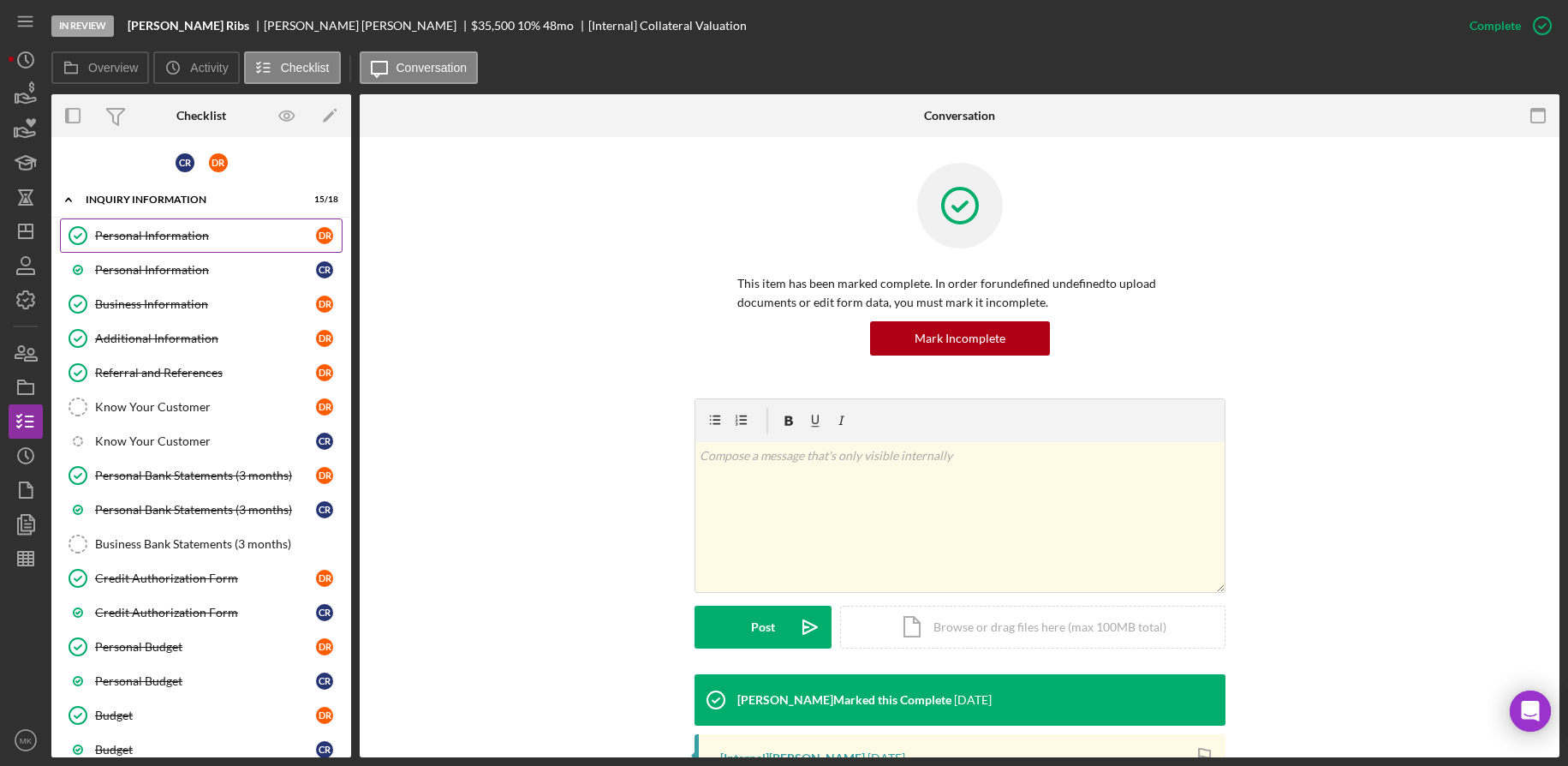
click at [177, 233] on div "Personal Information" at bounding box center [205, 235] width 221 height 14
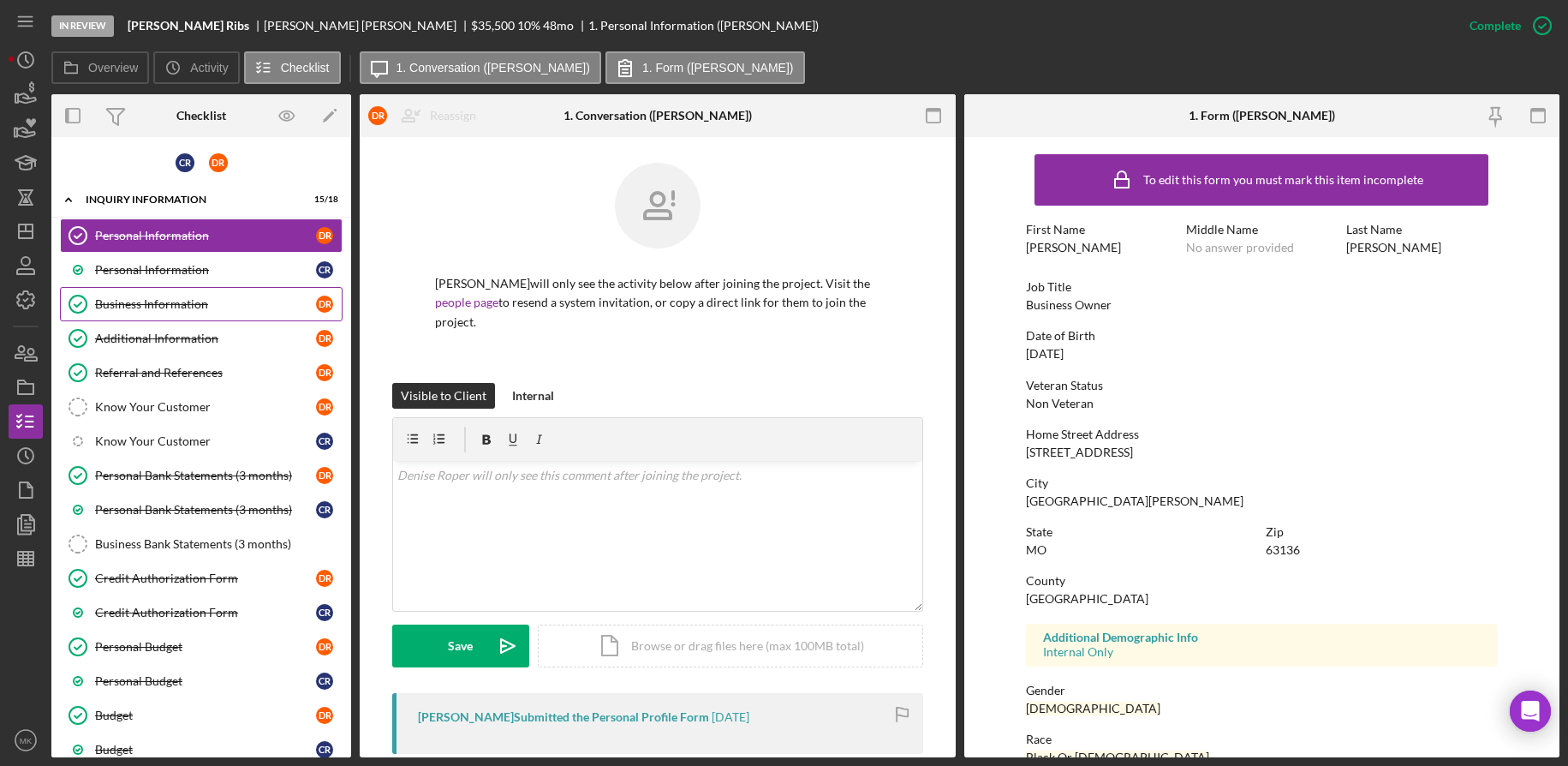
click at [145, 319] on link "Business Information Business Information D R" at bounding box center [202, 305] width 283 height 34
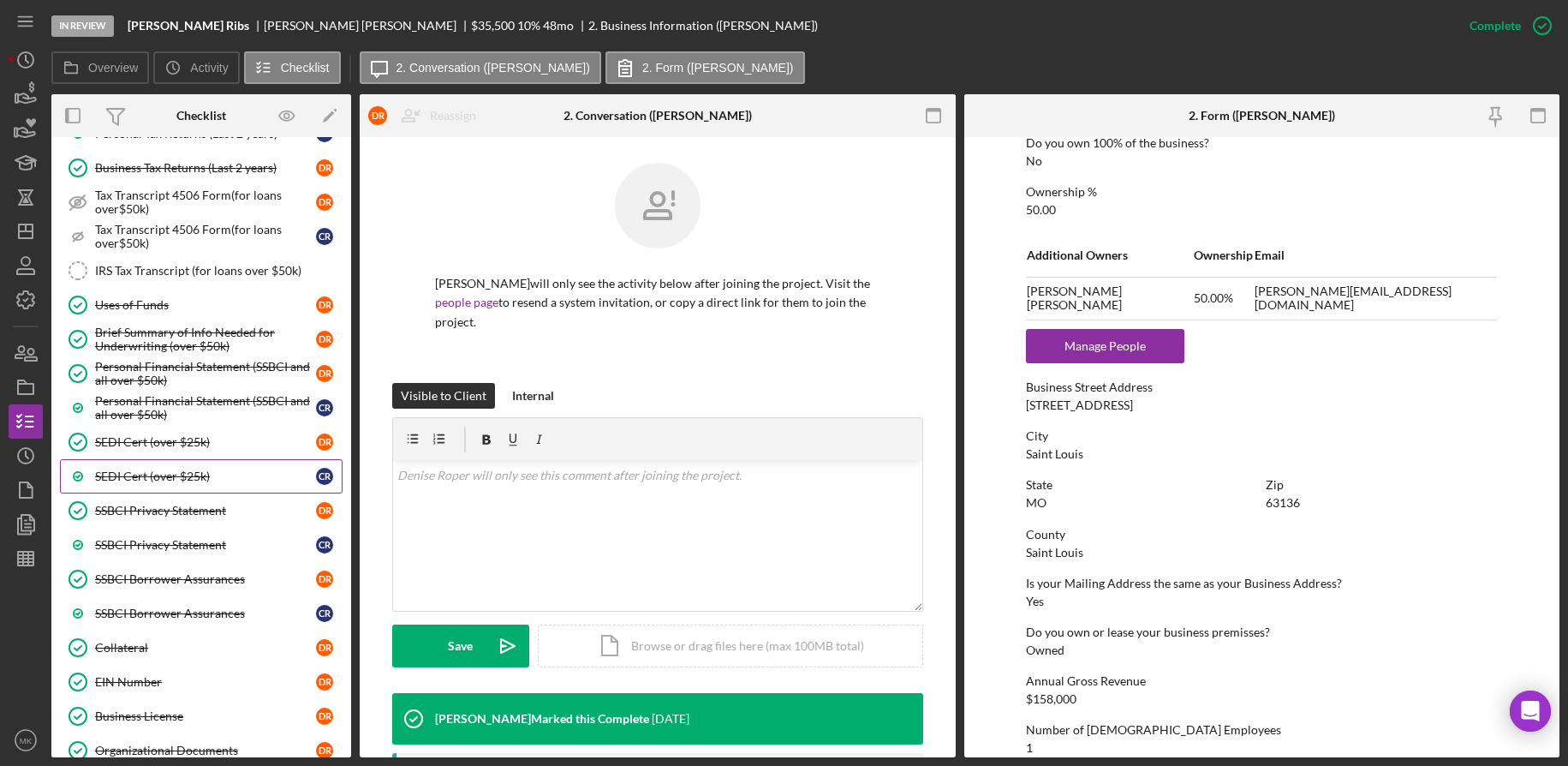
scroll to position [1199, 0]
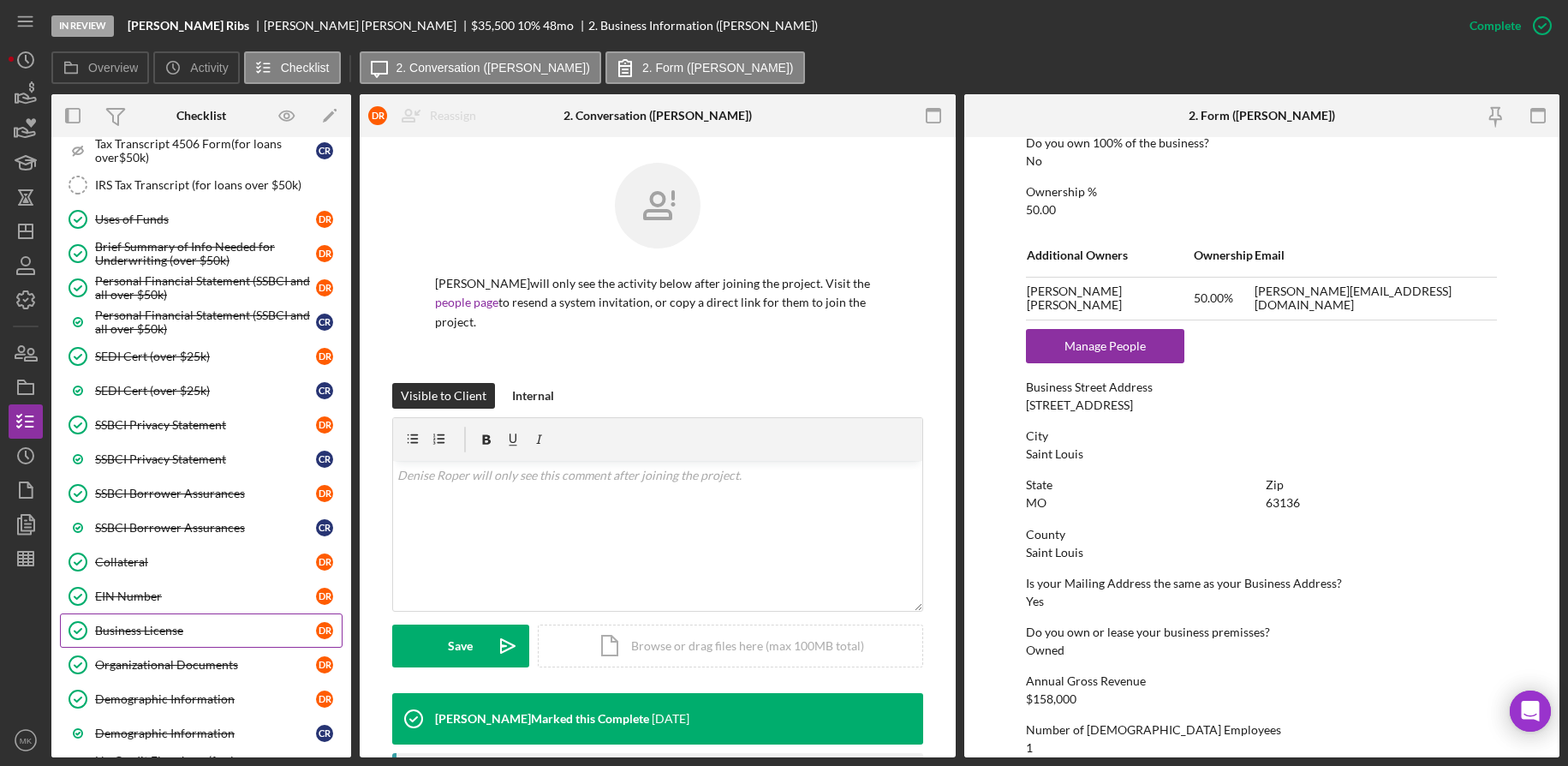
click at [177, 643] on link "Business License Business License D R" at bounding box center [202, 631] width 283 height 34
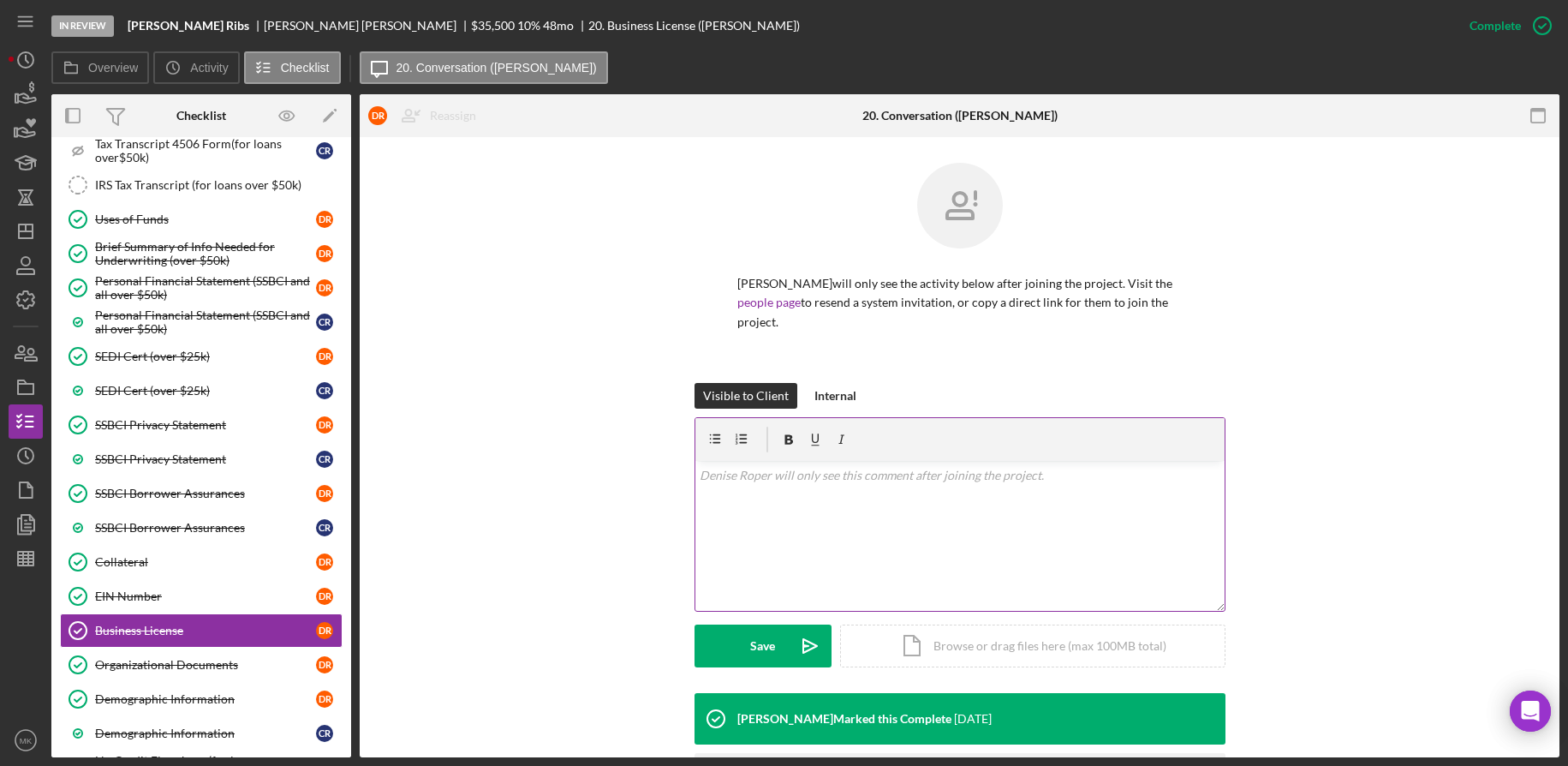
scroll to position [96, 0]
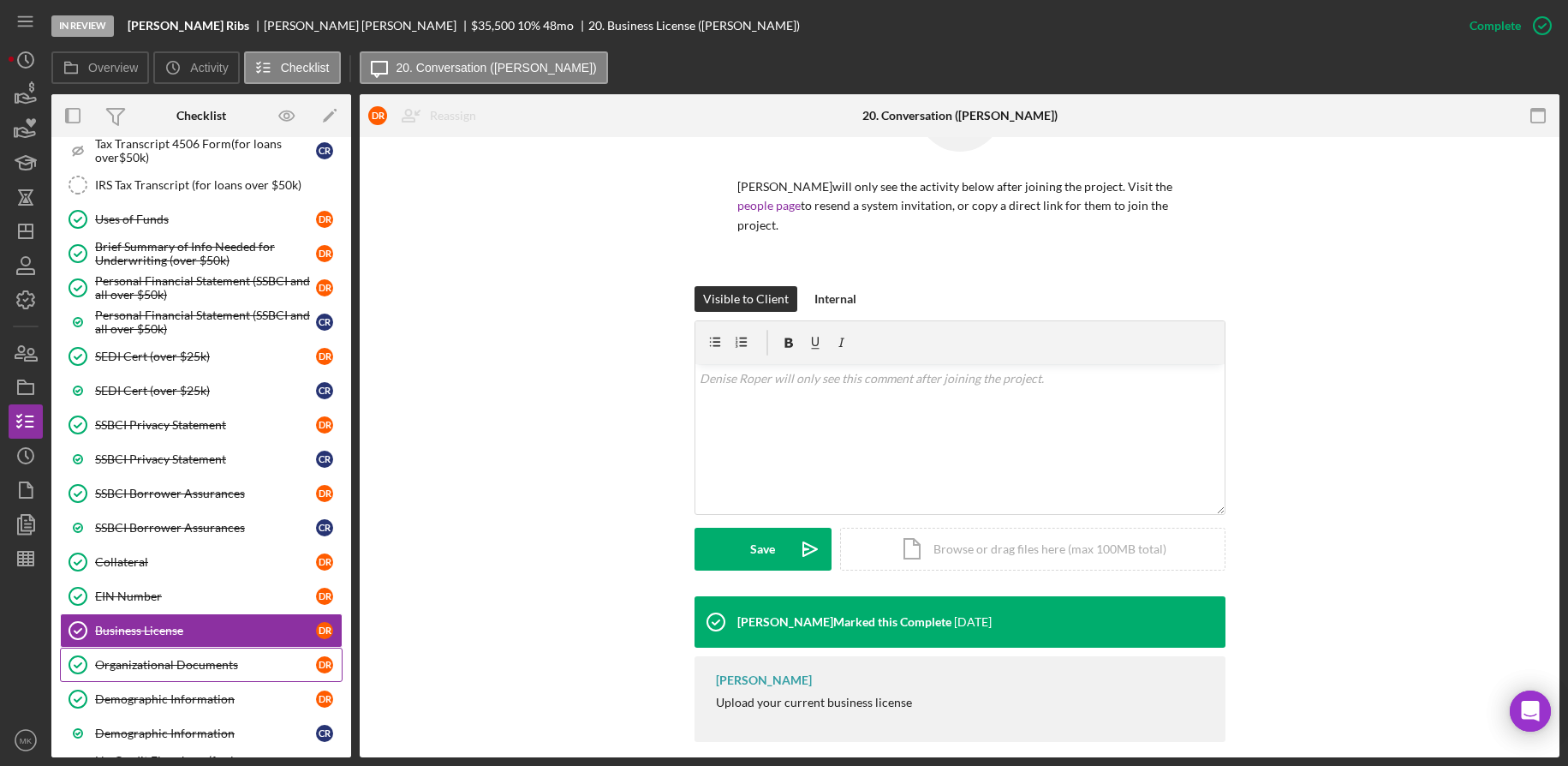
click at [217, 656] on link "Organizational Documents Organizational Documents D R" at bounding box center [202, 665] width 283 height 34
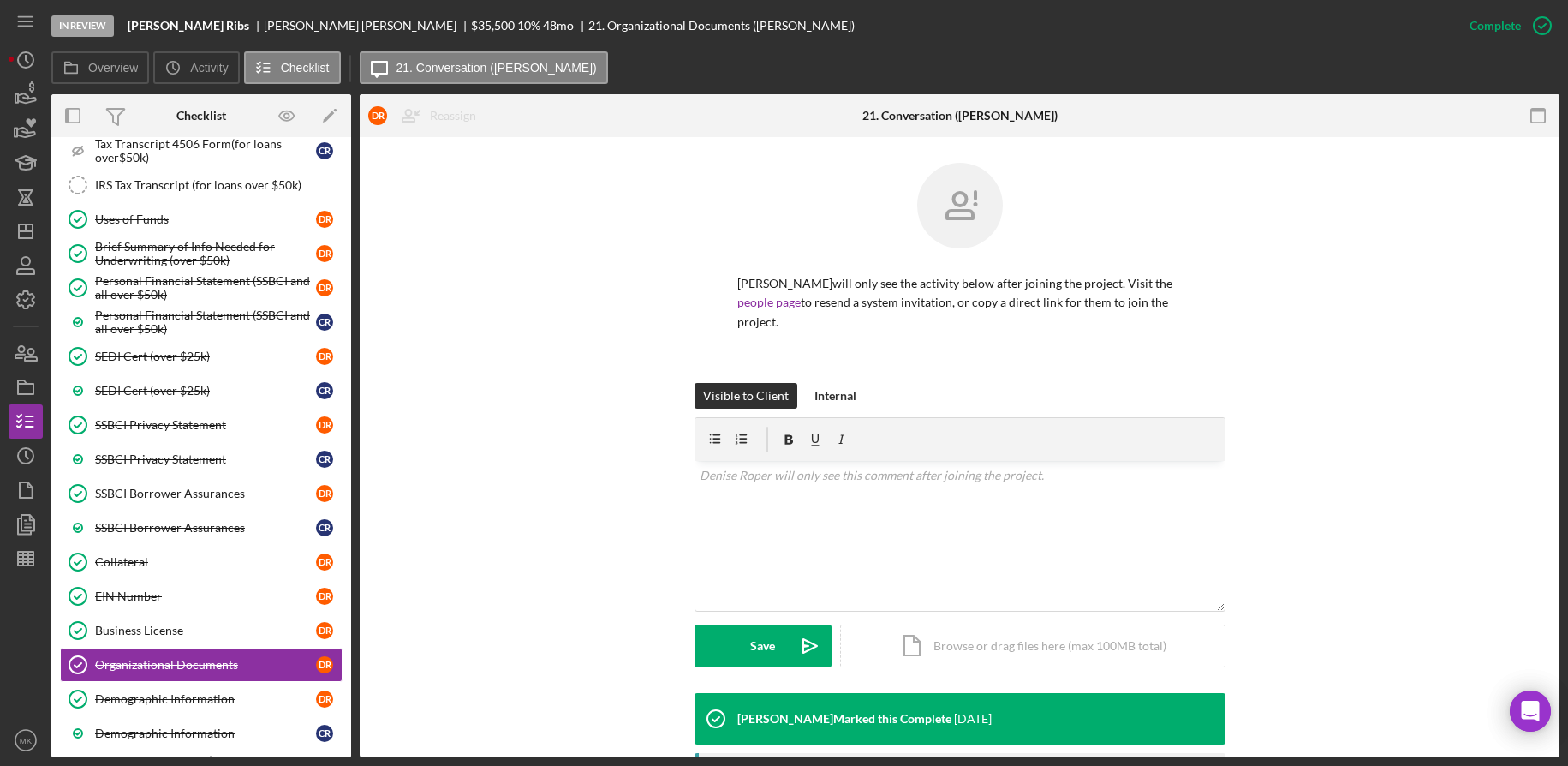
scroll to position [342, 0]
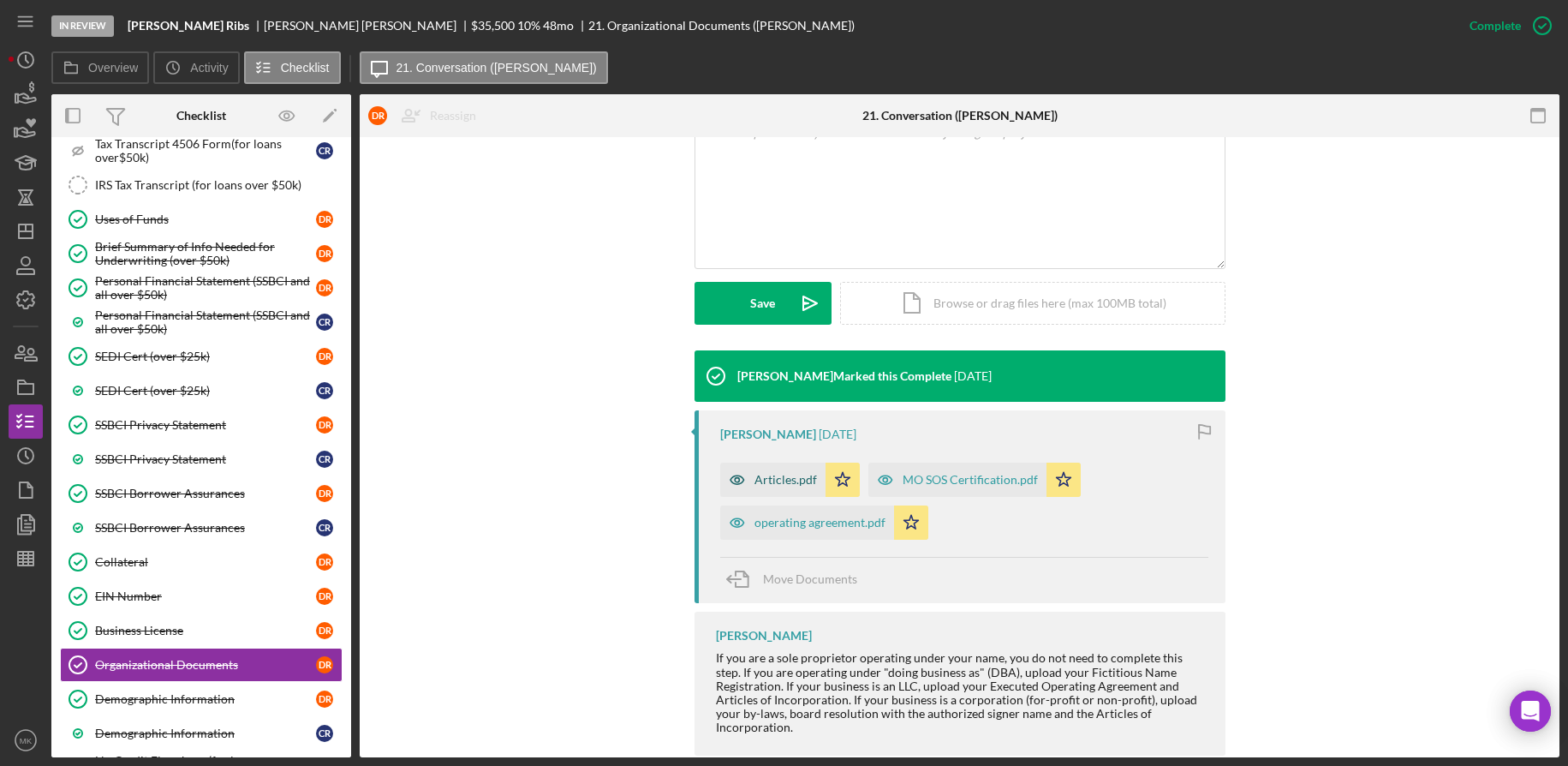
click at [770, 473] on div "Articles.pdf" at bounding box center [785, 479] width 62 height 14
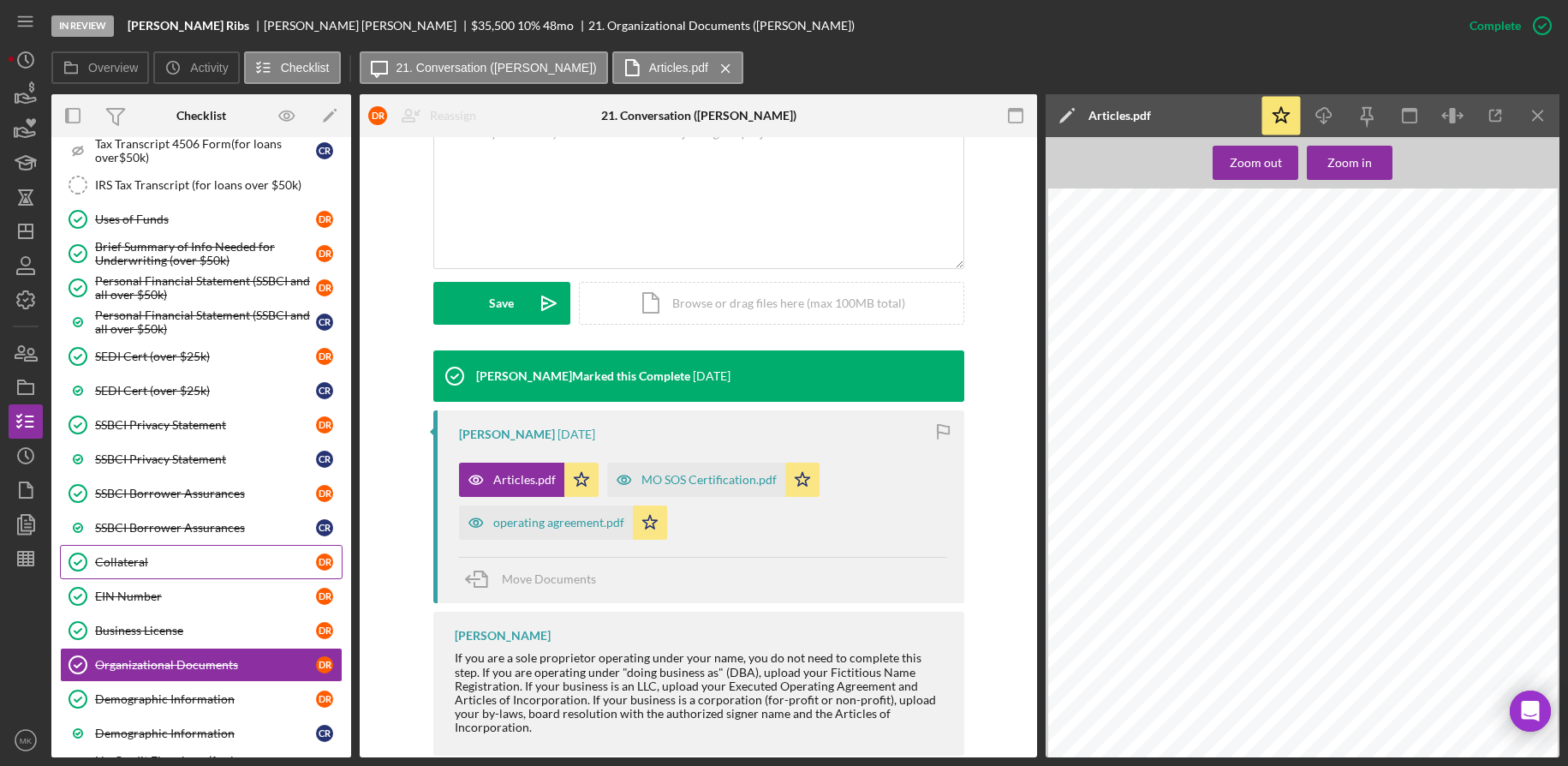
drag, startPoint x: 177, startPoint y: 568, endPoint x: 168, endPoint y: 566, distance: 9.2
click at [177, 568] on div "Collateral" at bounding box center [205, 561] width 221 height 14
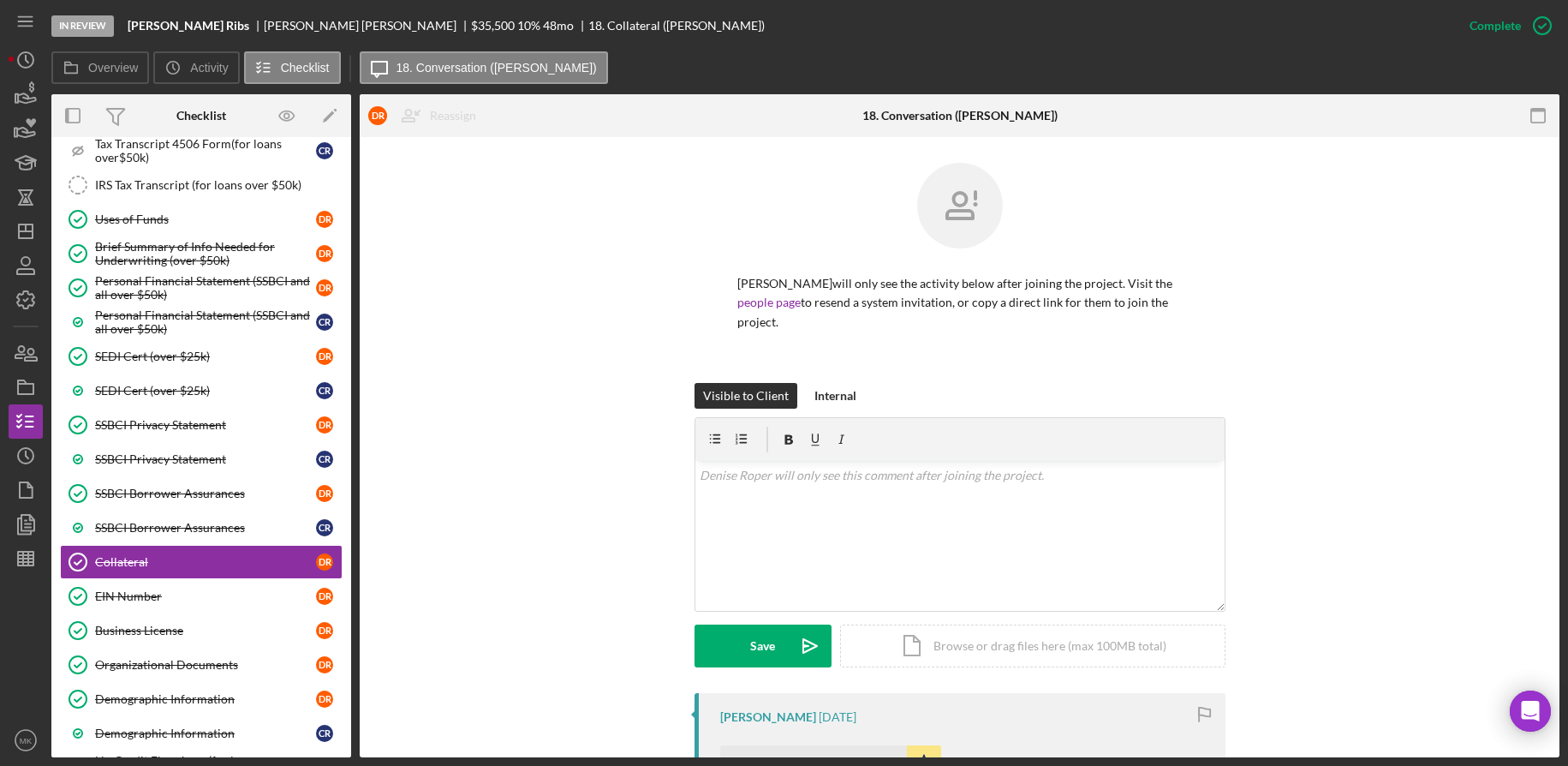
scroll to position [428, 0]
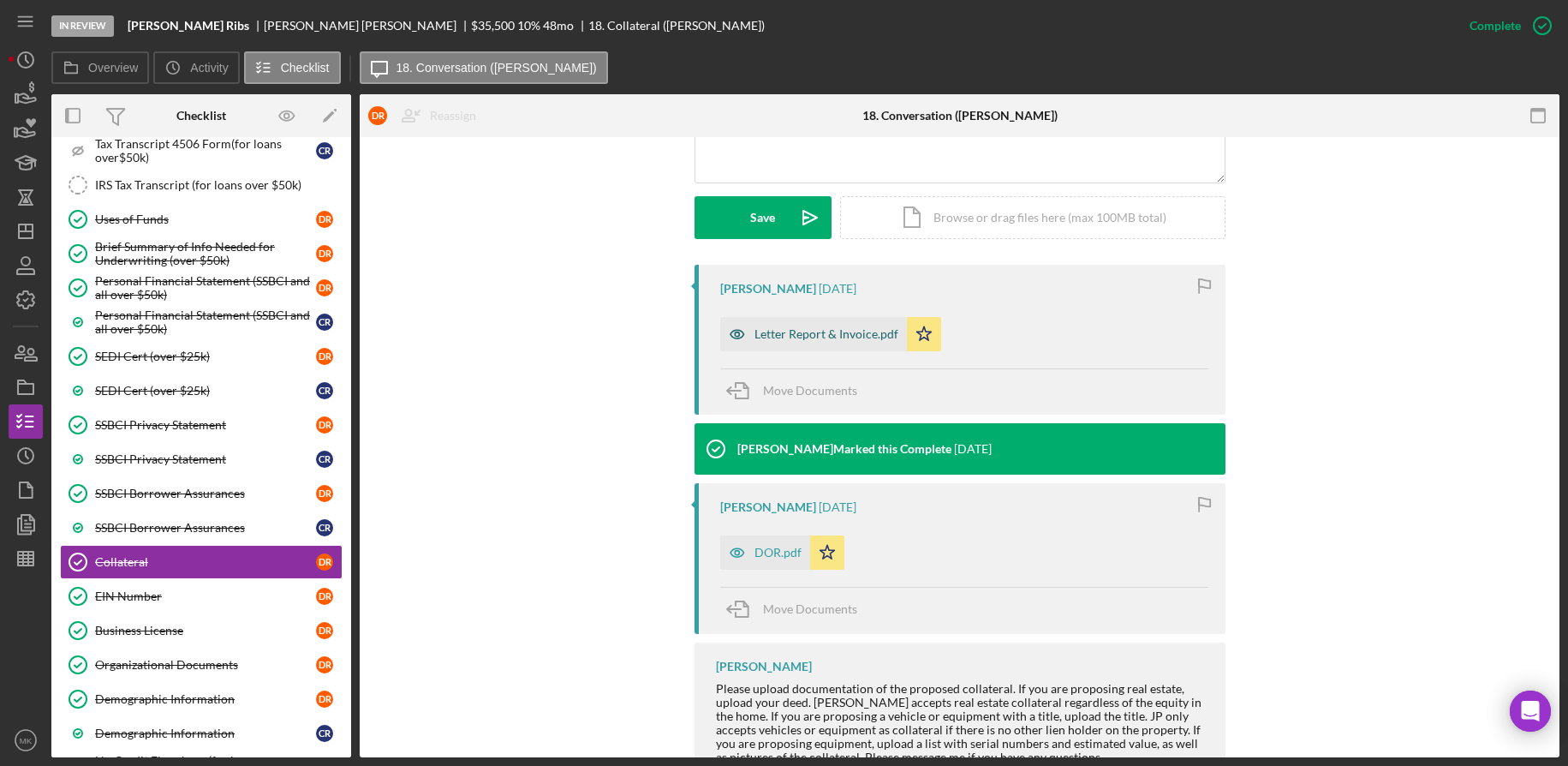
click at [807, 324] on div "Letter Report & Invoice.pdf" at bounding box center [813, 334] width 186 height 34
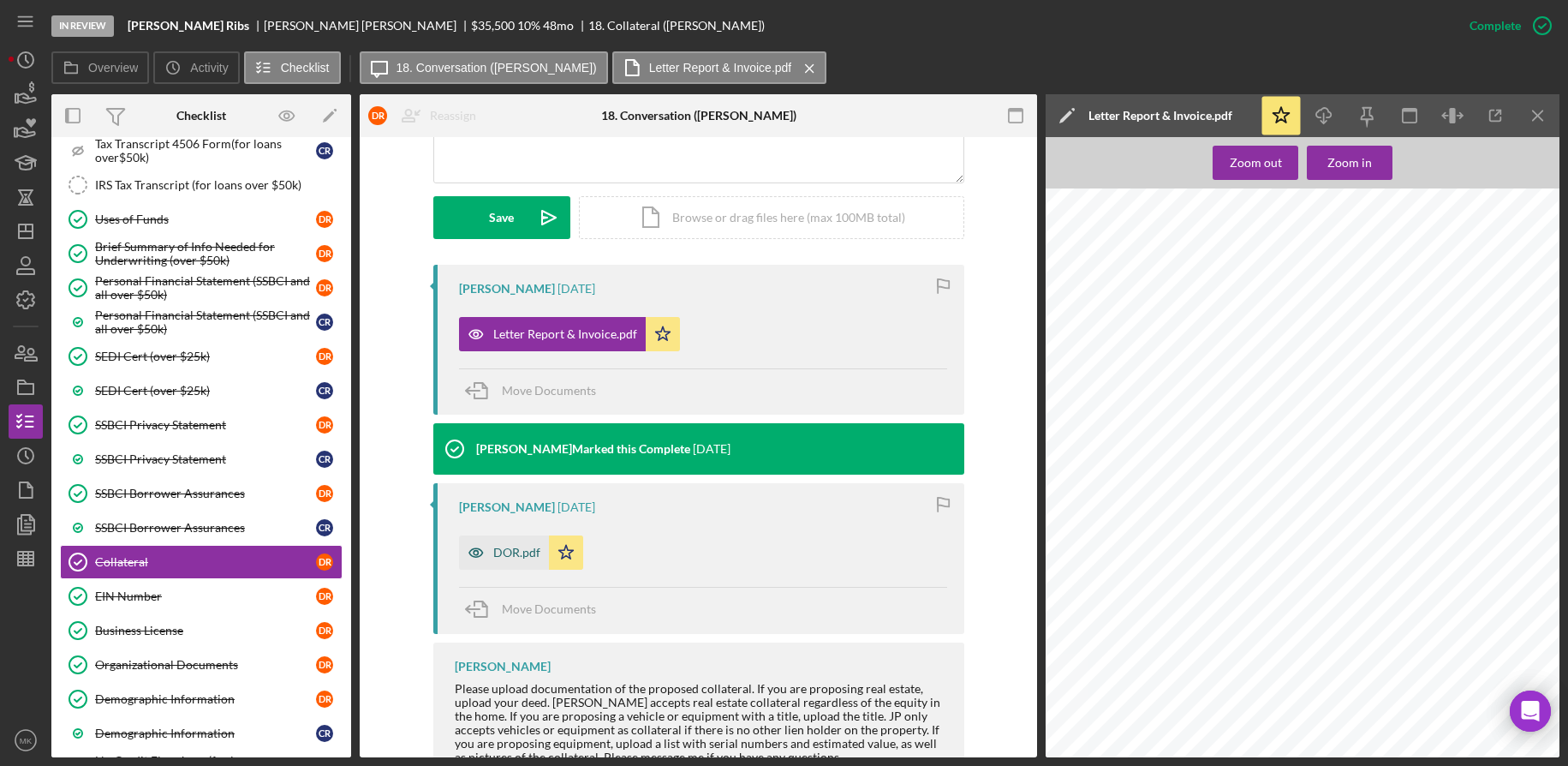
click at [507, 543] on div "DOR.pdf" at bounding box center [504, 552] width 90 height 34
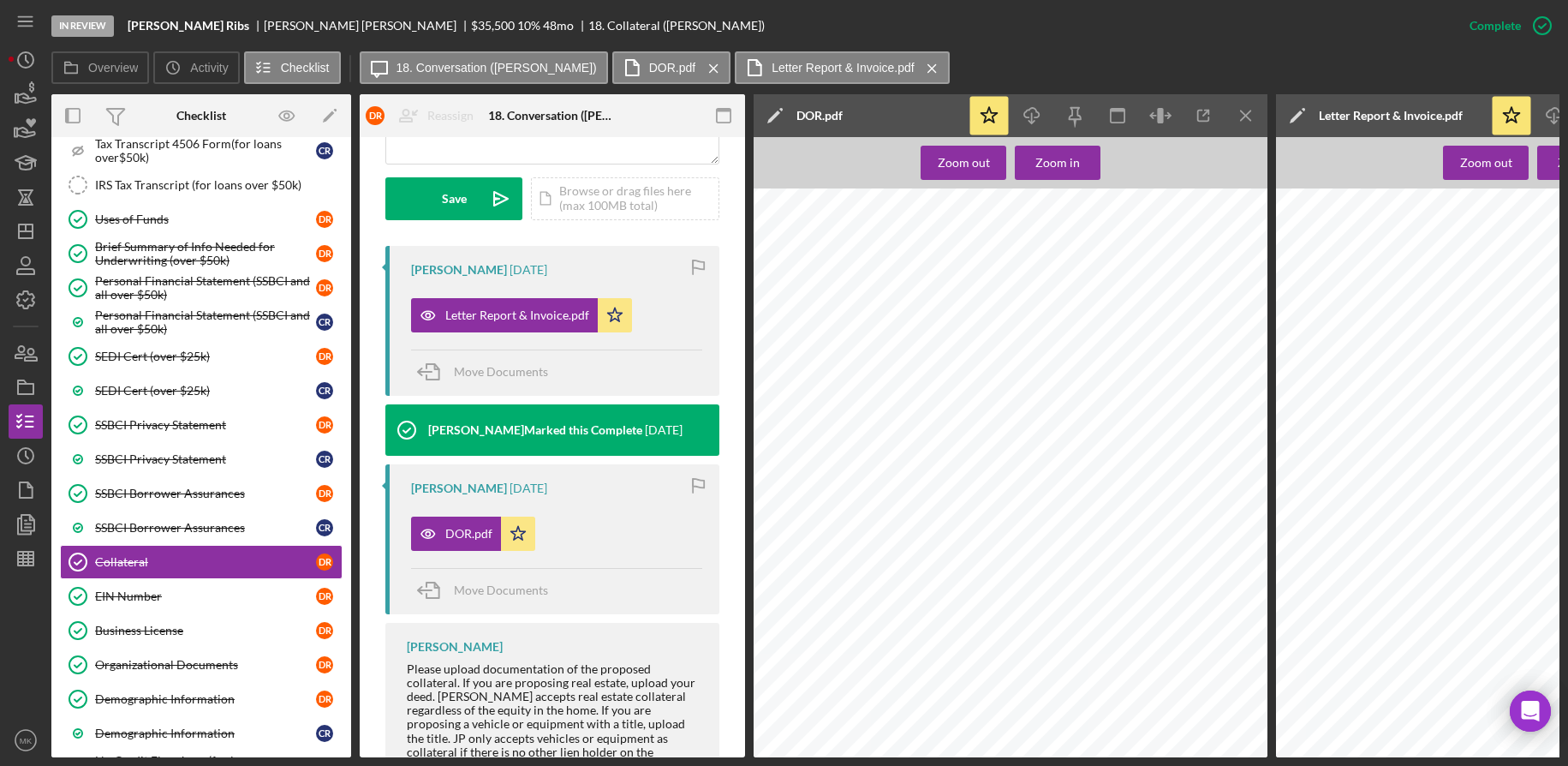
scroll to position [35, 0]
click at [1248, 113] on icon "Icon/Menu Close" at bounding box center [1246, 115] width 39 height 39
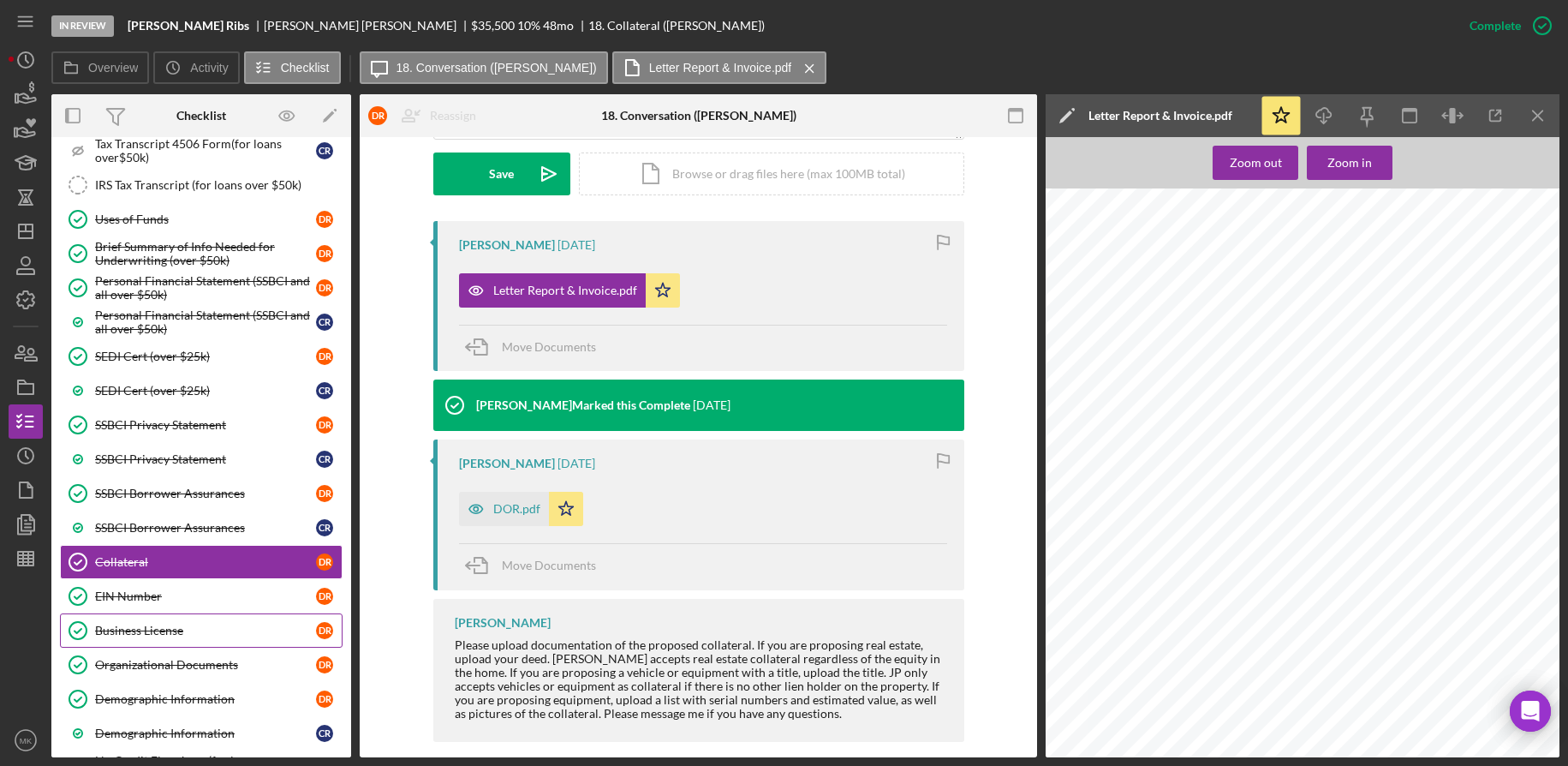
scroll to position [1628, 0]
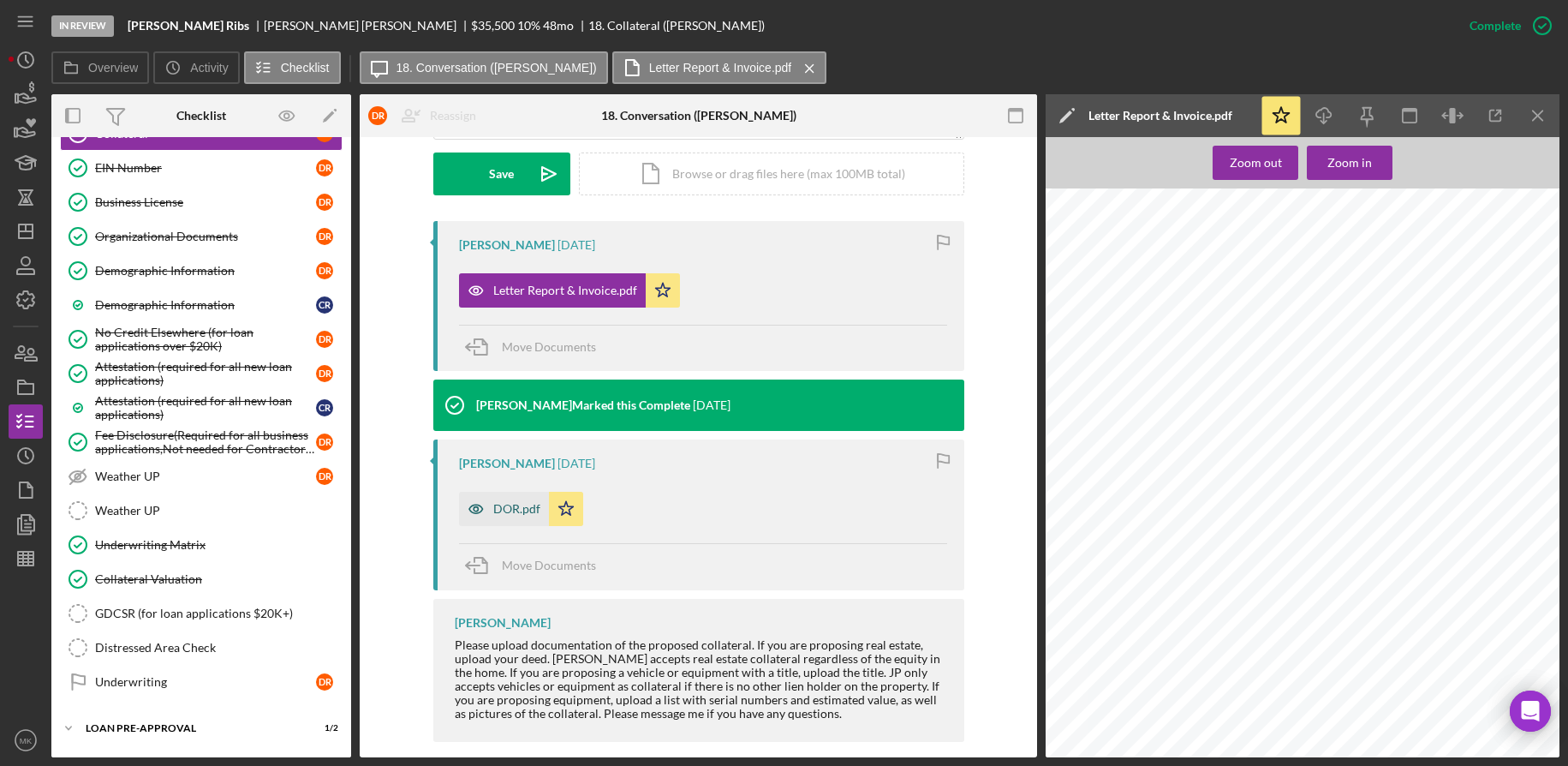
click at [485, 492] on icon "button" at bounding box center [476, 509] width 34 height 34
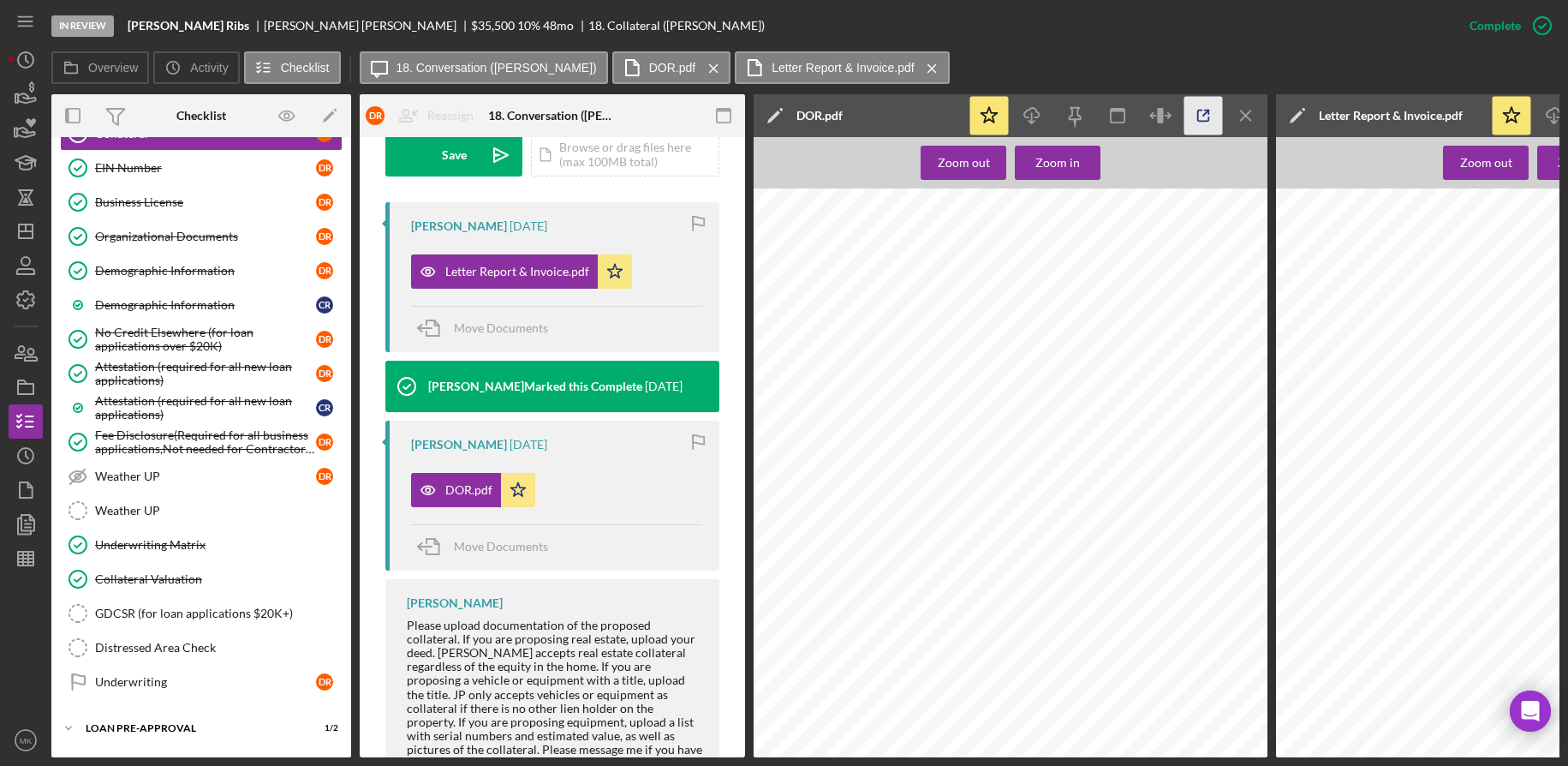
click at [1212, 116] on icon "button" at bounding box center [1203, 115] width 39 height 39
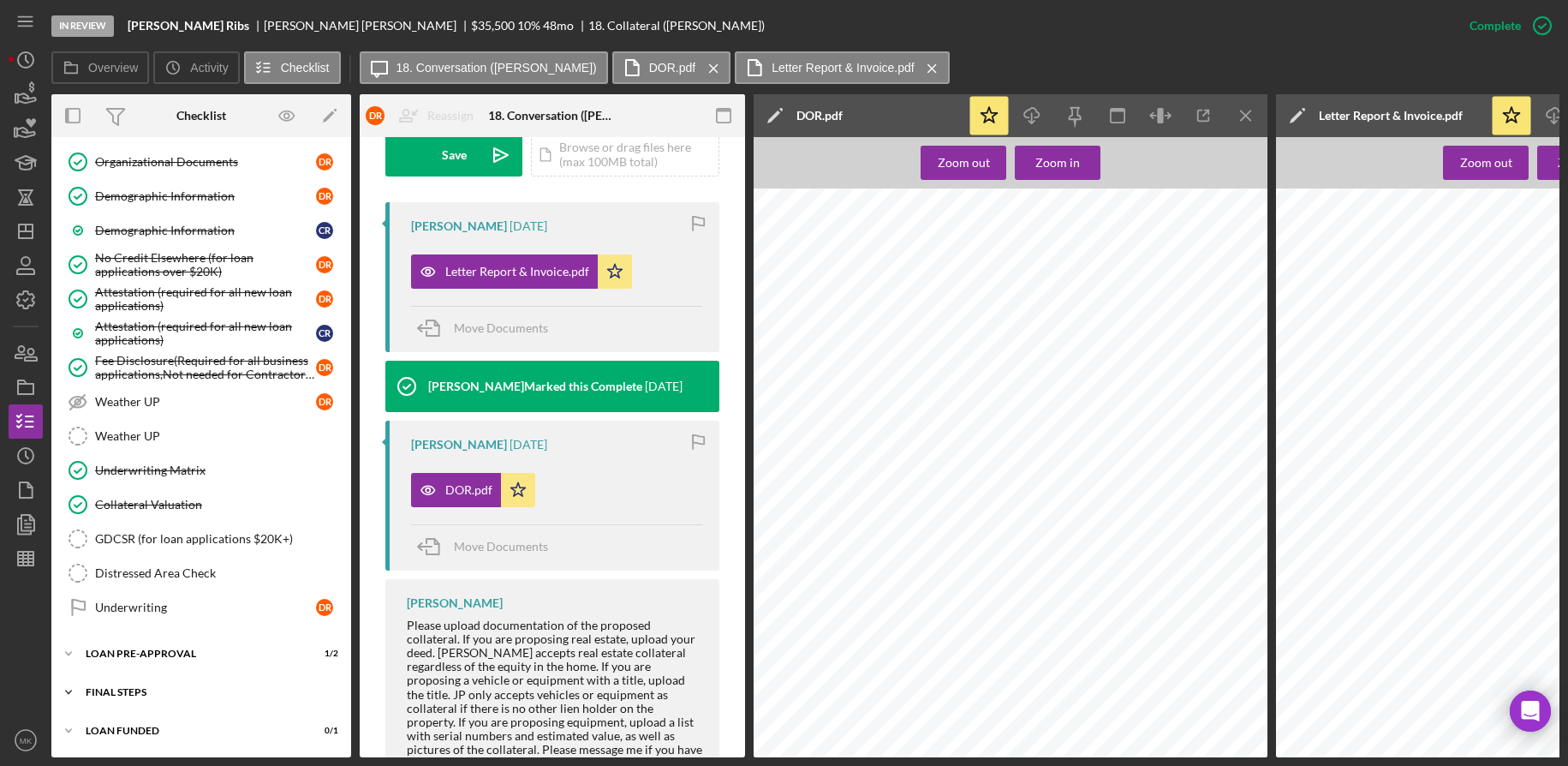
click at [137, 688] on div "FINAL STEPS" at bounding box center [207, 692] width 244 height 10
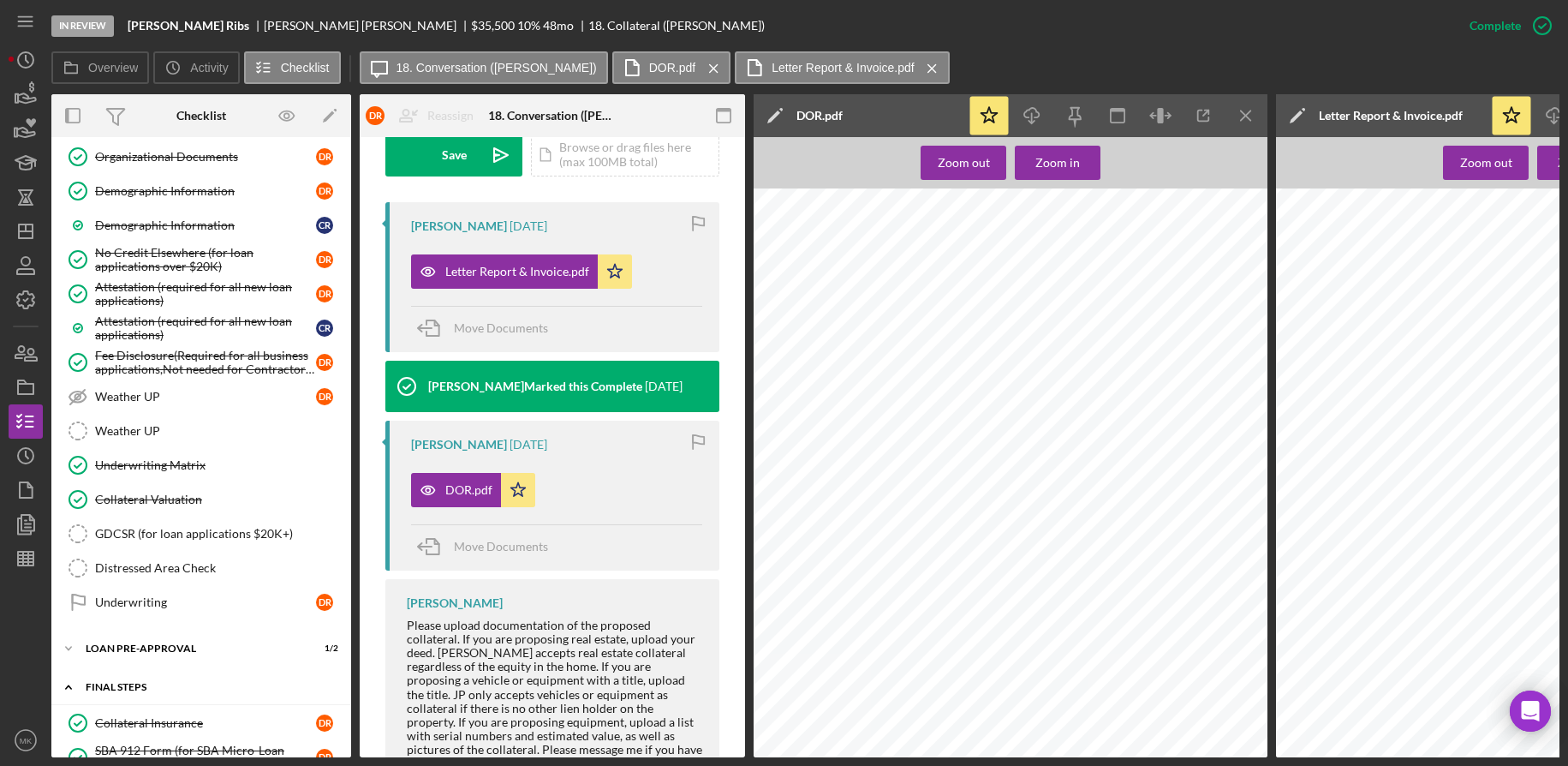
scroll to position [2222, 0]
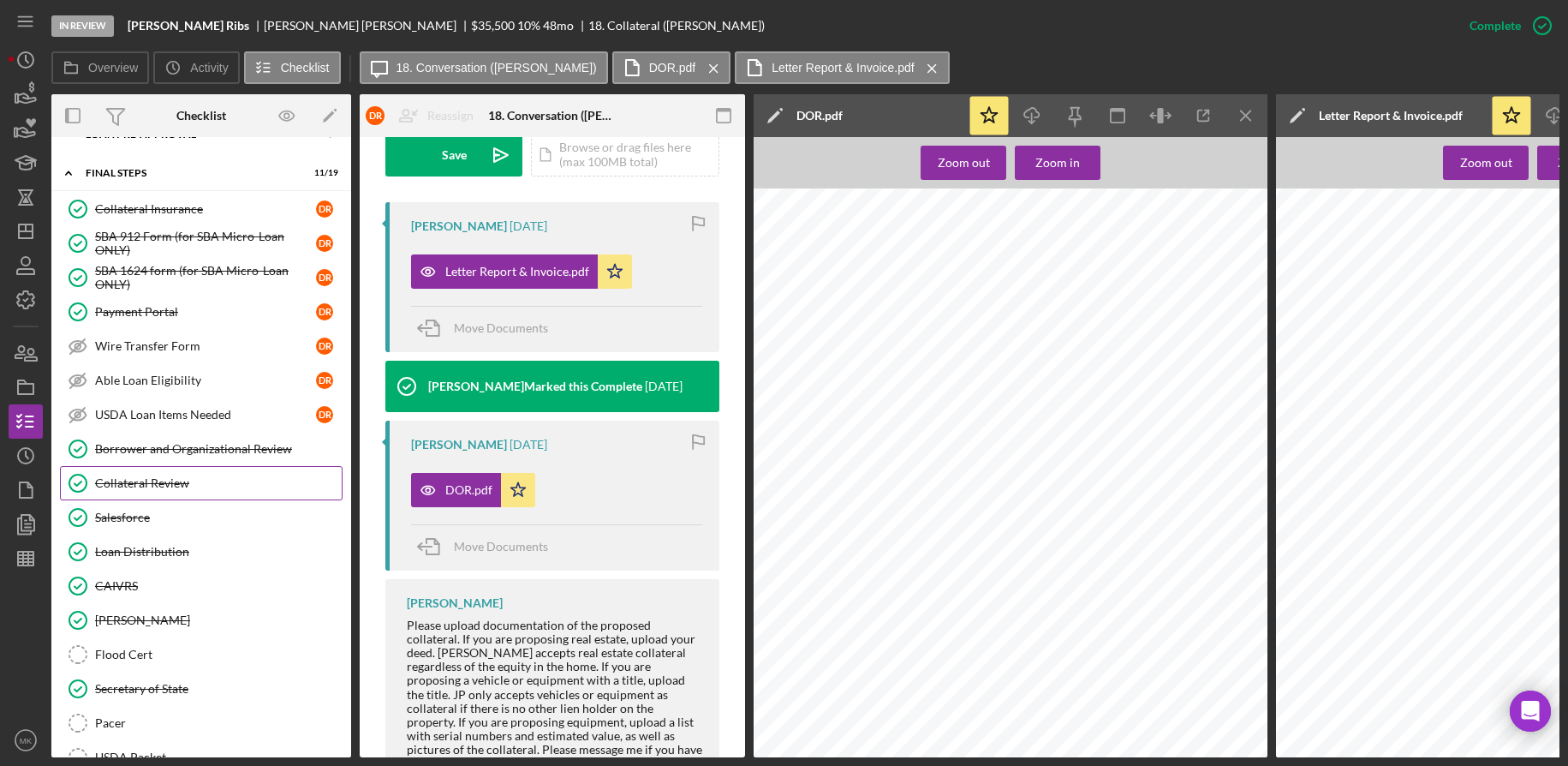
click at [168, 480] on div "Collateral Review" at bounding box center [219, 483] width 247 height 14
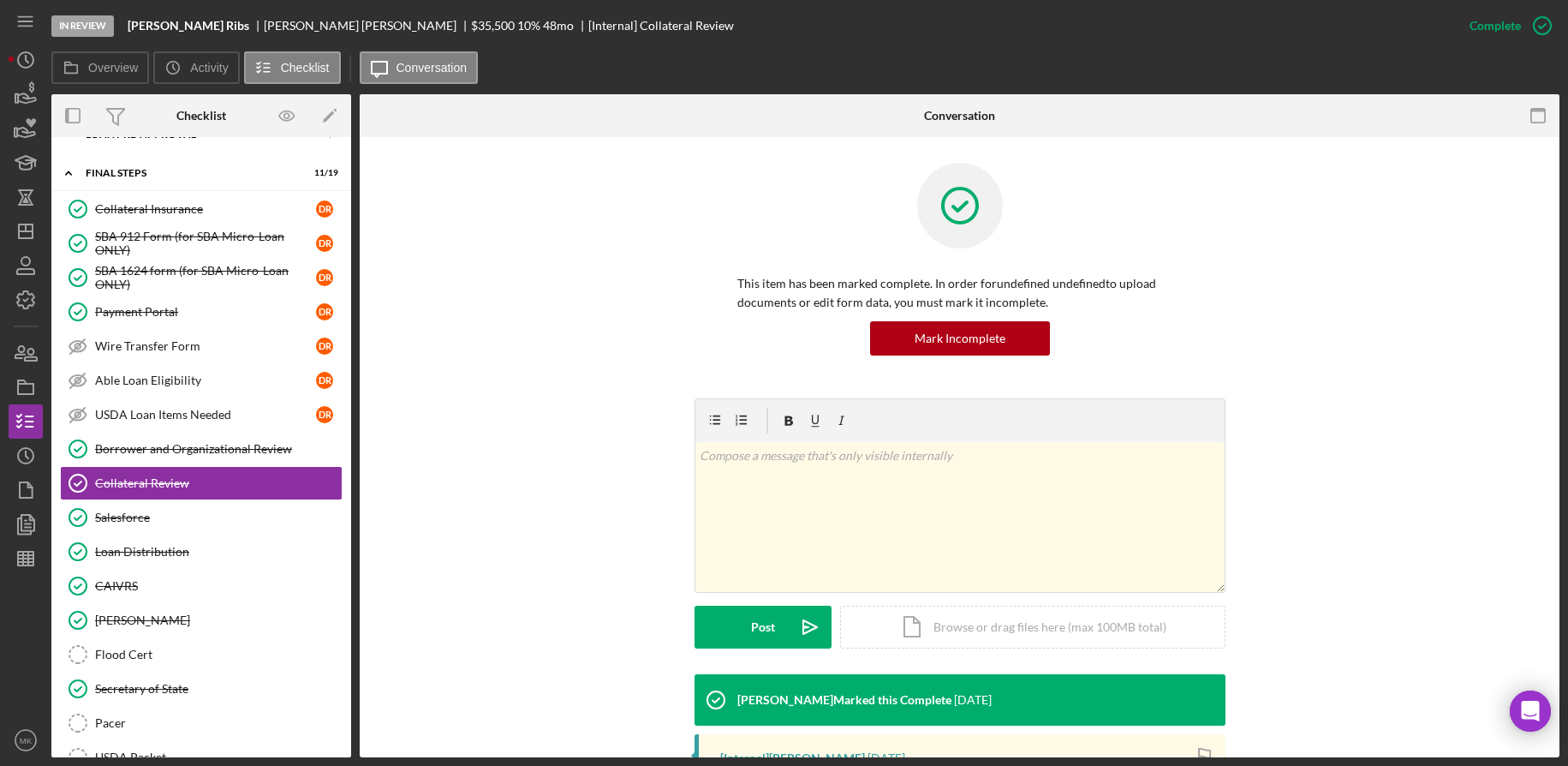
scroll to position [287, 0]
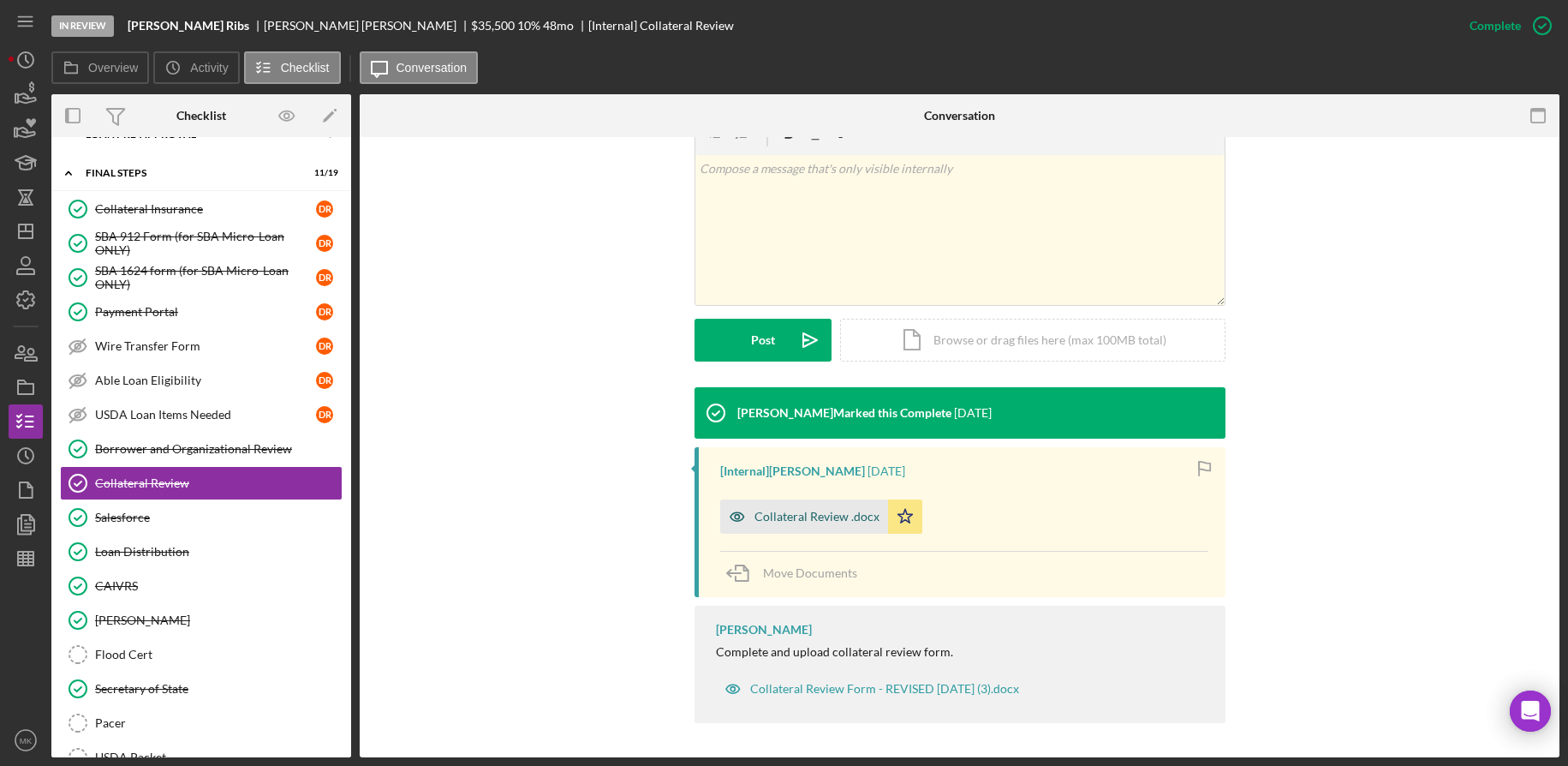
click at [806, 527] on div "Collateral Review .docx" at bounding box center [804, 516] width 168 height 34
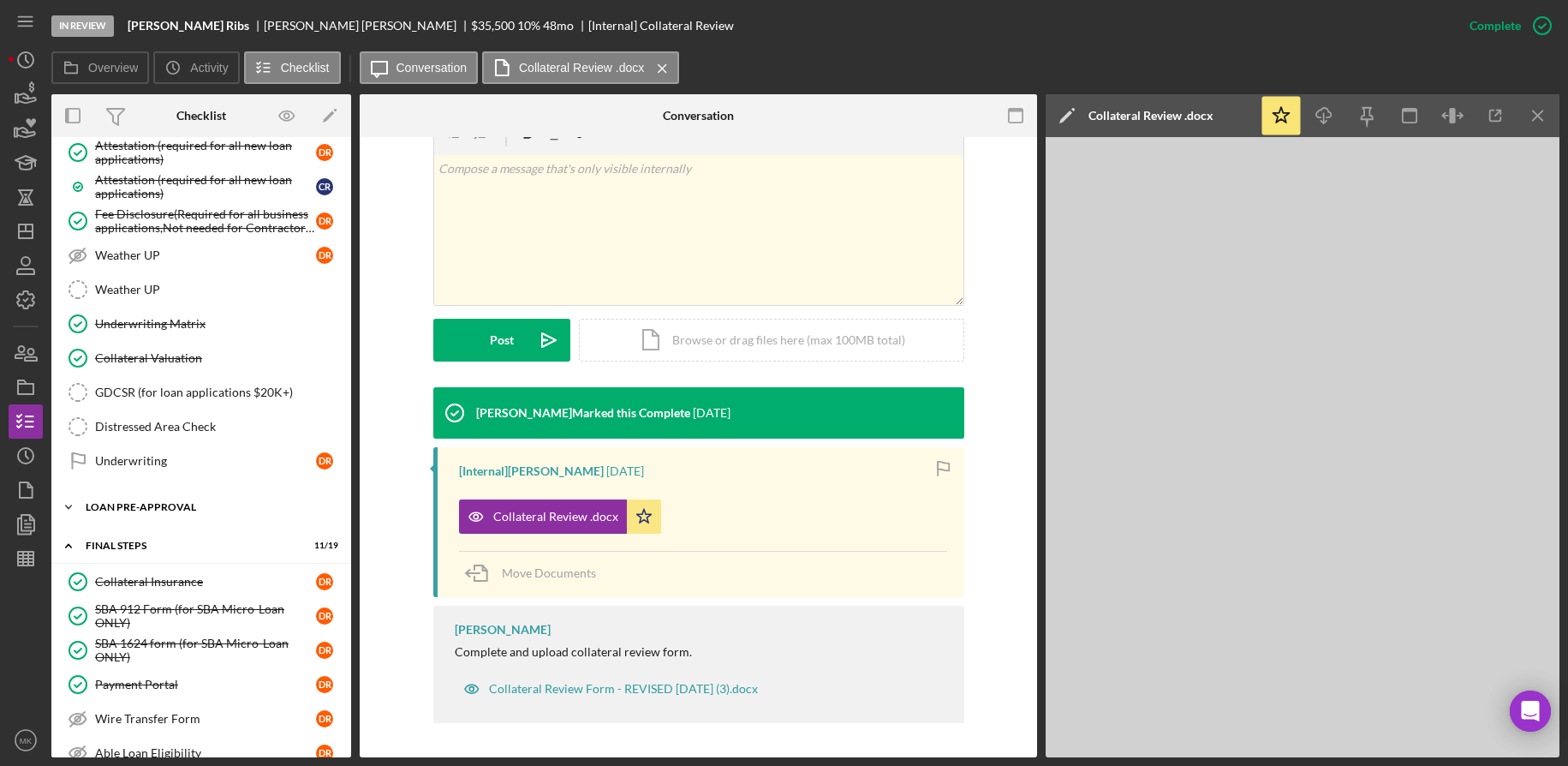
scroll to position [1678, 0]
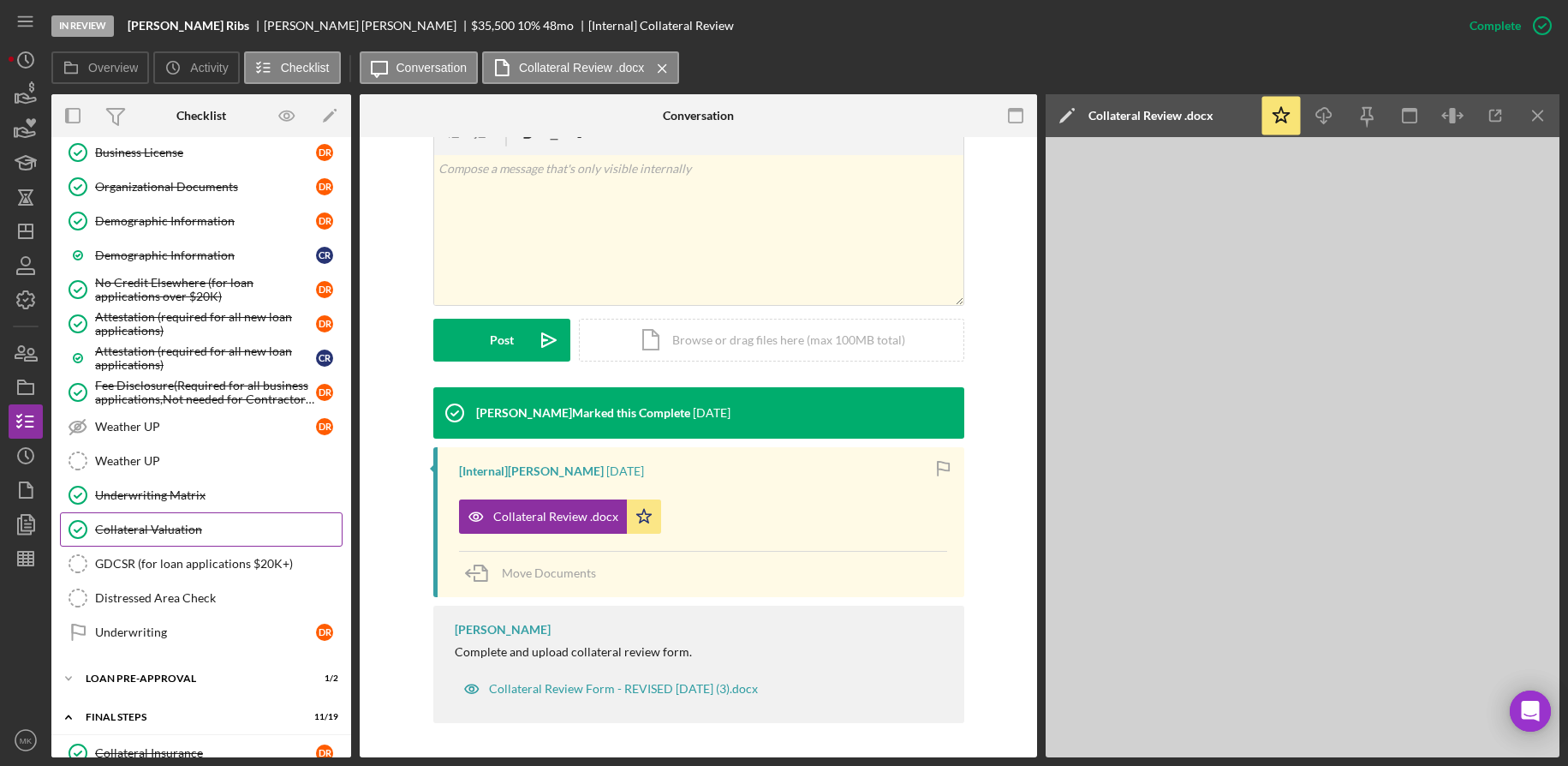
click at [173, 524] on div "Collateral Valuation" at bounding box center [219, 529] width 247 height 14
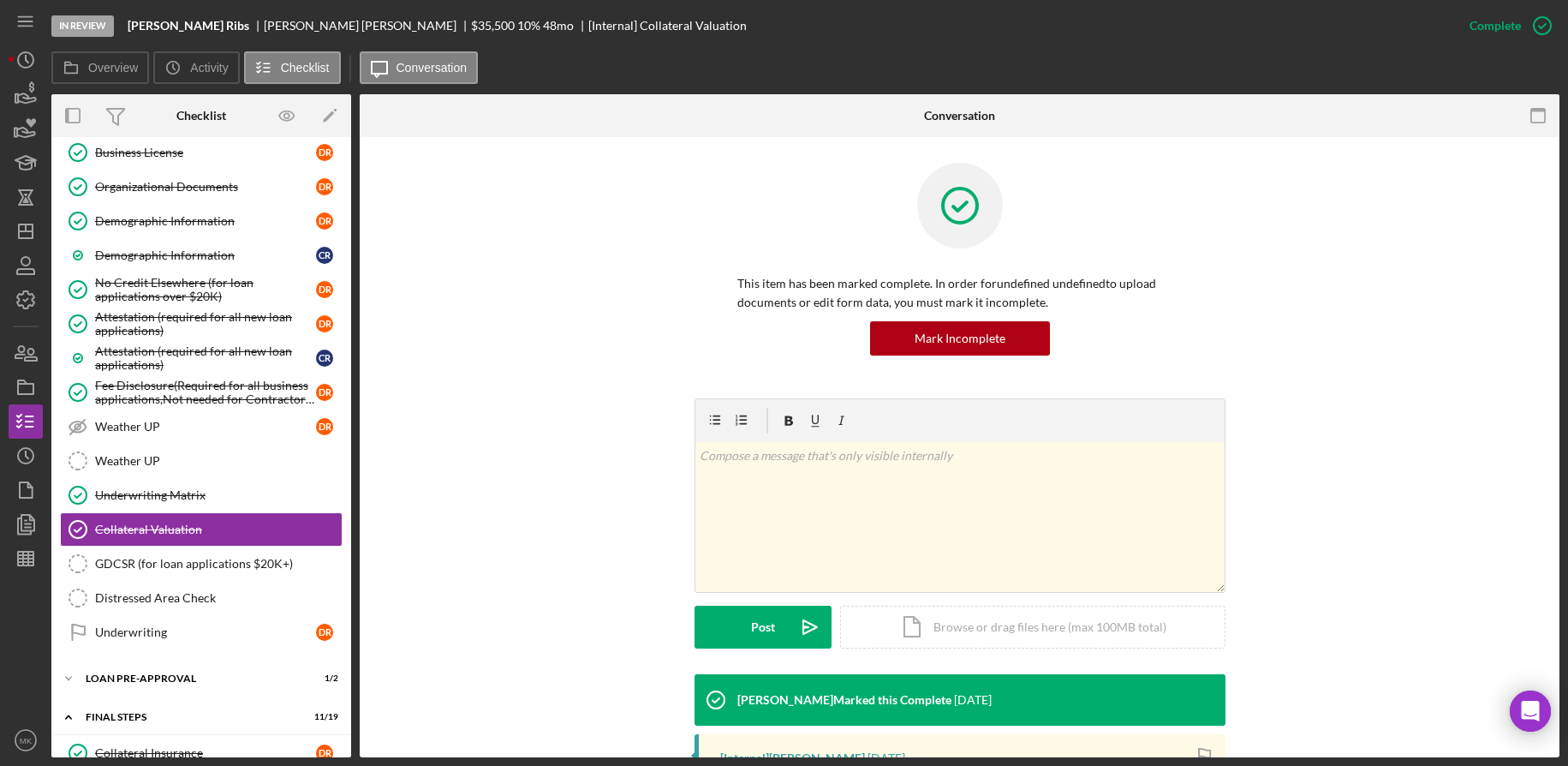
scroll to position [257, 0]
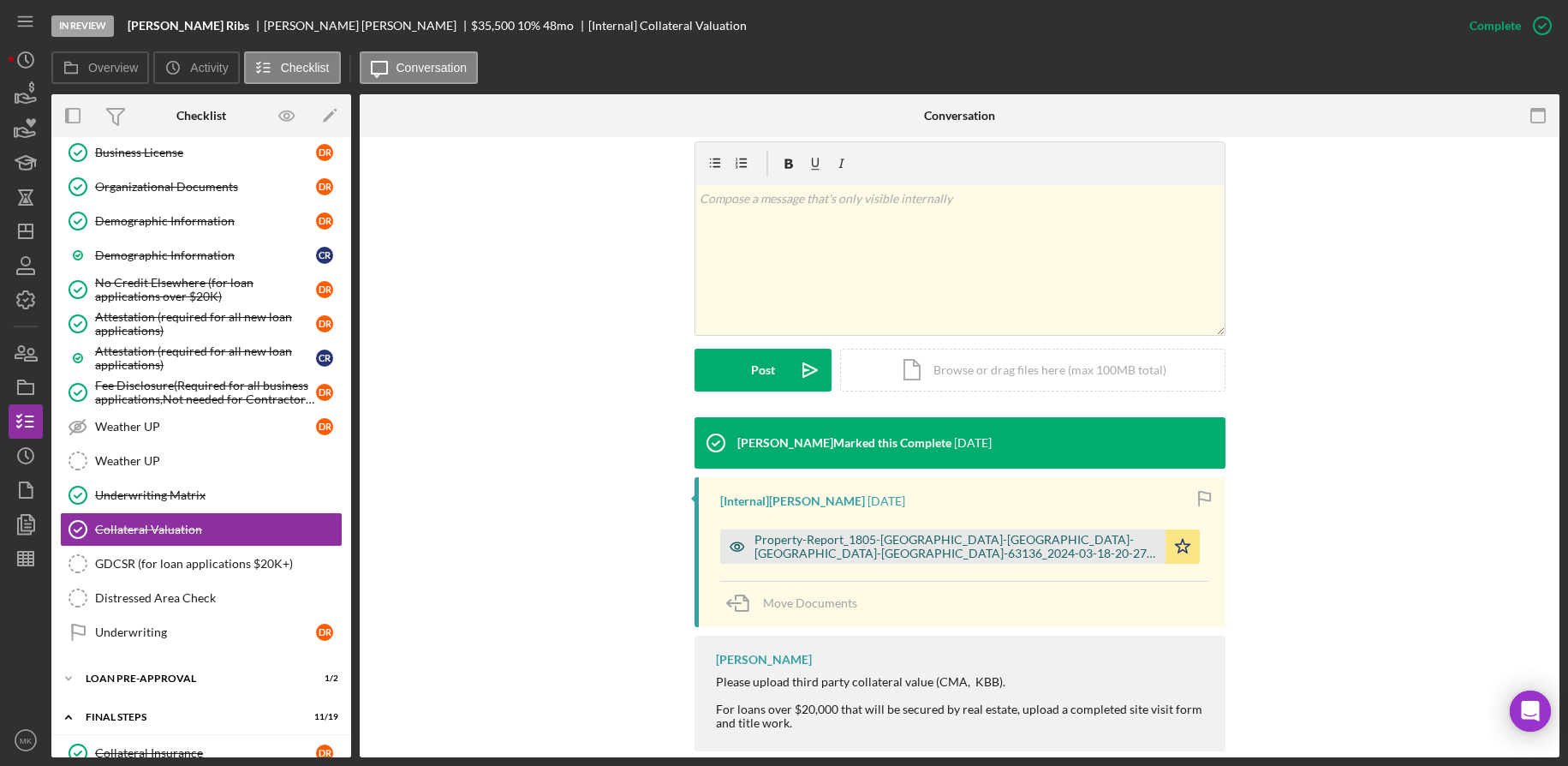
click at [834, 547] on div "Property-Report_1805-[GEOGRAPHIC_DATA]-[GEOGRAPHIC_DATA]-[GEOGRAPHIC_DATA]-[GEO…" at bounding box center [956, 547] width 403 height 27
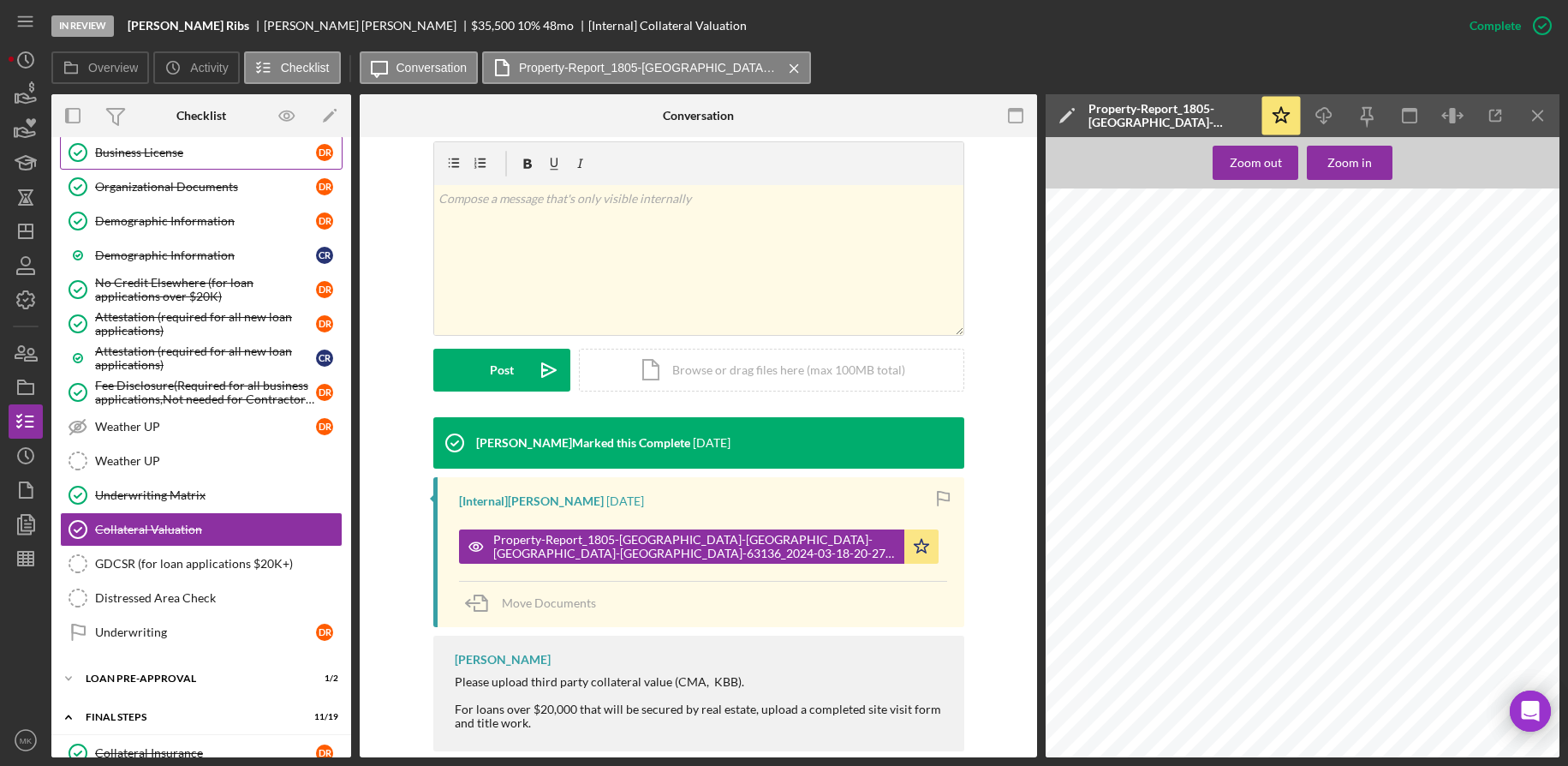
click at [163, 150] on div "Business License" at bounding box center [205, 152] width 221 height 14
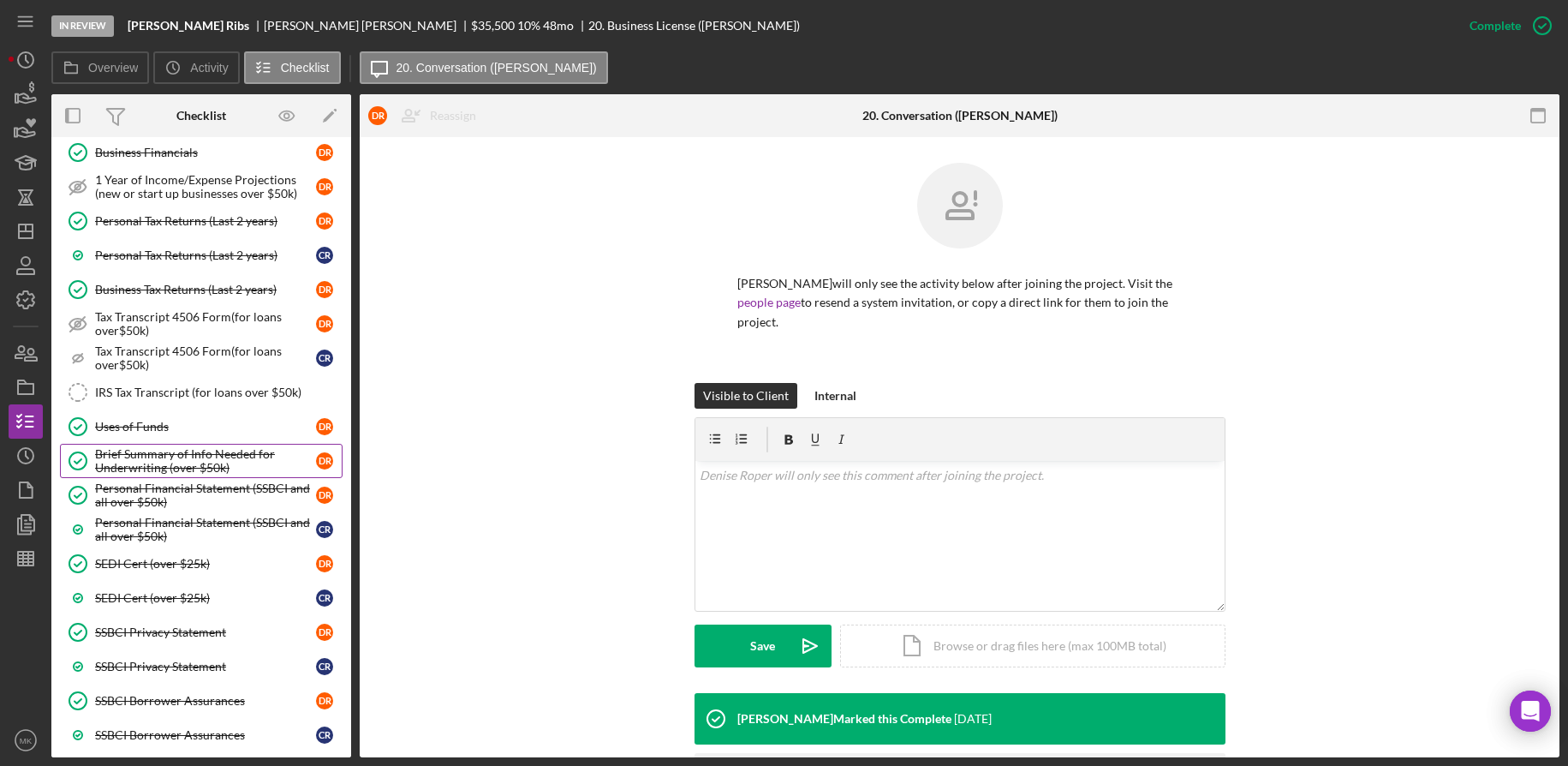
scroll to position [907, 0]
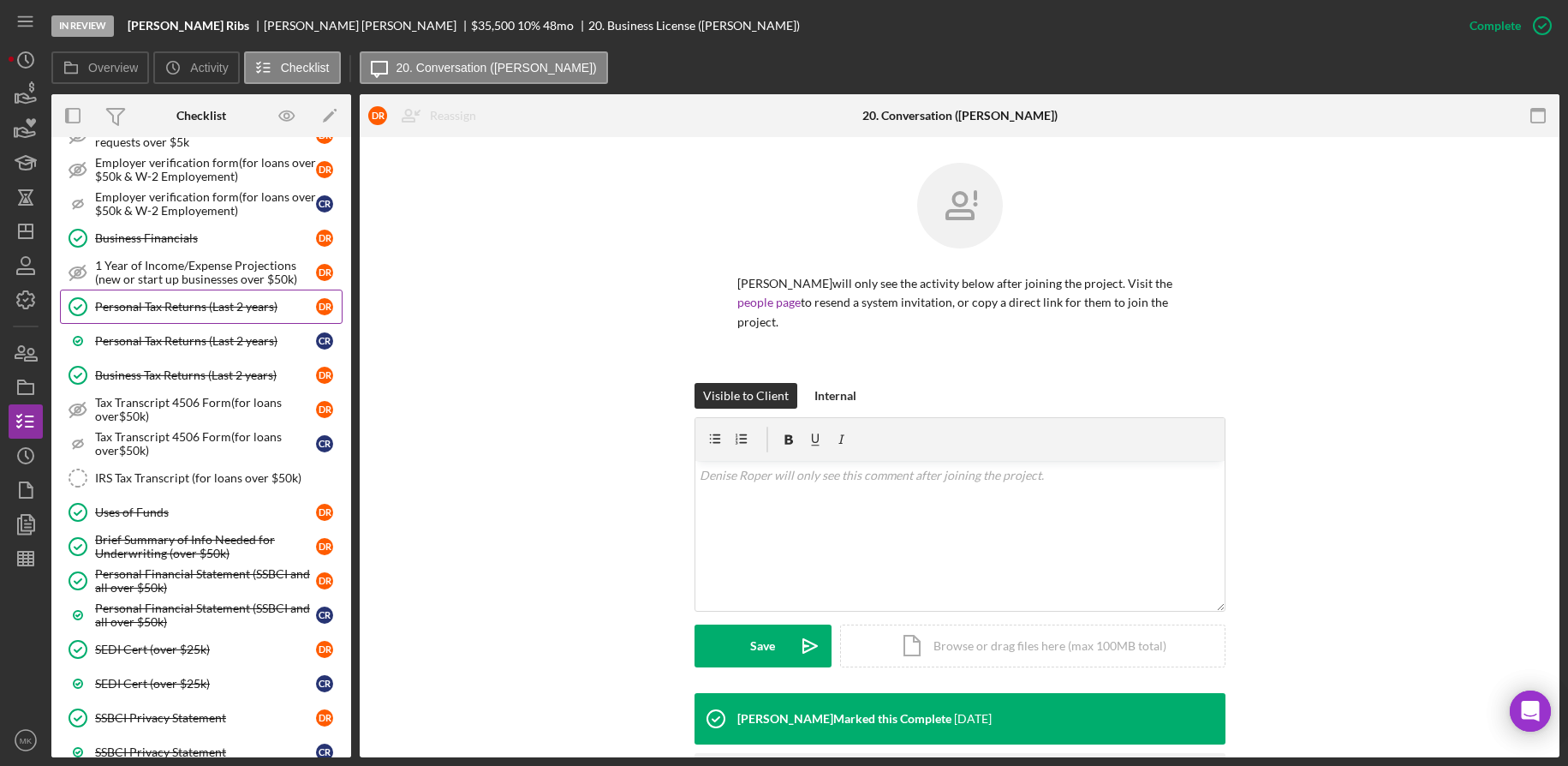
click at [200, 300] on div "Personal Tax Returns (Last 2 years)" at bounding box center [205, 306] width 221 height 14
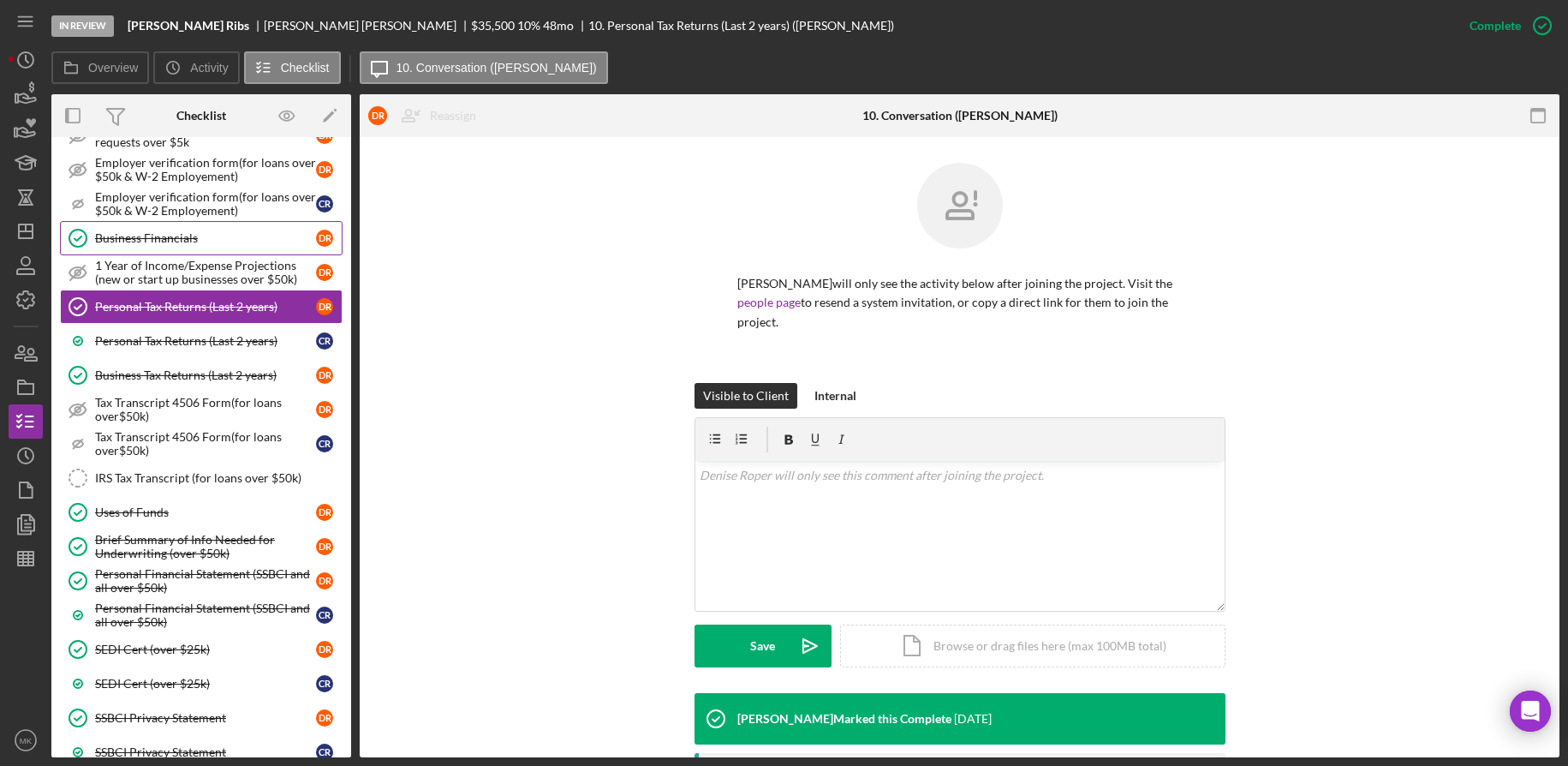
click at [177, 234] on div "Business Financials" at bounding box center [205, 238] width 221 height 14
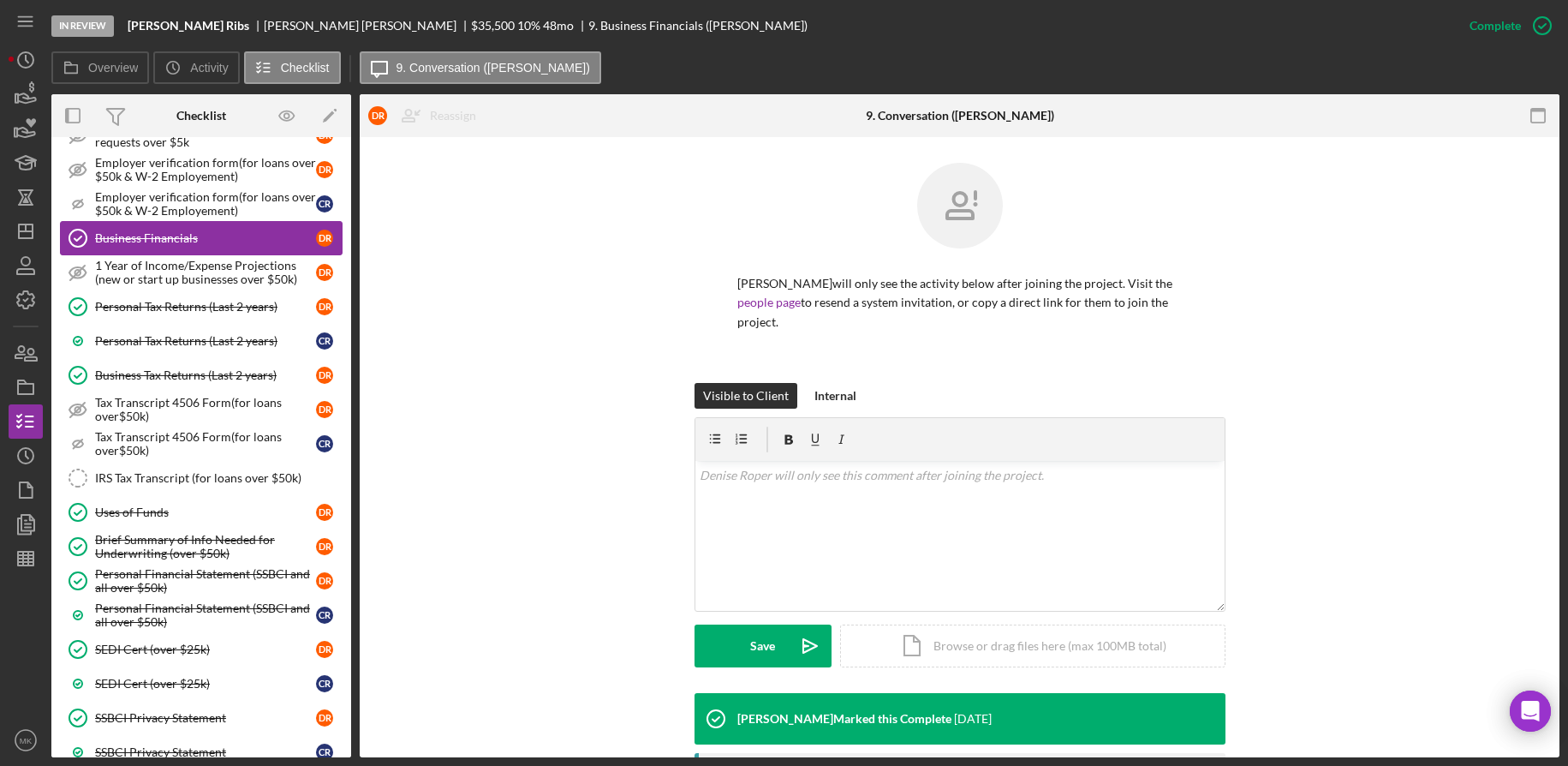
scroll to position [650, 0]
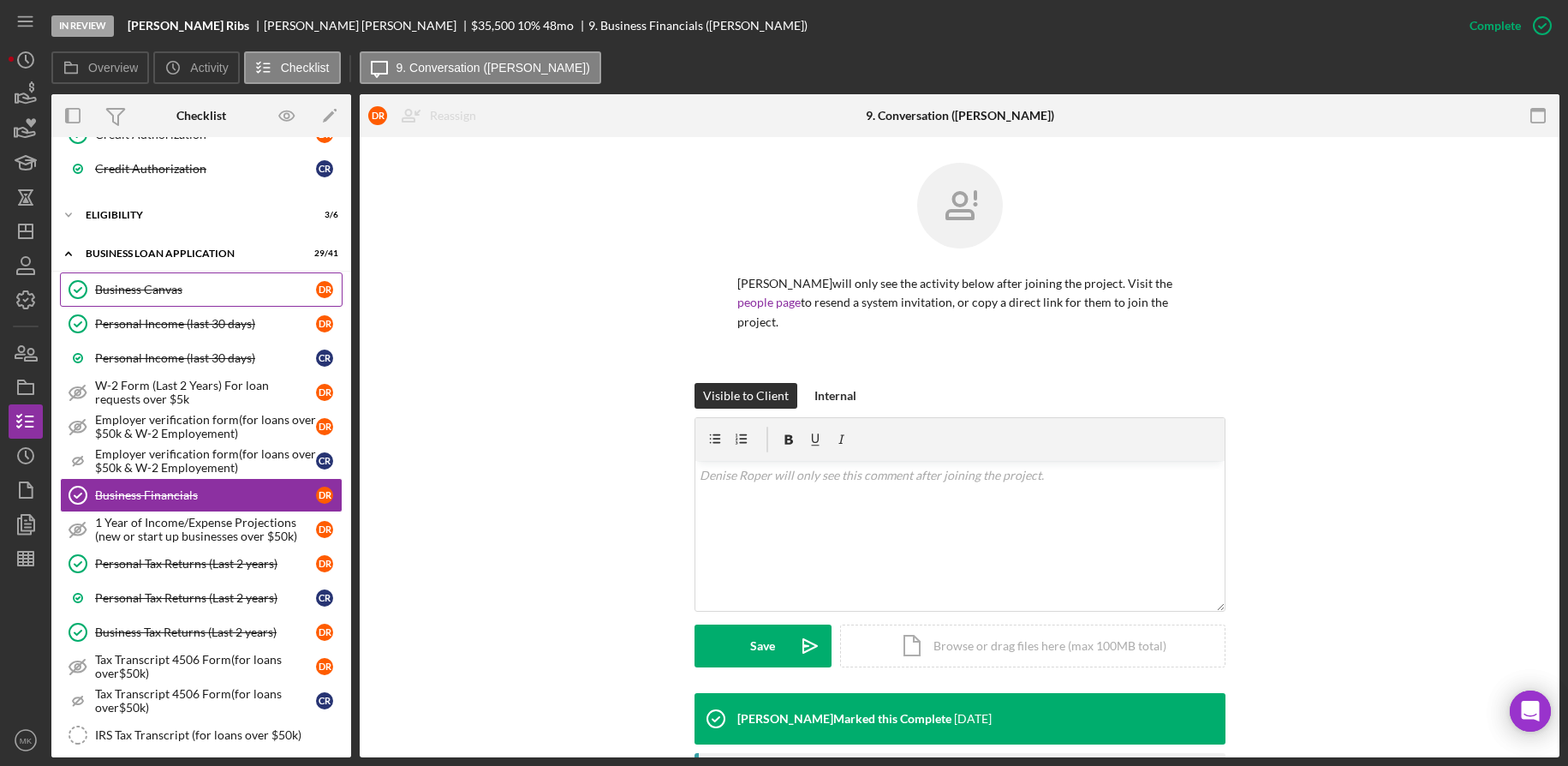
click at [152, 290] on div "Business Canvas" at bounding box center [205, 289] width 221 height 14
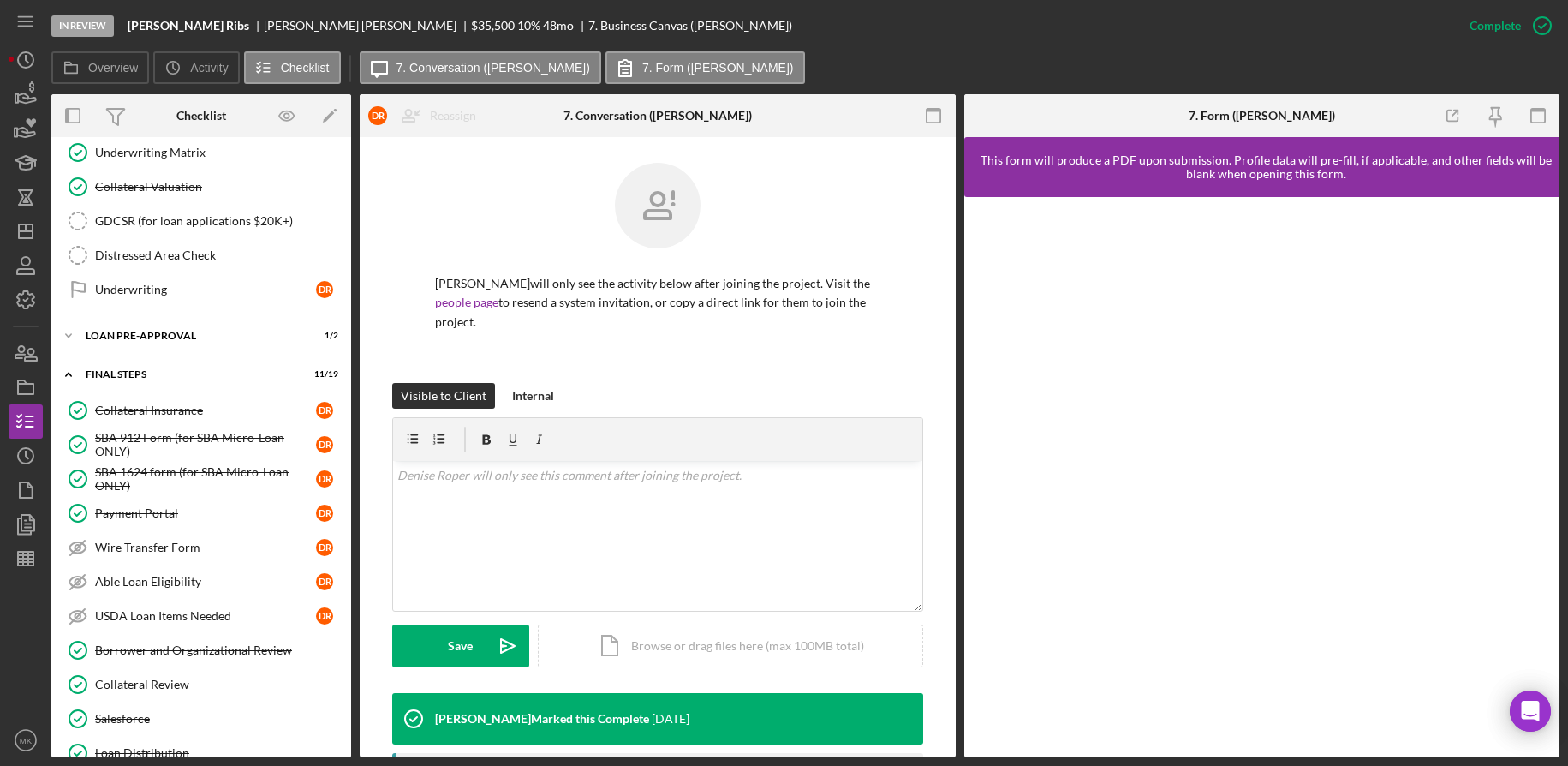
scroll to position [2278, 0]
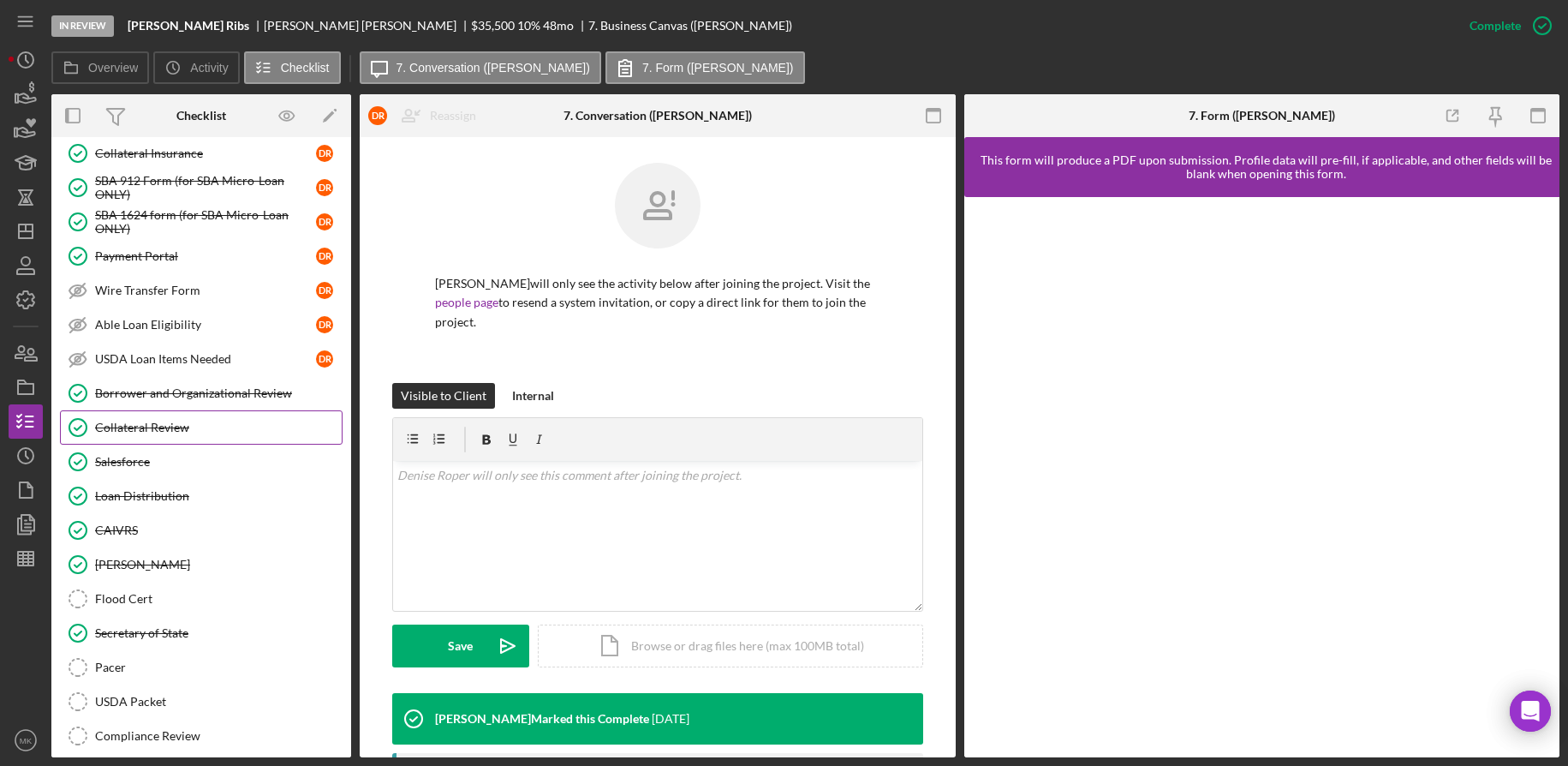
click at [165, 438] on link "Collateral Review Collateral Review" at bounding box center [202, 428] width 283 height 34
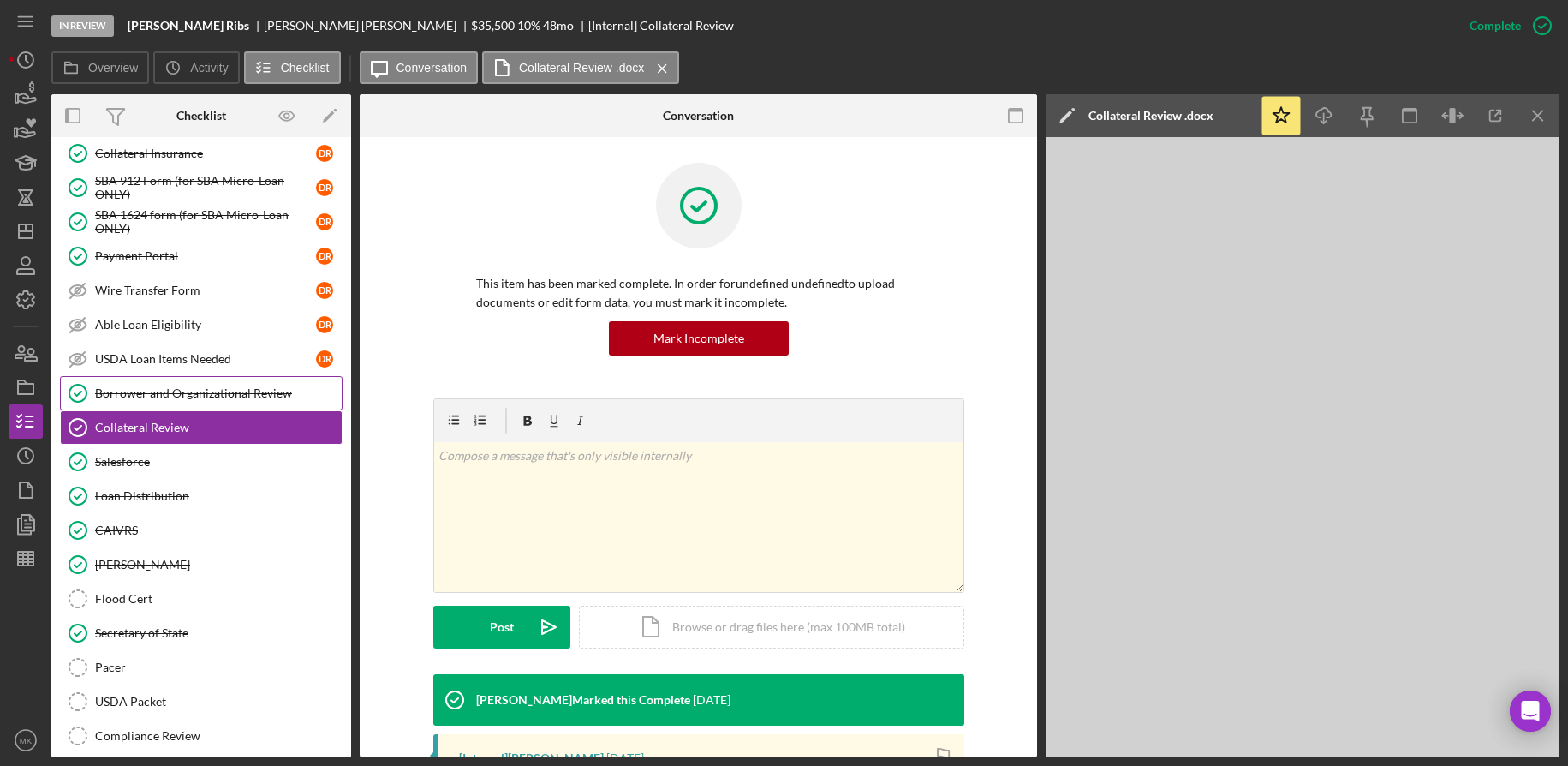
click at [182, 405] on link "Borrower and Organizational Review Borrower and Organizational Review" at bounding box center [202, 393] width 283 height 34
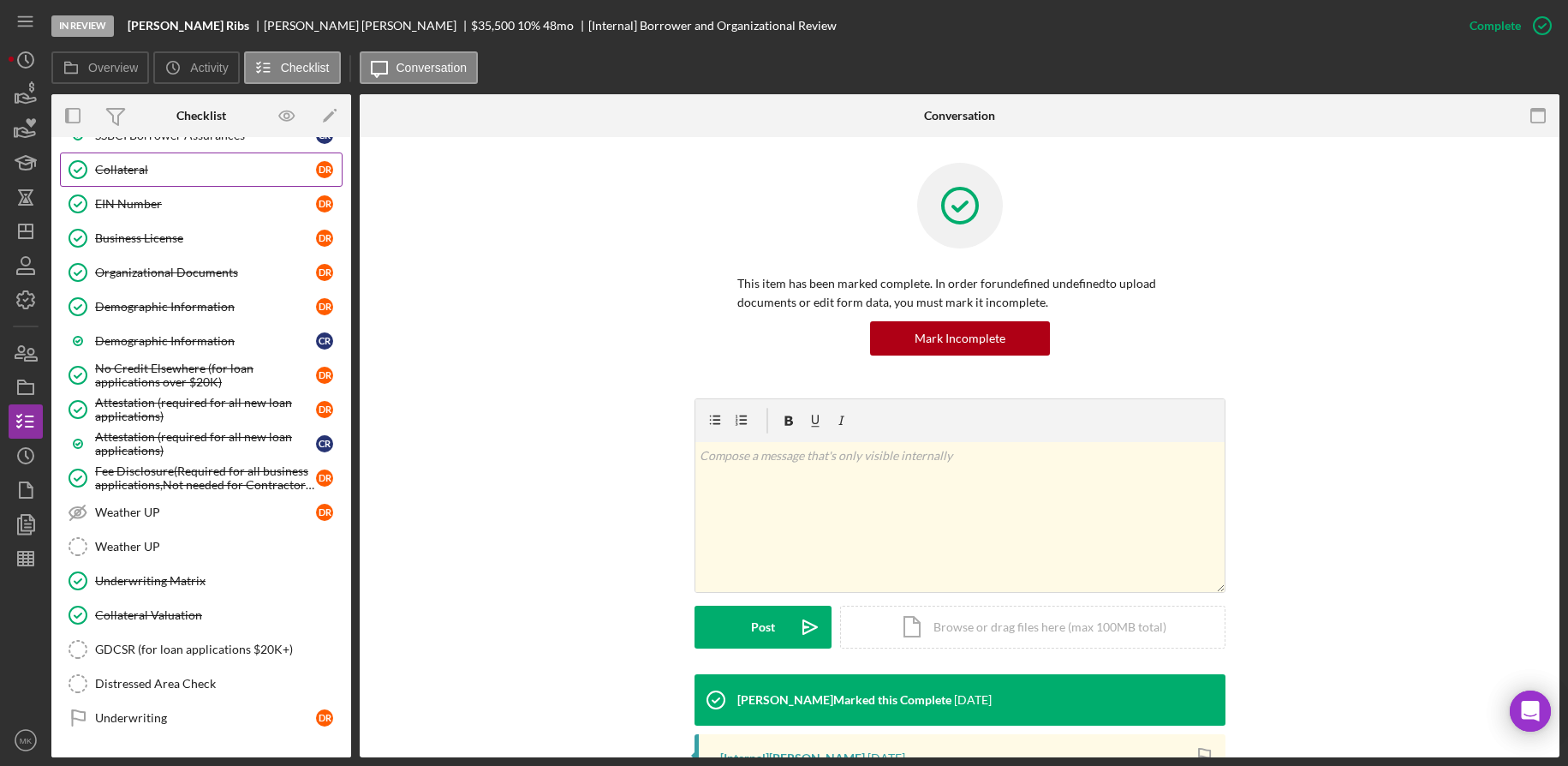
scroll to position [1507, 0]
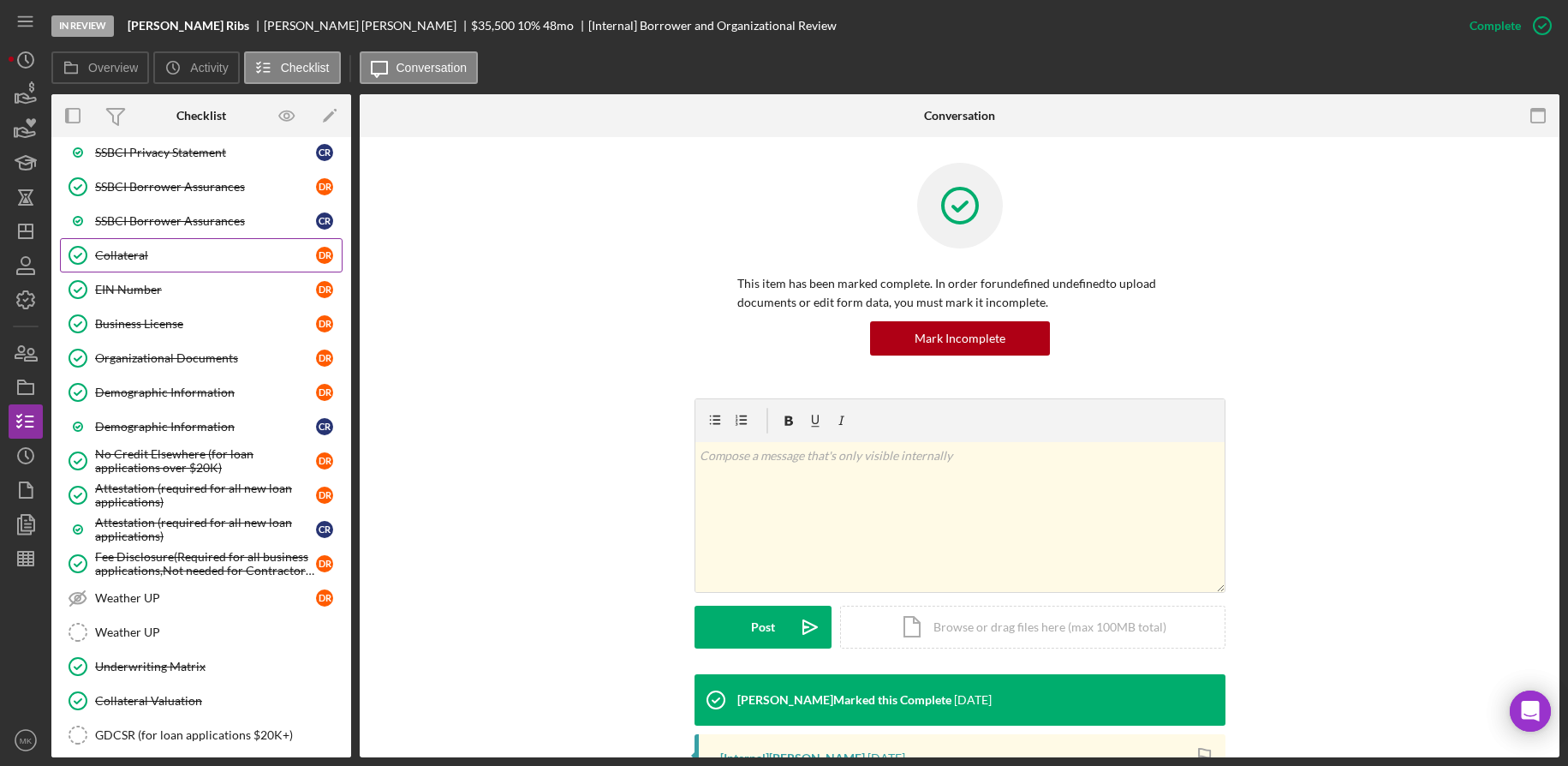
click at [136, 251] on div "Collateral" at bounding box center [205, 255] width 221 height 14
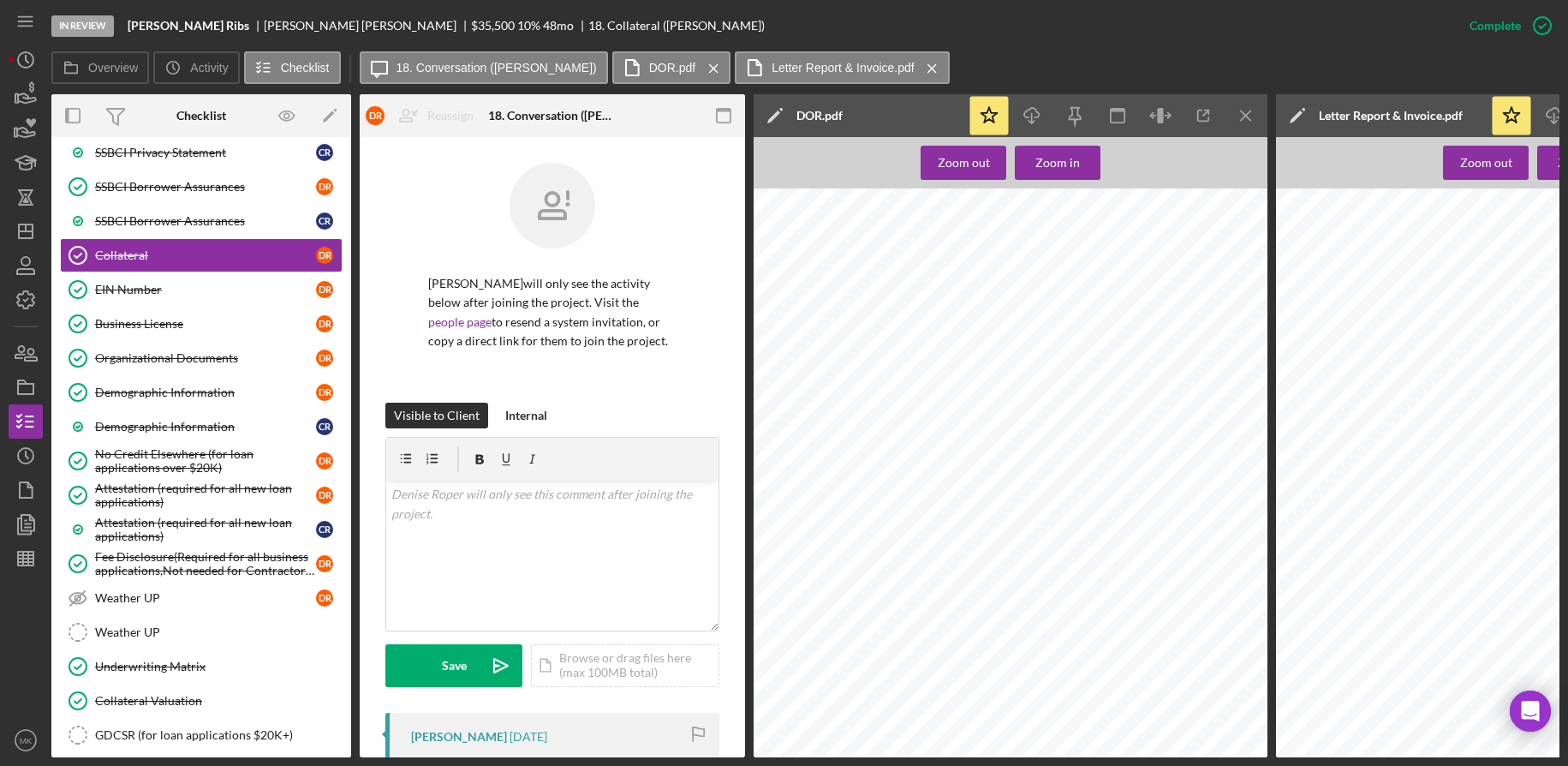
click at [1418, 416] on div "T ITLE E XPERTS , LLC [STREET_ADDRESS][PERSON_NAME] , [GEOGRAPHIC_DATA][PERSON_…" at bounding box center [1538, 527] width 524 height 679
click at [1244, 107] on icon "Icon/Menu Close" at bounding box center [1246, 115] width 39 height 39
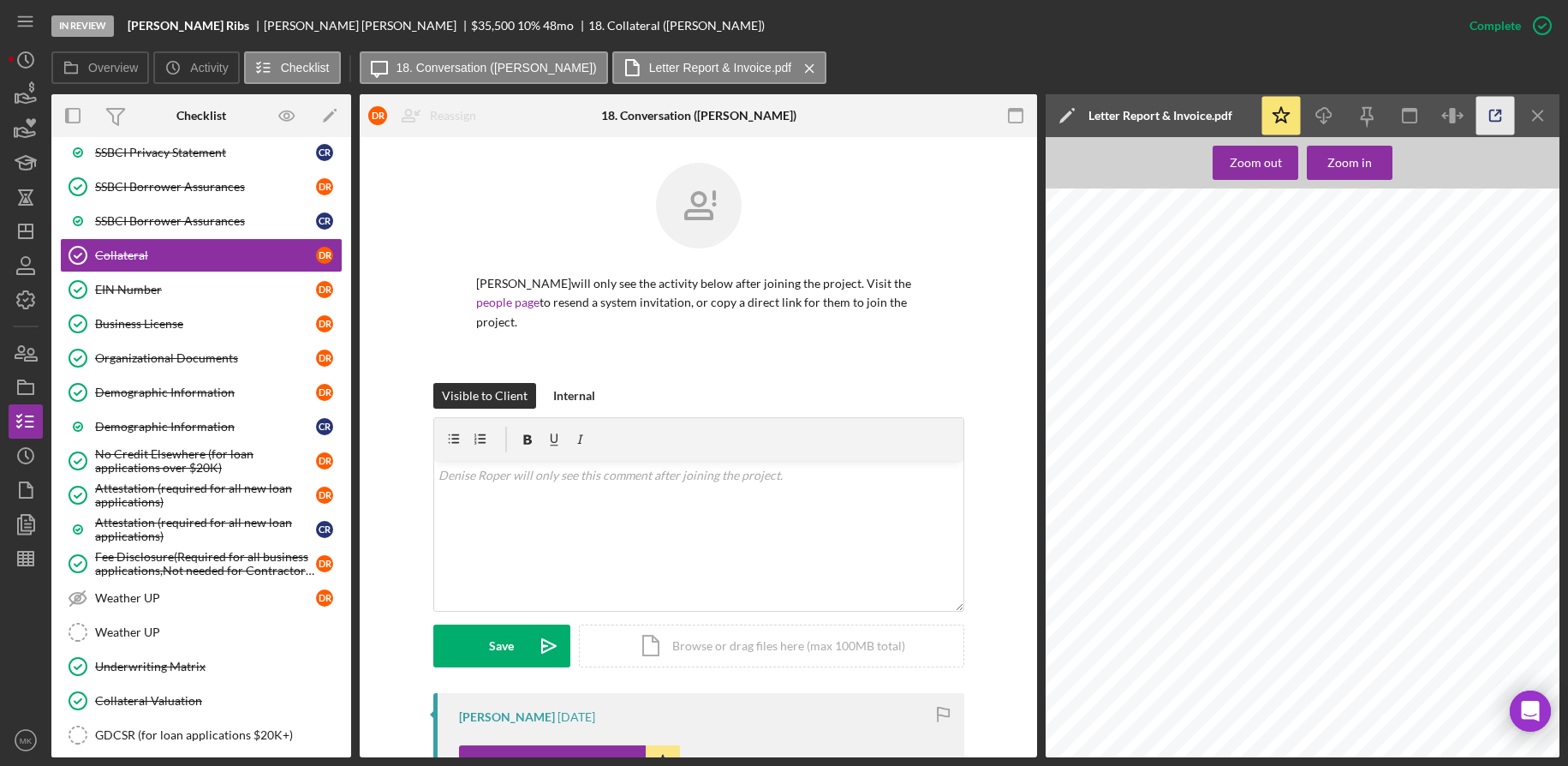
click at [1496, 117] on icon "button" at bounding box center [1496, 115] width 39 height 39
click at [17, 234] on icon "Icon/Dashboard" at bounding box center [26, 232] width 43 height 43
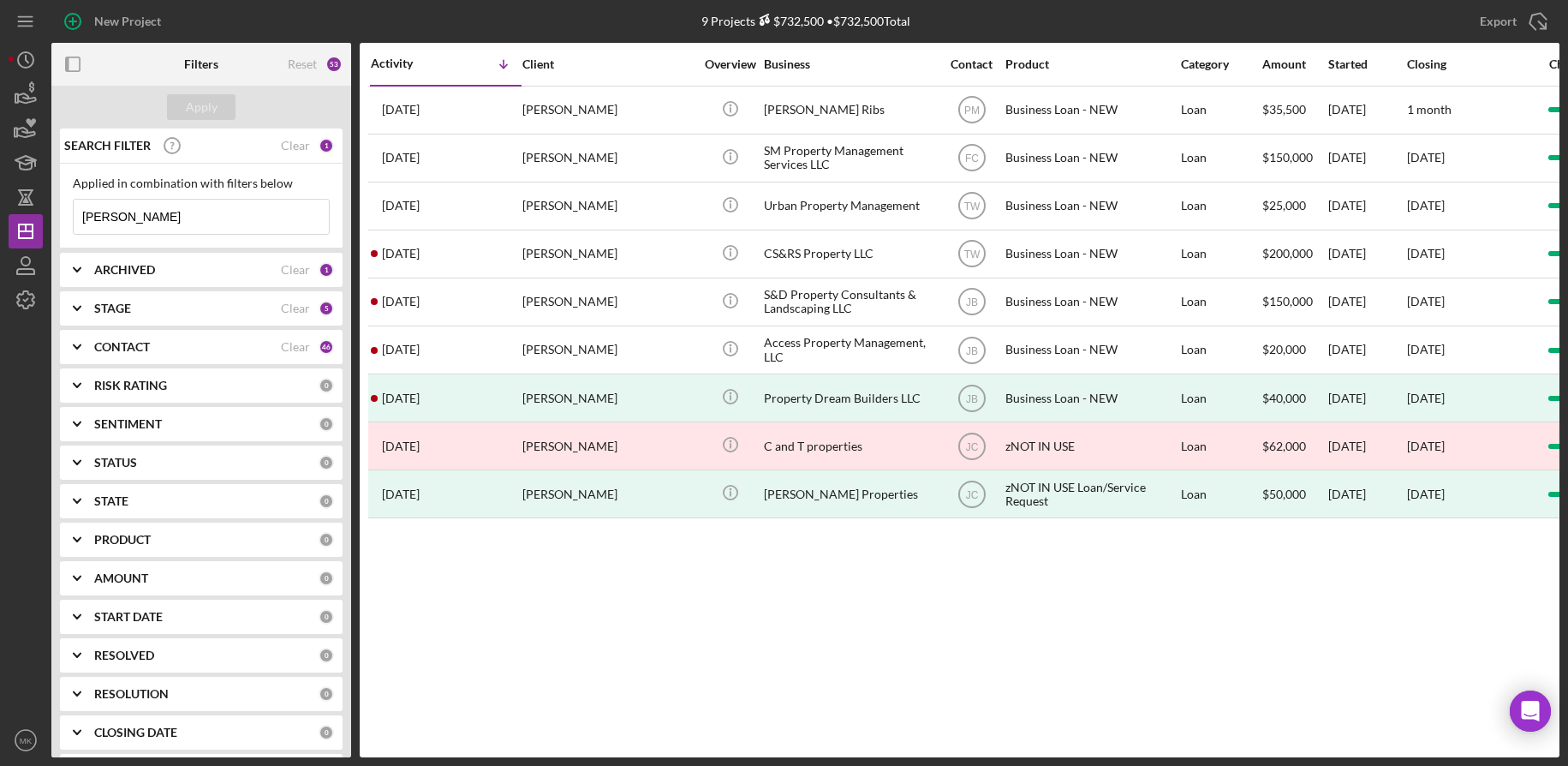
drag, startPoint x: 152, startPoint y: 220, endPoint x: -36, endPoint y: 216, distance: 188.0
click at [0, 216] on html "New Project 9 Projects $732,500 • $732,500 Total [PERSON_NAME] Export Icon/Expo…" at bounding box center [784, 383] width 1568 height 766
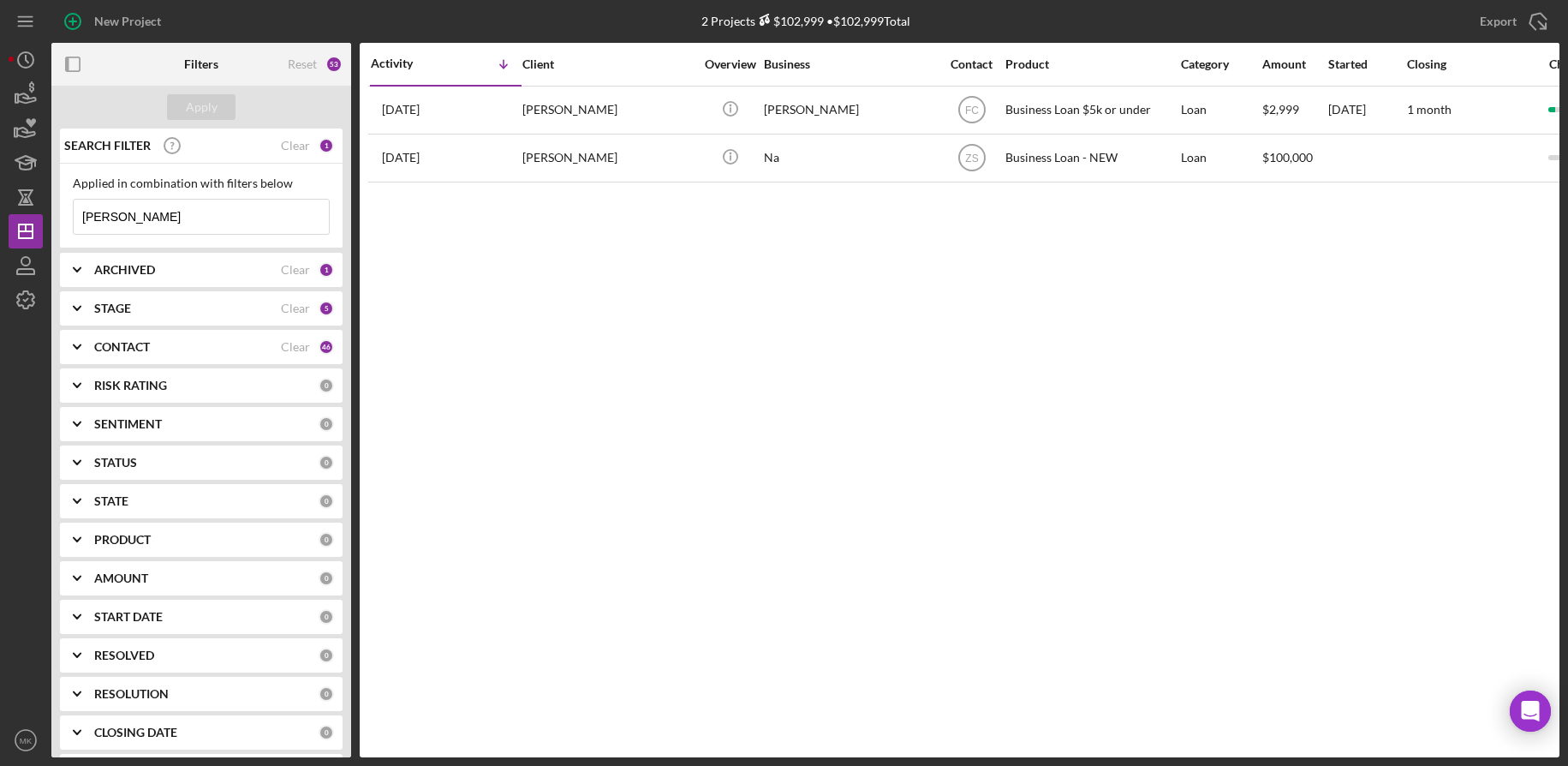
type input "[PERSON_NAME]"
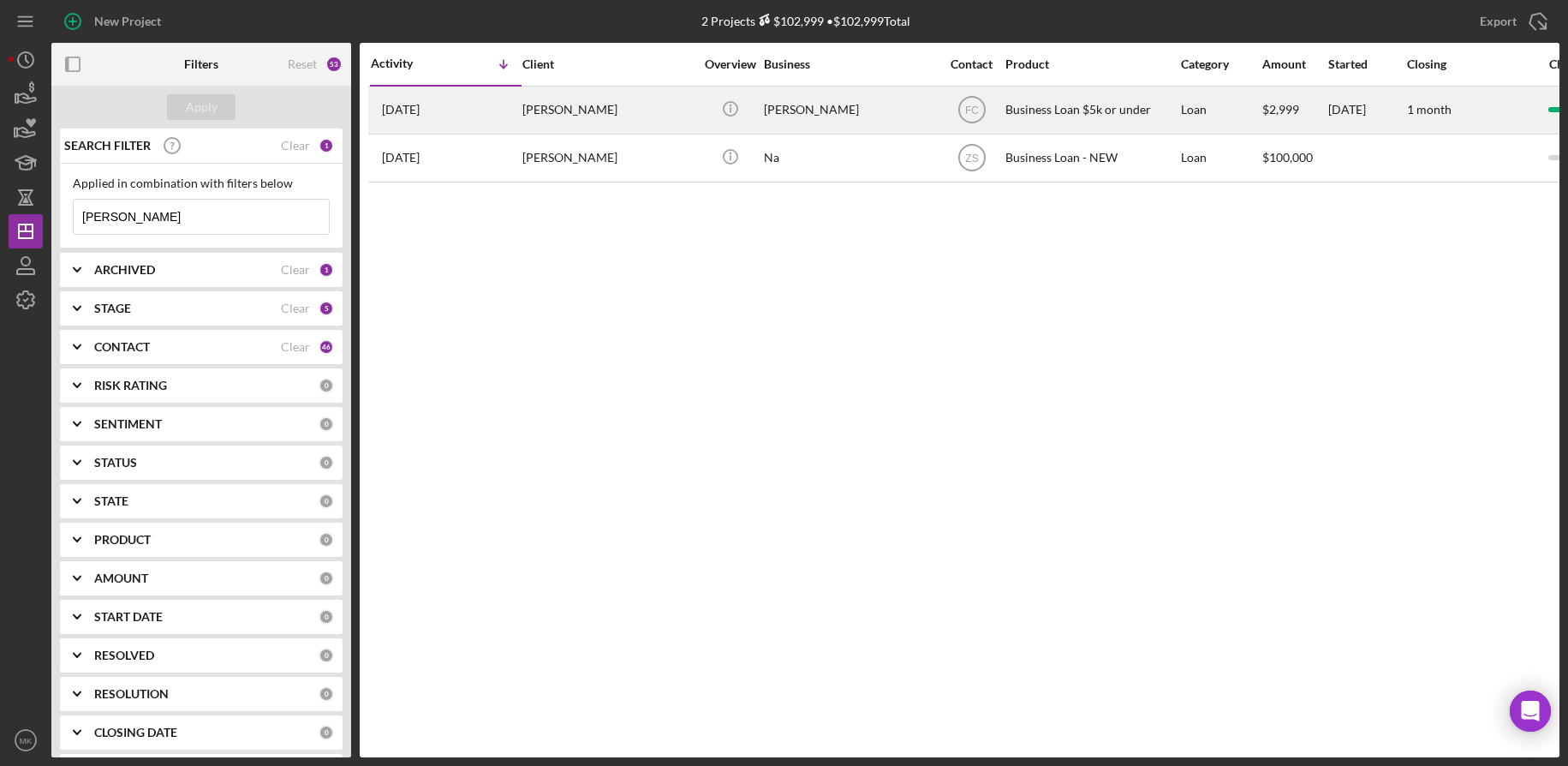
click at [603, 117] on div "[PERSON_NAME]" at bounding box center [608, 110] width 171 height 45
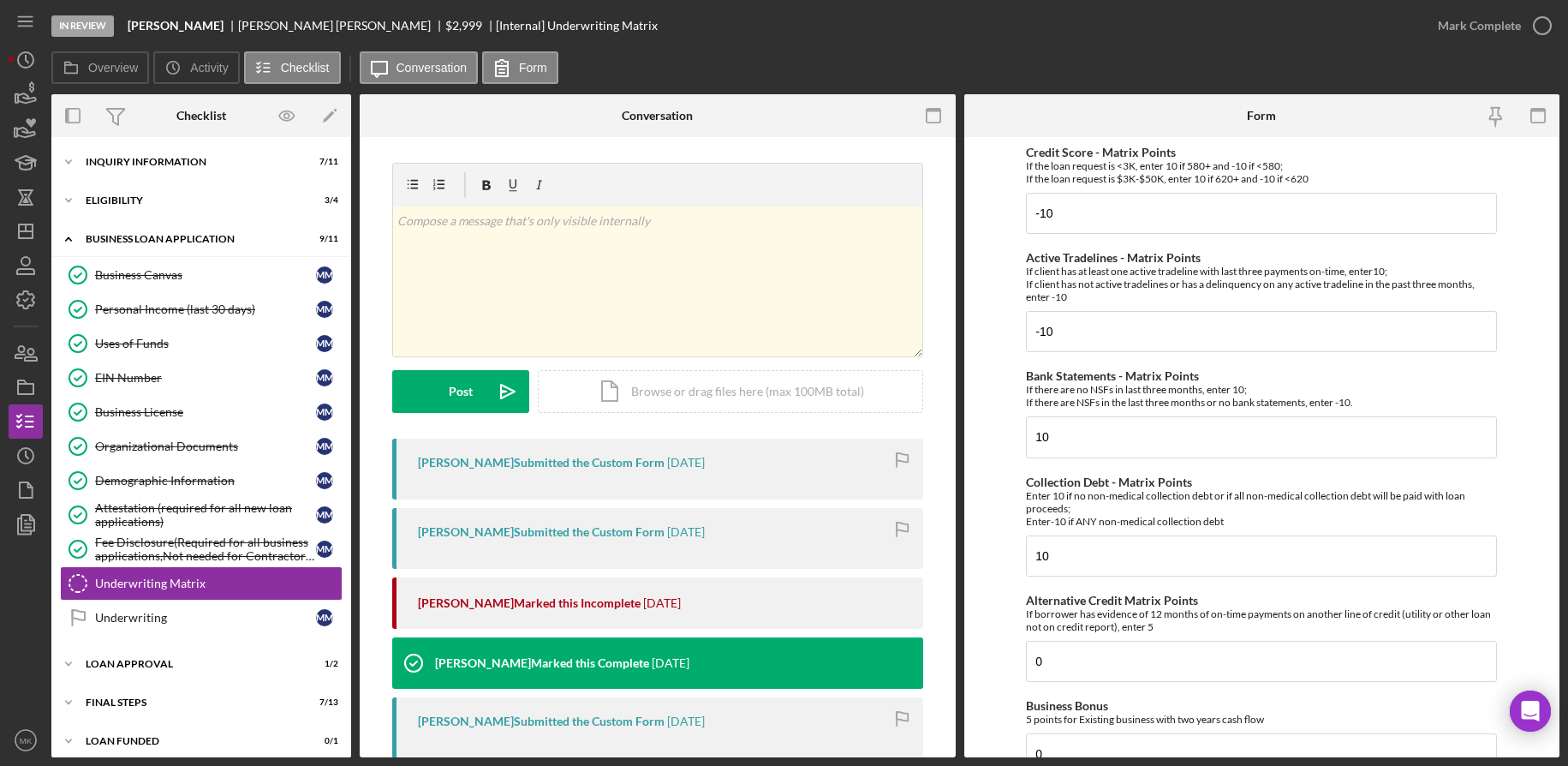
scroll to position [9, 0]
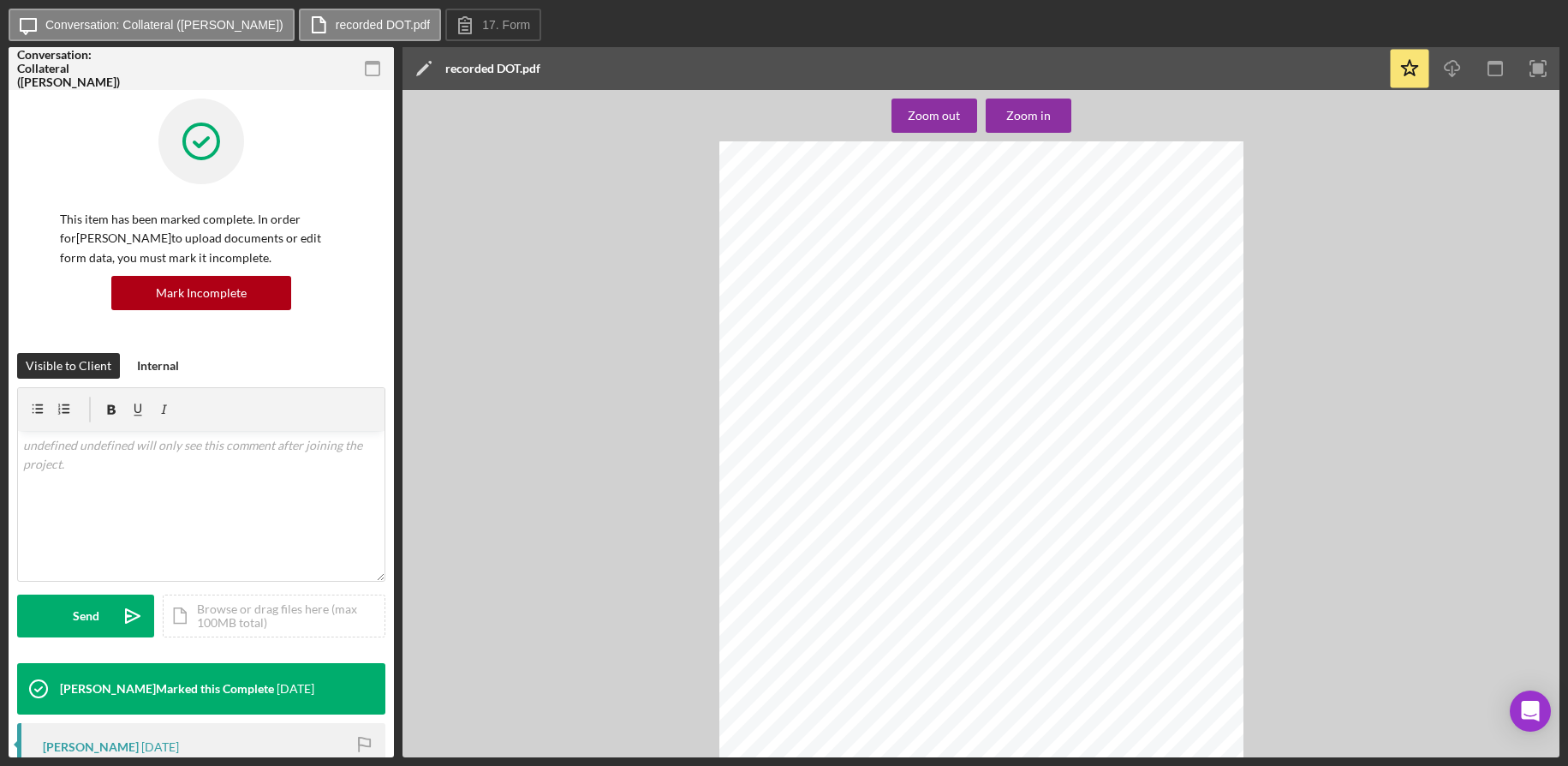
scroll to position [1285, 0]
click at [1041, 103] on div "Zoom in" at bounding box center [1028, 115] width 44 height 34
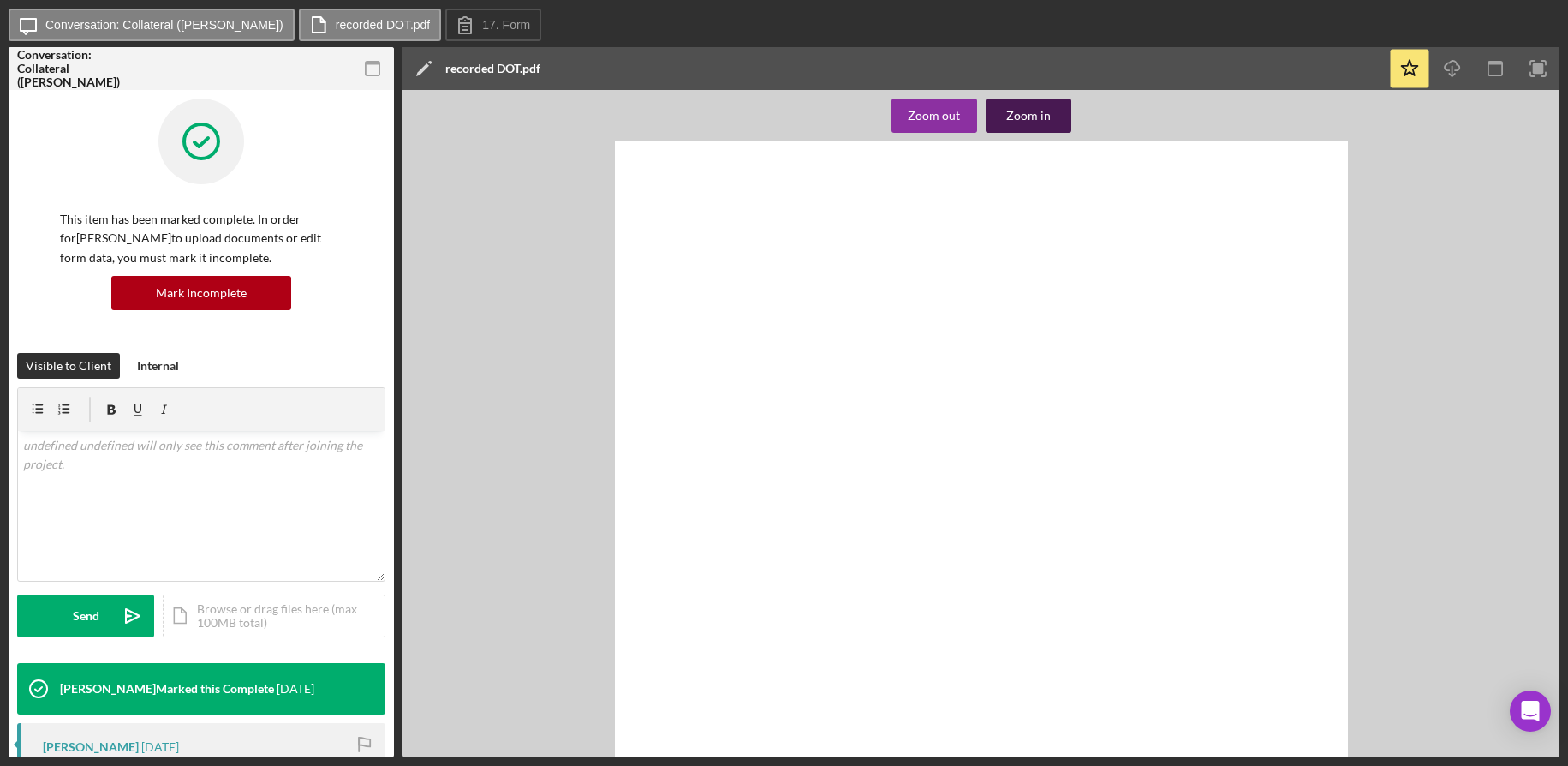
click at [1041, 103] on div "Zoom in" at bounding box center [1028, 115] width 44 height 34
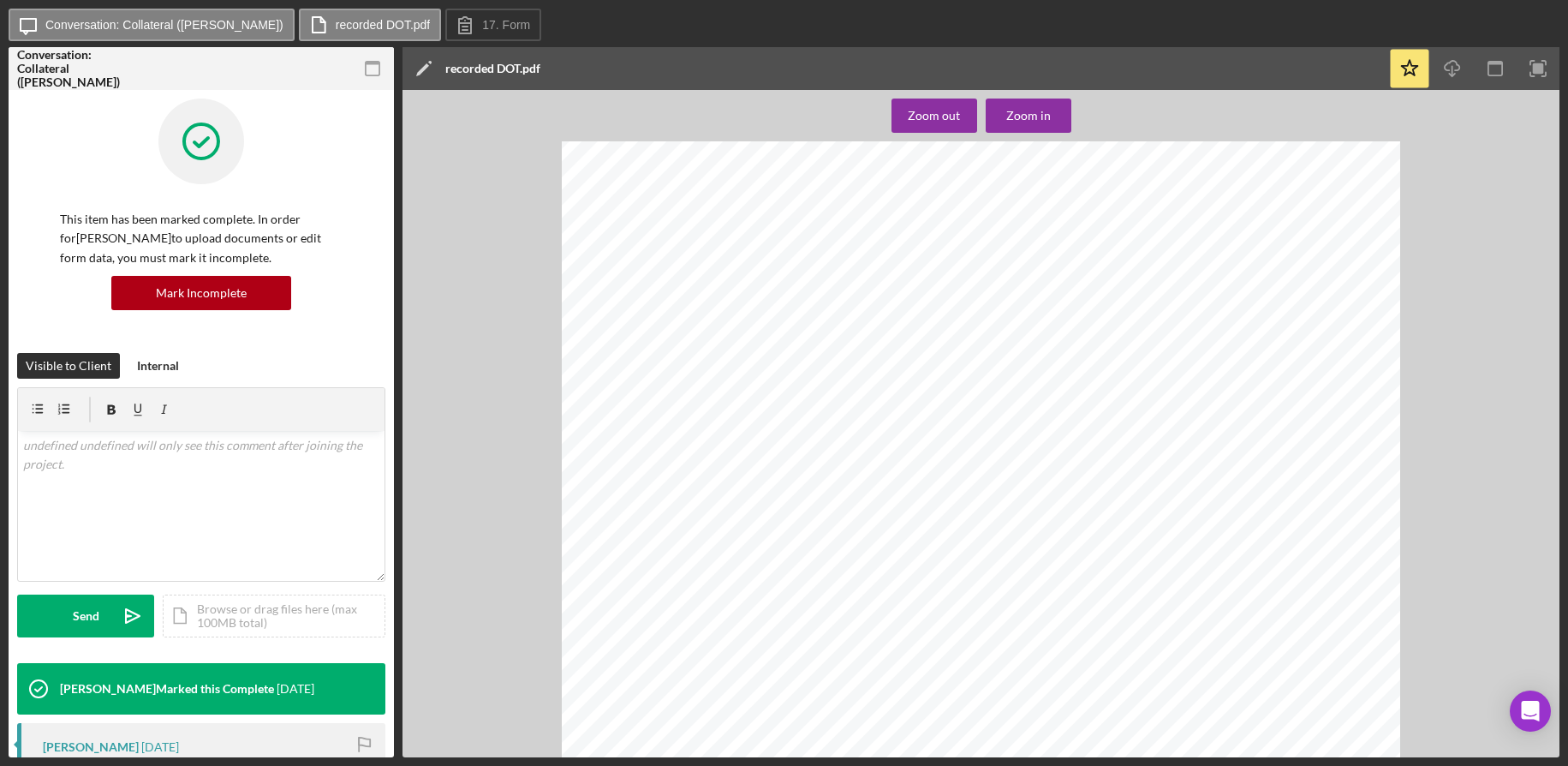
scroll to position [2036, 0]
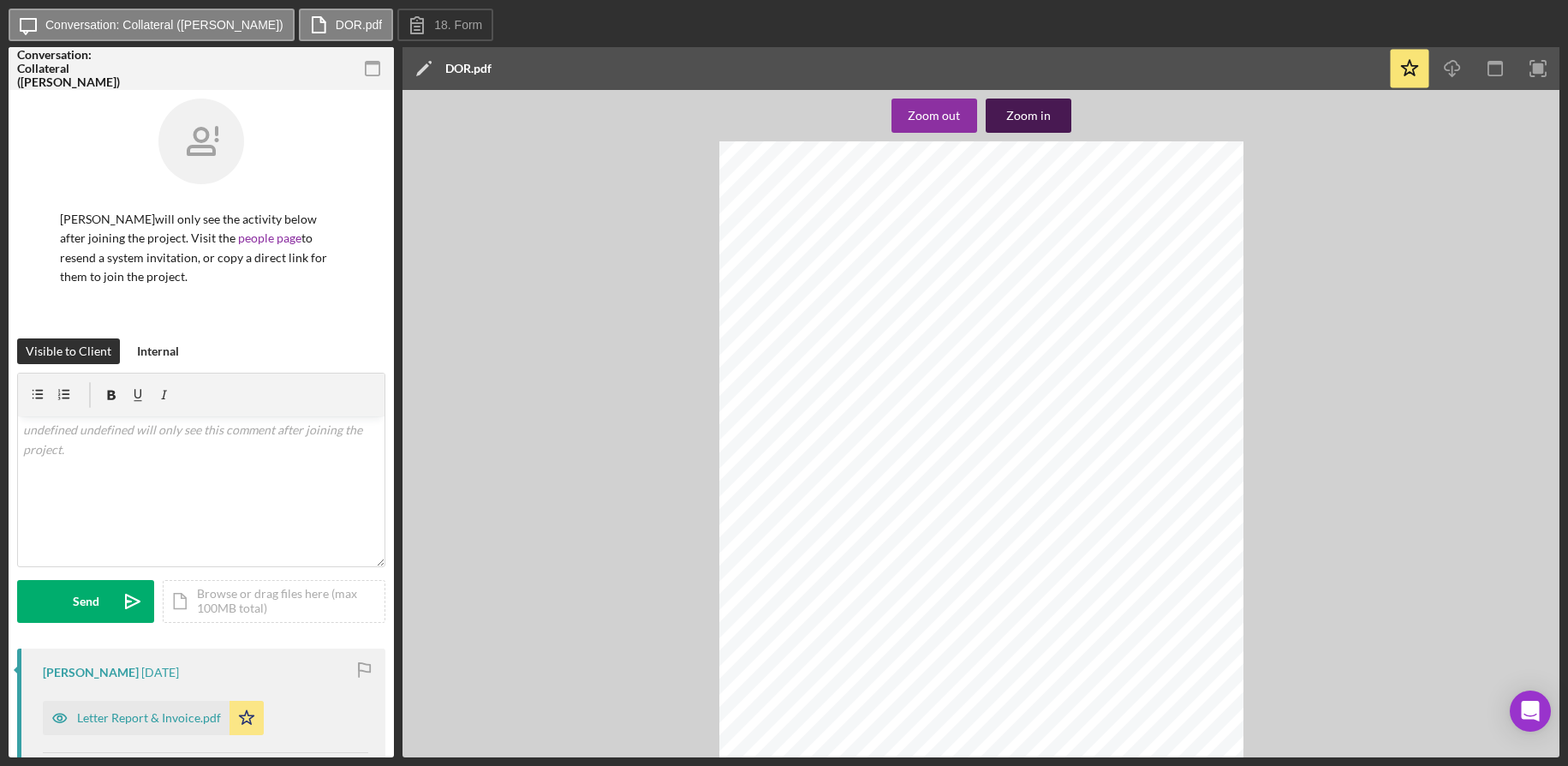
click at [1054, 109] on button "Zoom in" at bounding box center [1029, 115] width 86 height 34
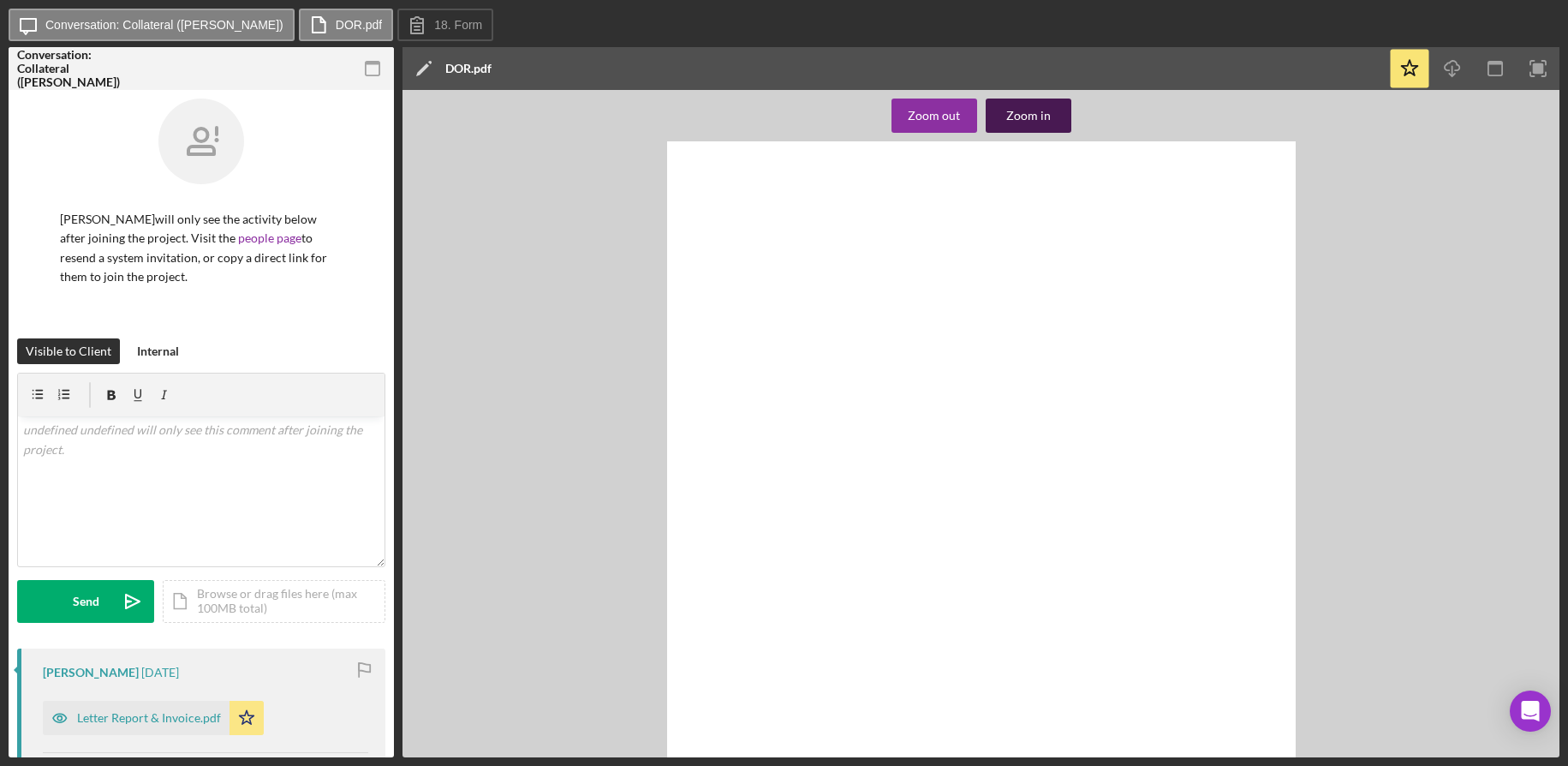
click at [1047, 109] on div "Zoom in" at bounding box center [1028, 115] width 44 height 34
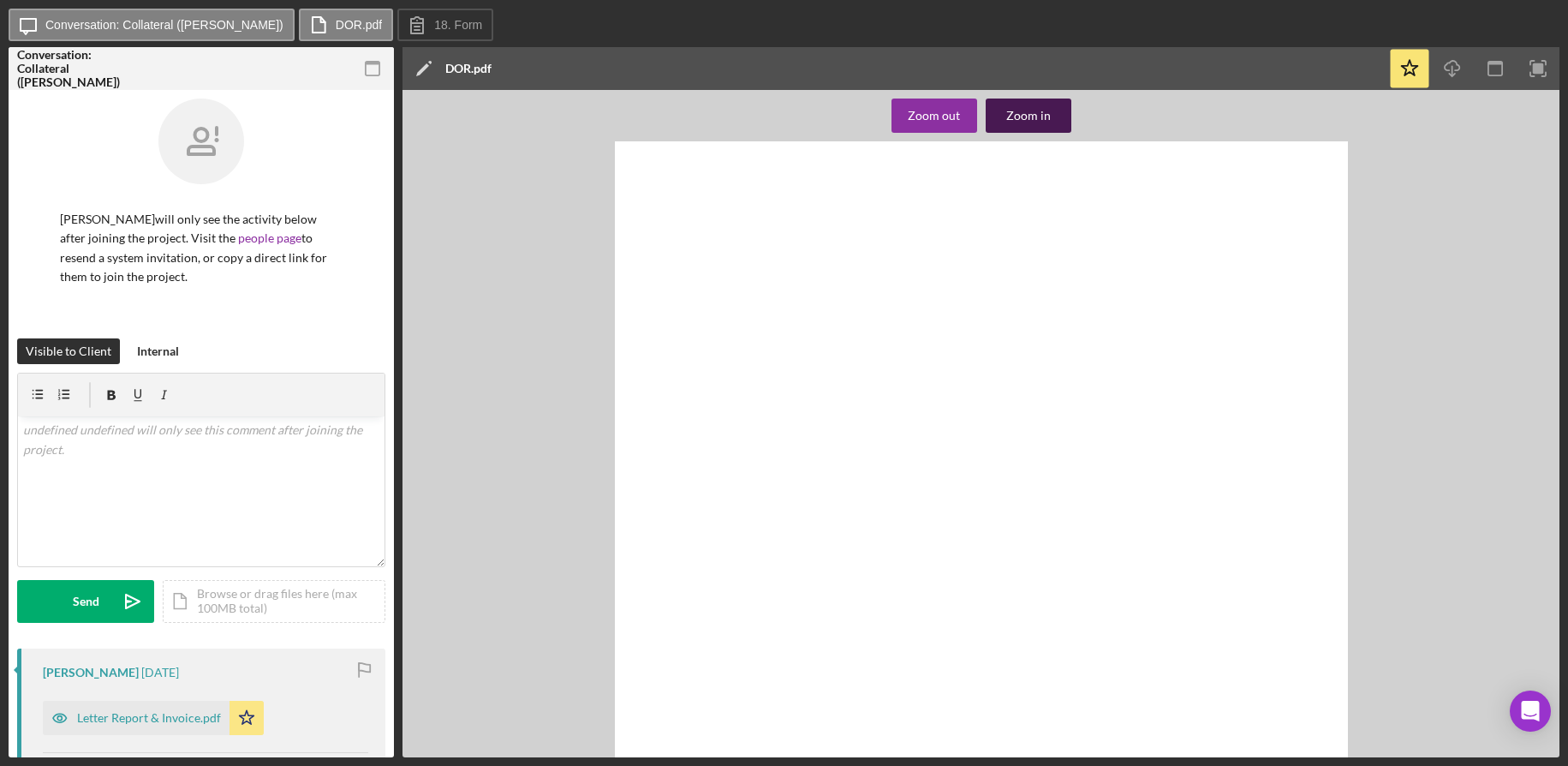
click at [1047, 109] on div "Zoom in" at bounding box center [1028, 115] width 44 height 34
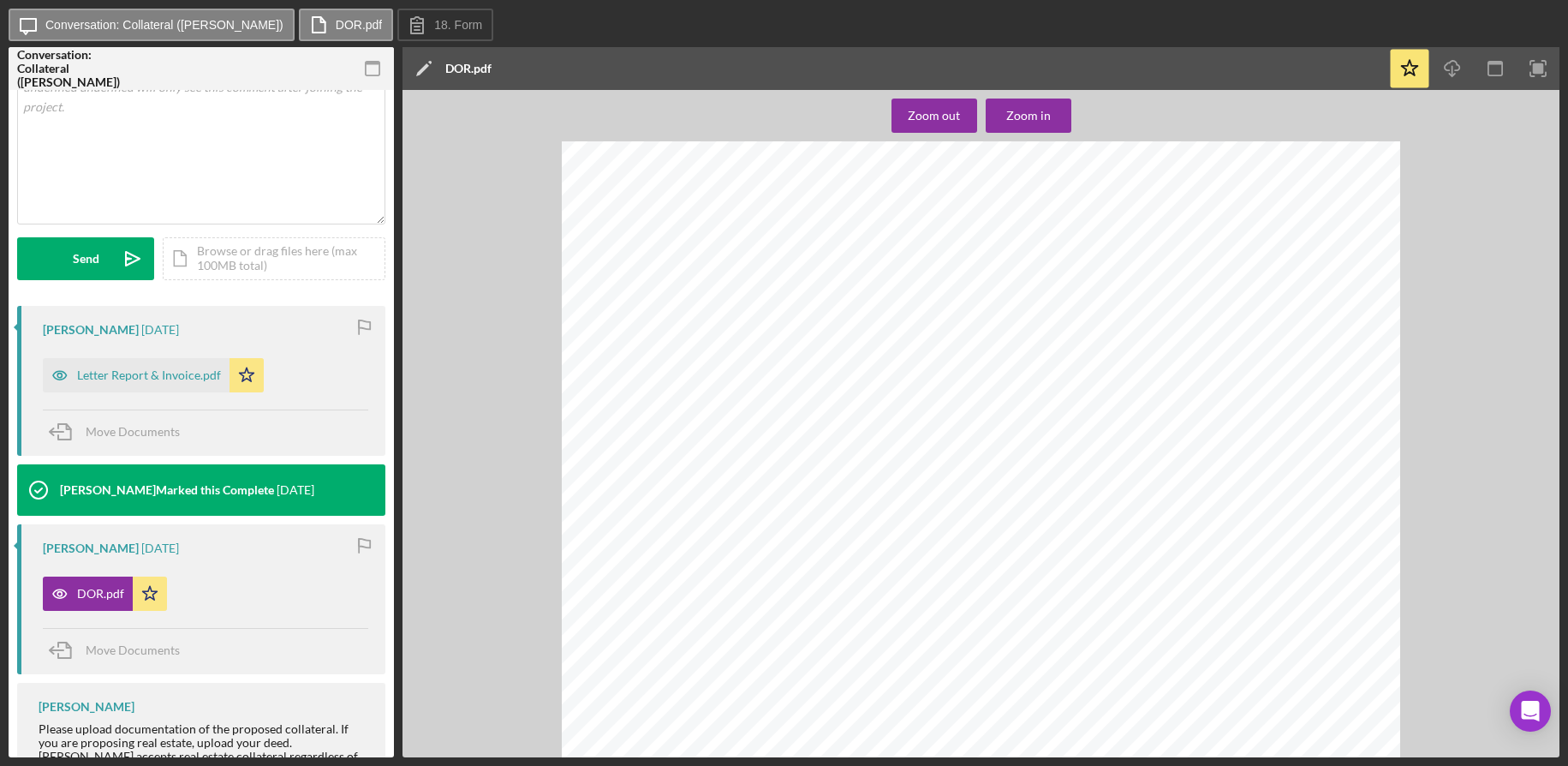
scroll to position [428, 0]
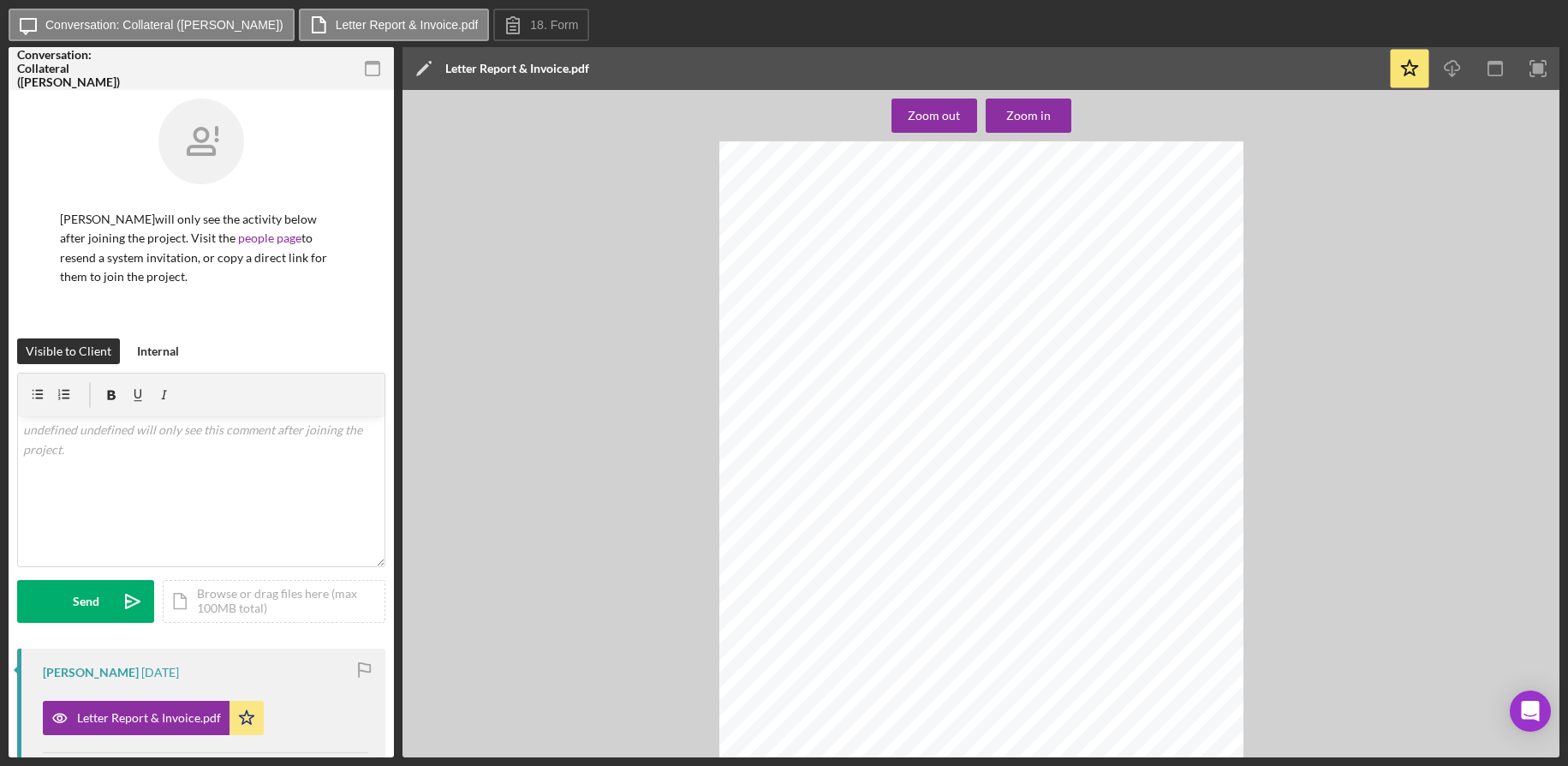
scroll to position [857, 0]
